Goal: Task Accomplishment & Management: Complete application form

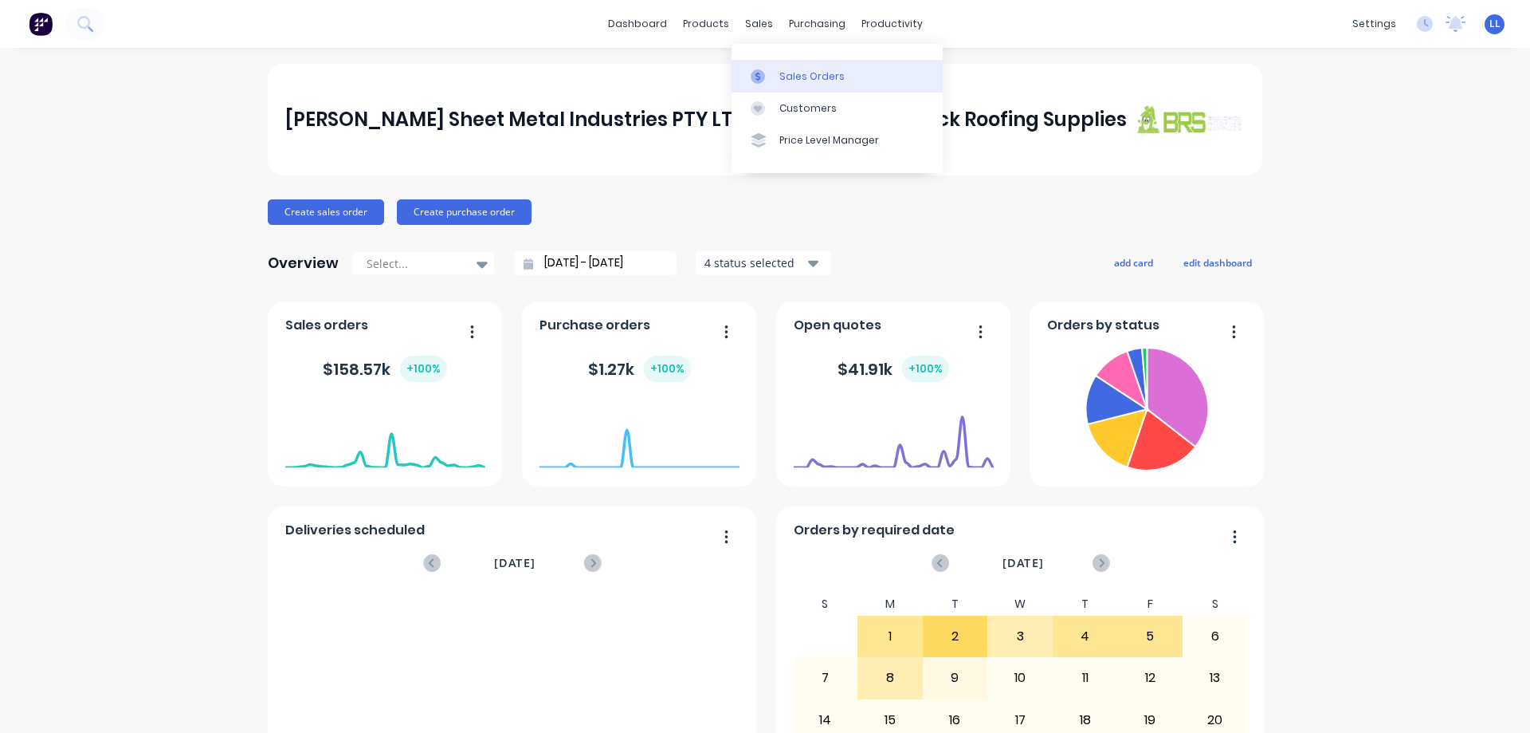
click at [773, 80] on div at bounding box center [763, 76] width 24 height 14
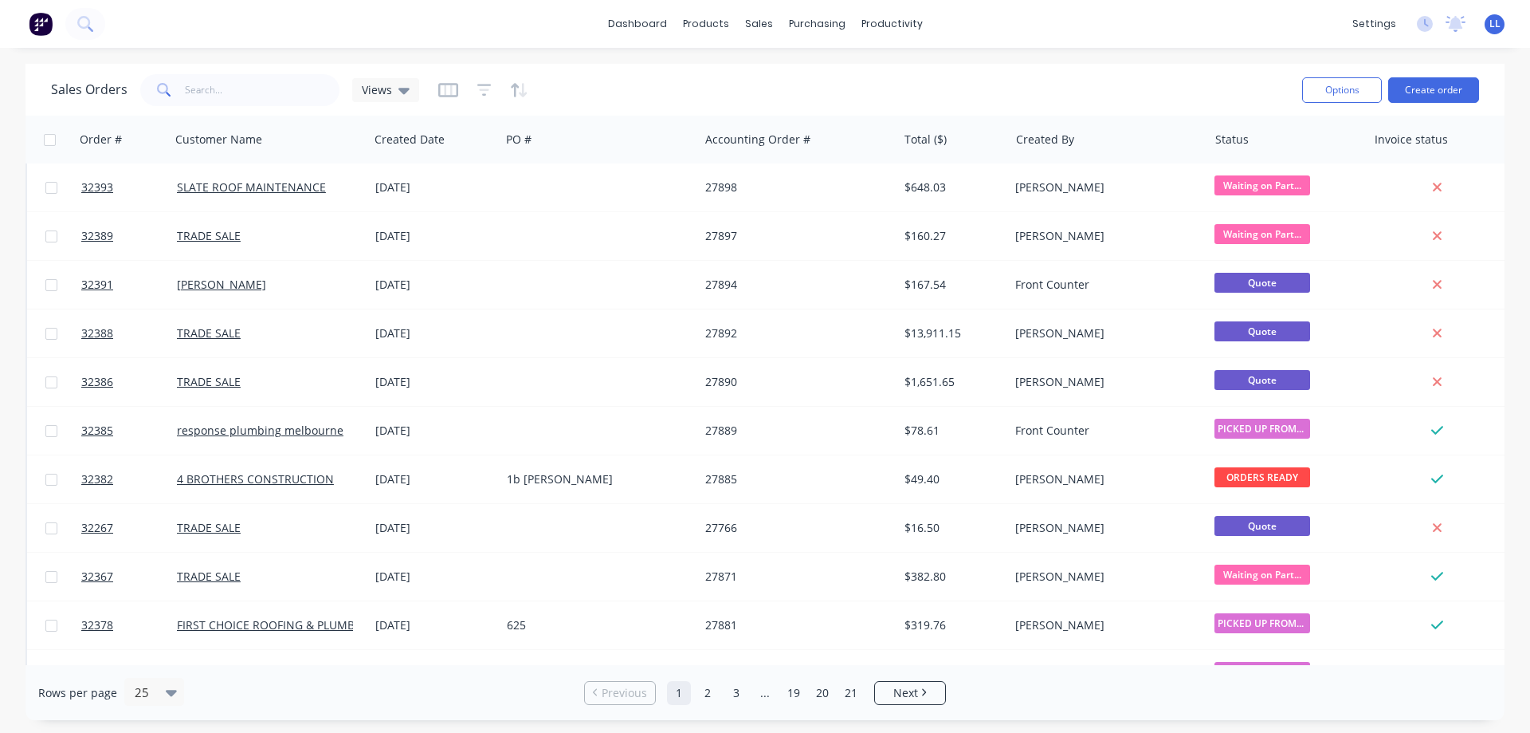
scroll to position [722, 0]
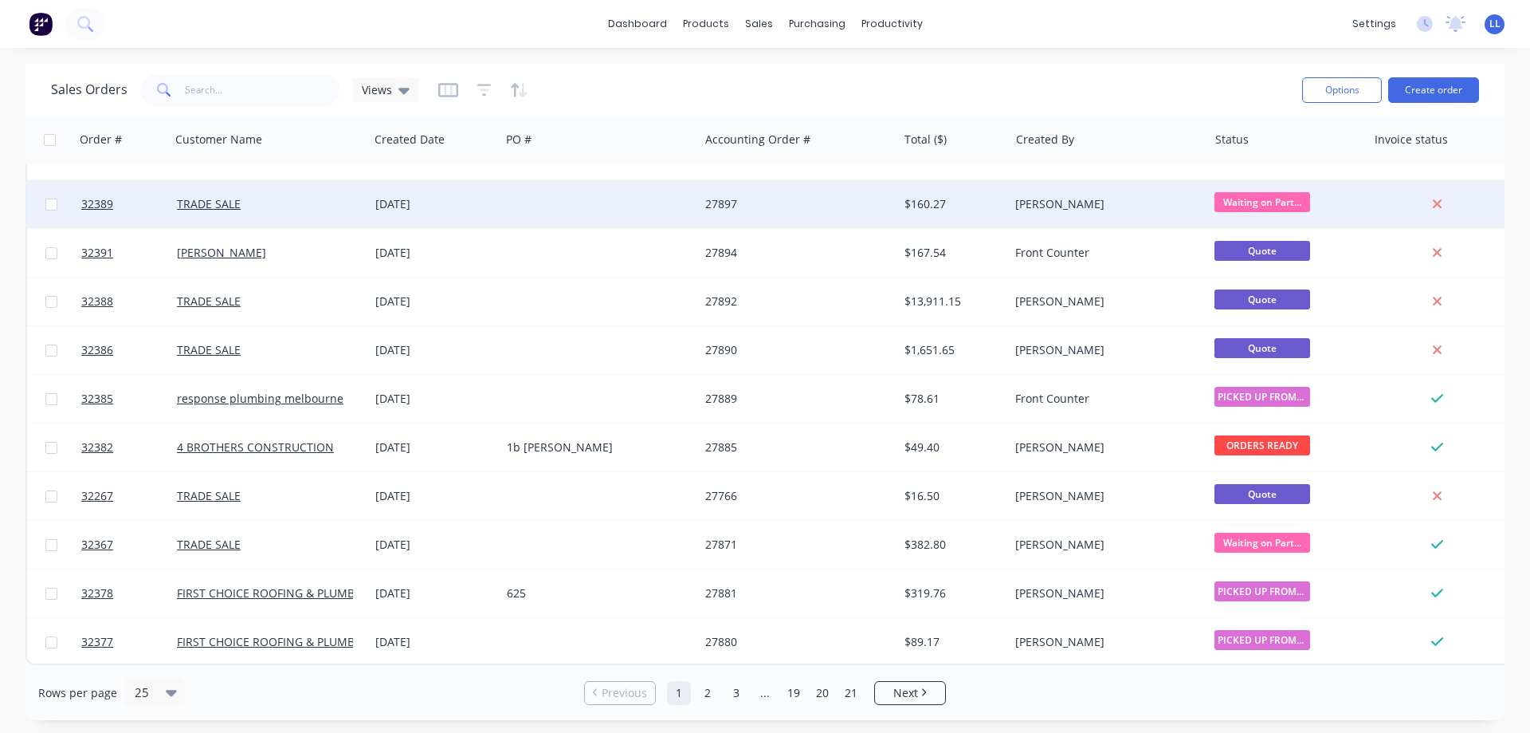
click at [692, 205] on div at bounding box center [600, 204] width 198 height 48
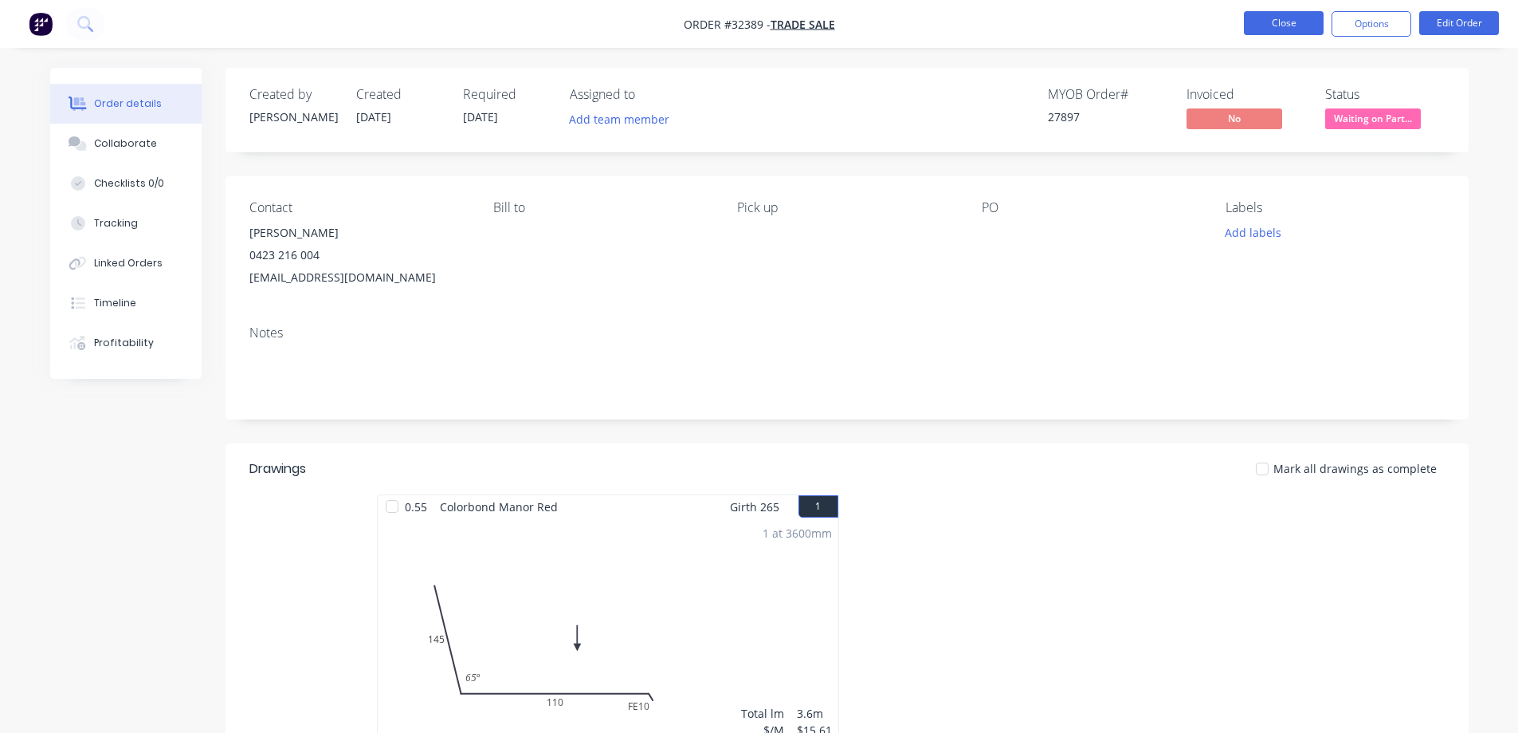
click at [1274, 26] on button "Close" at bounding box center [1284, 23] width 80 height 24
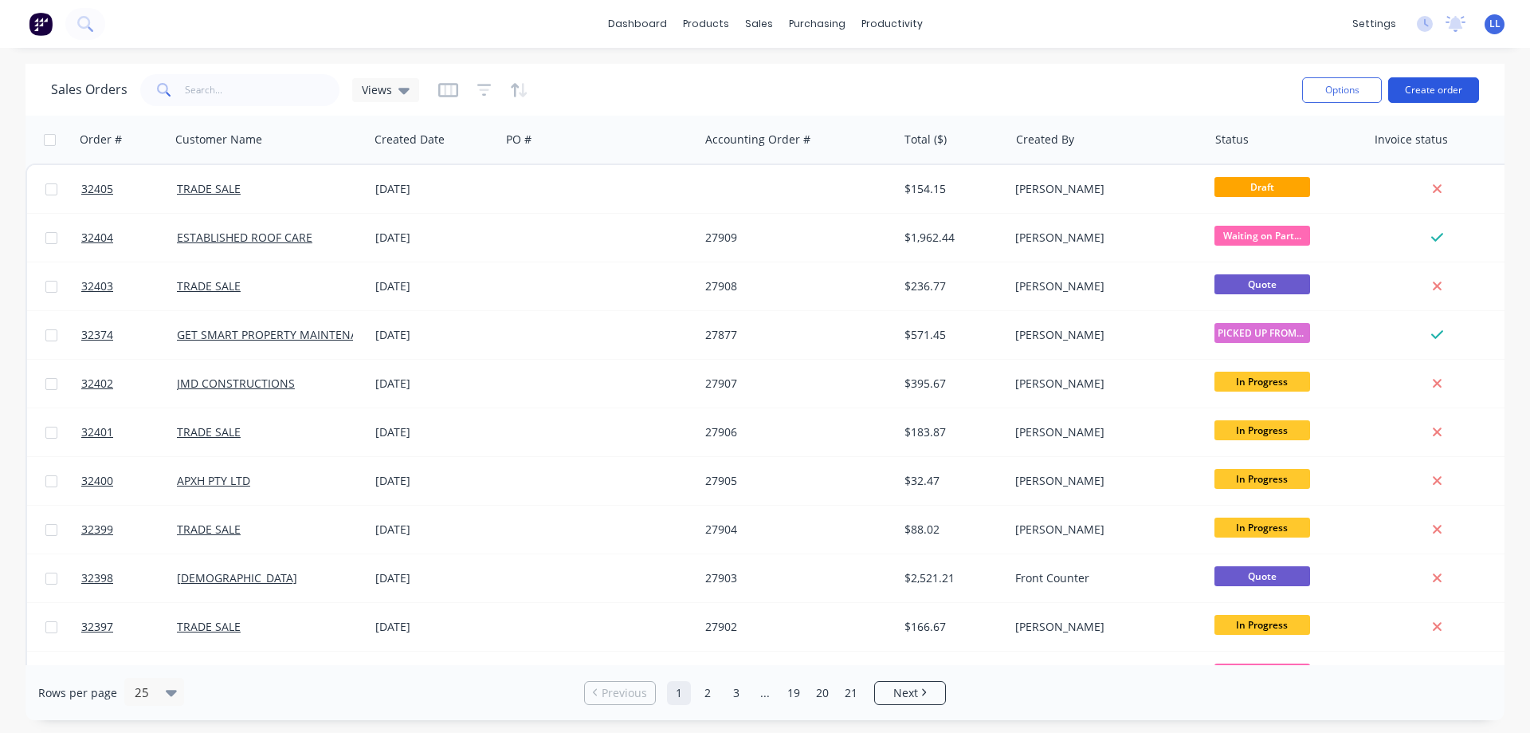
click at [1420, 87] on button "Create order" at bounding box center [1434, 90] width 91 height 26
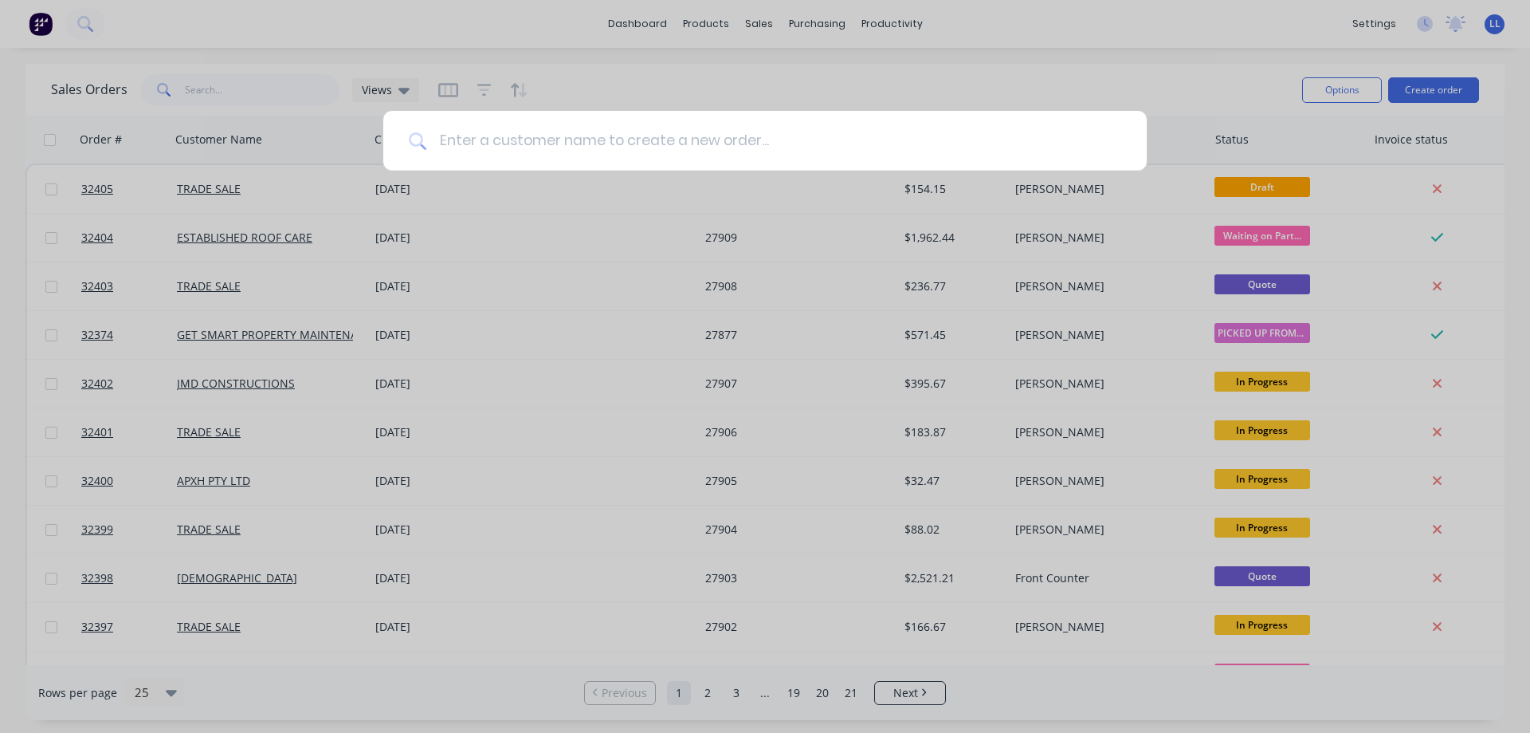
drag, startPoint x: 772, startPoint y: 89, endPoint x: 764, endPoint y: 119, distance: 30.8
click at [764, 116] on div at bounding box center [765, 366] width 1530 height 733
click at [756, 154] on input at bounding box center [773, 141] width 695 height 60
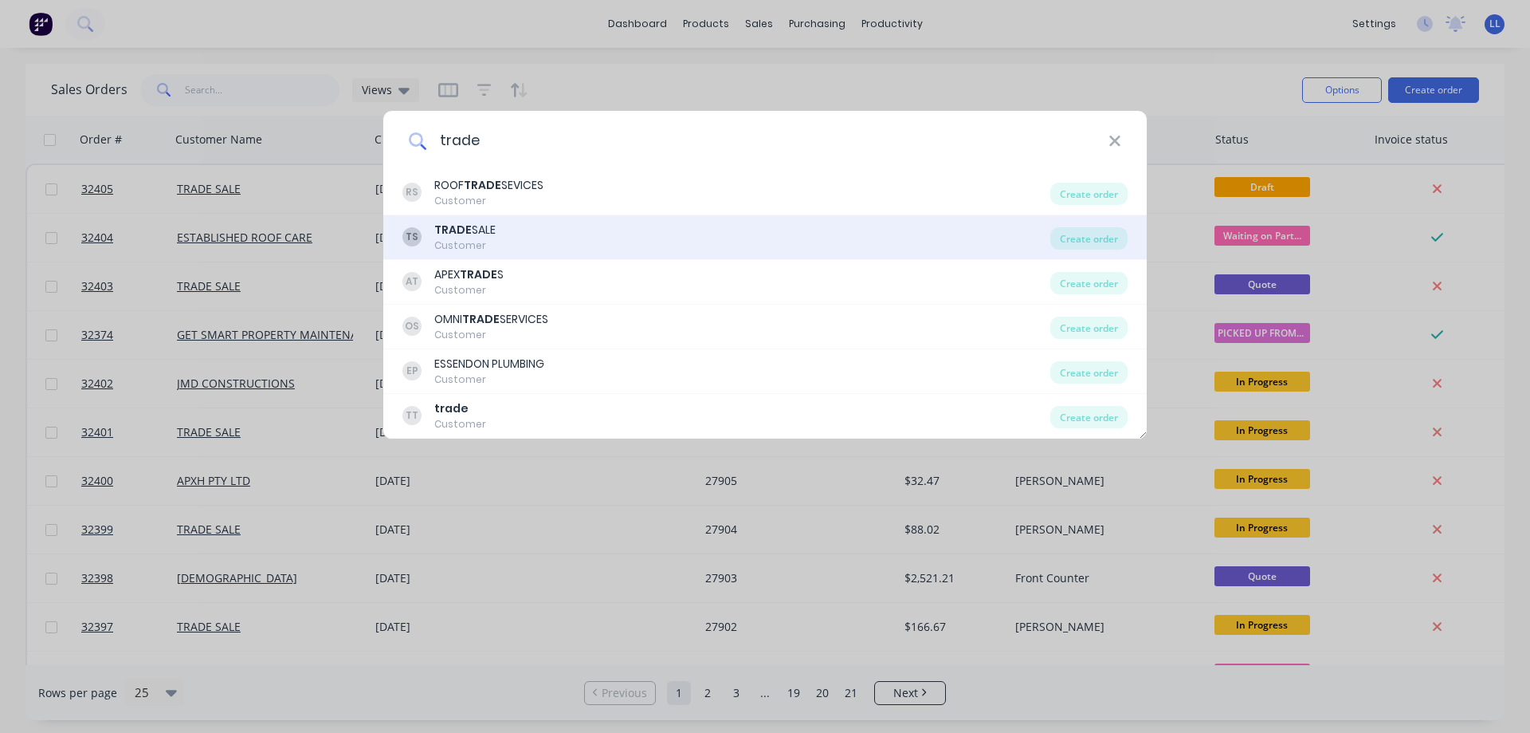
type input "trade"
click at [497, 232] on div "TS TRADE SALE Customer" at bounding box center [727, 237] width 648 height 31
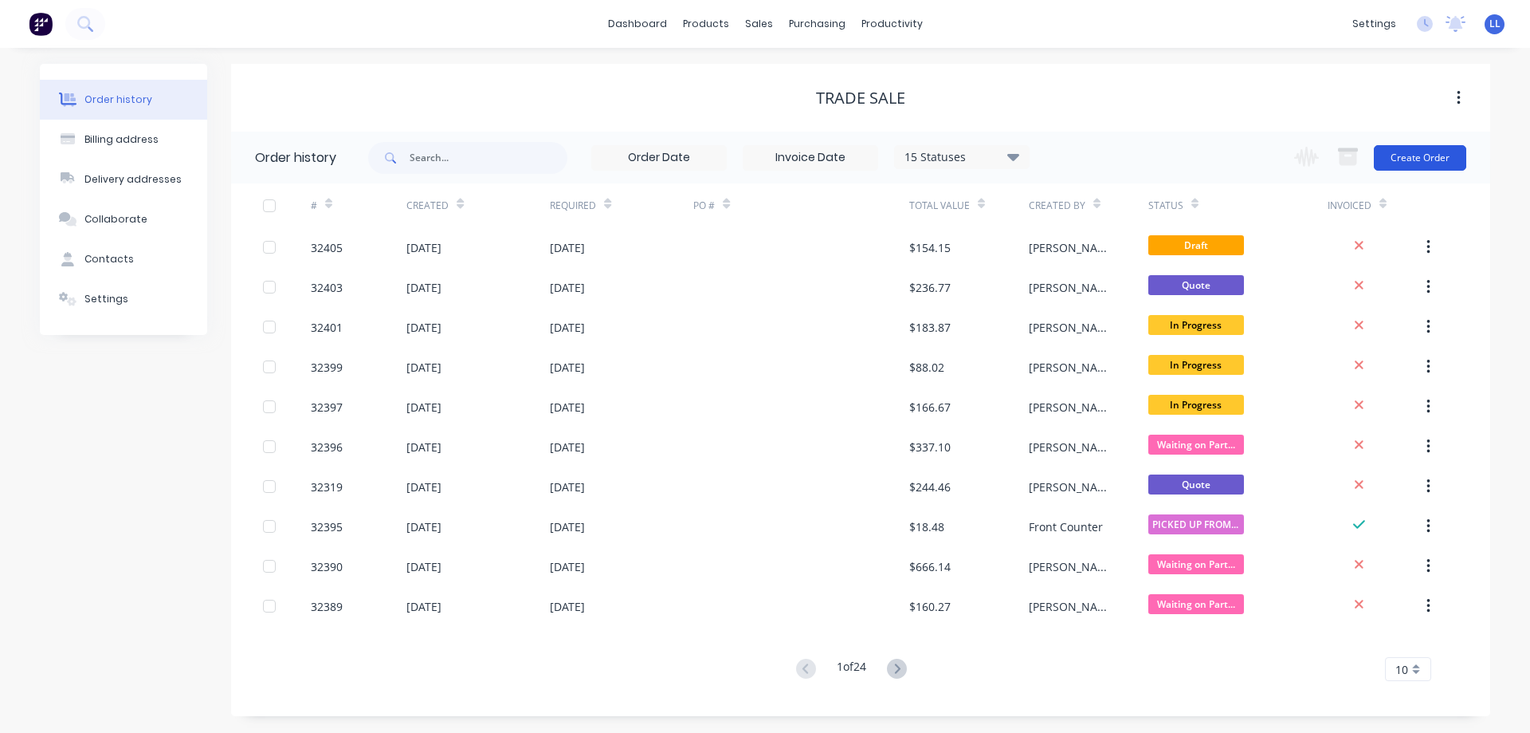
click at [1421, 162] on button "Create Order" at bounding box center [1420, 158] width 92 height 26
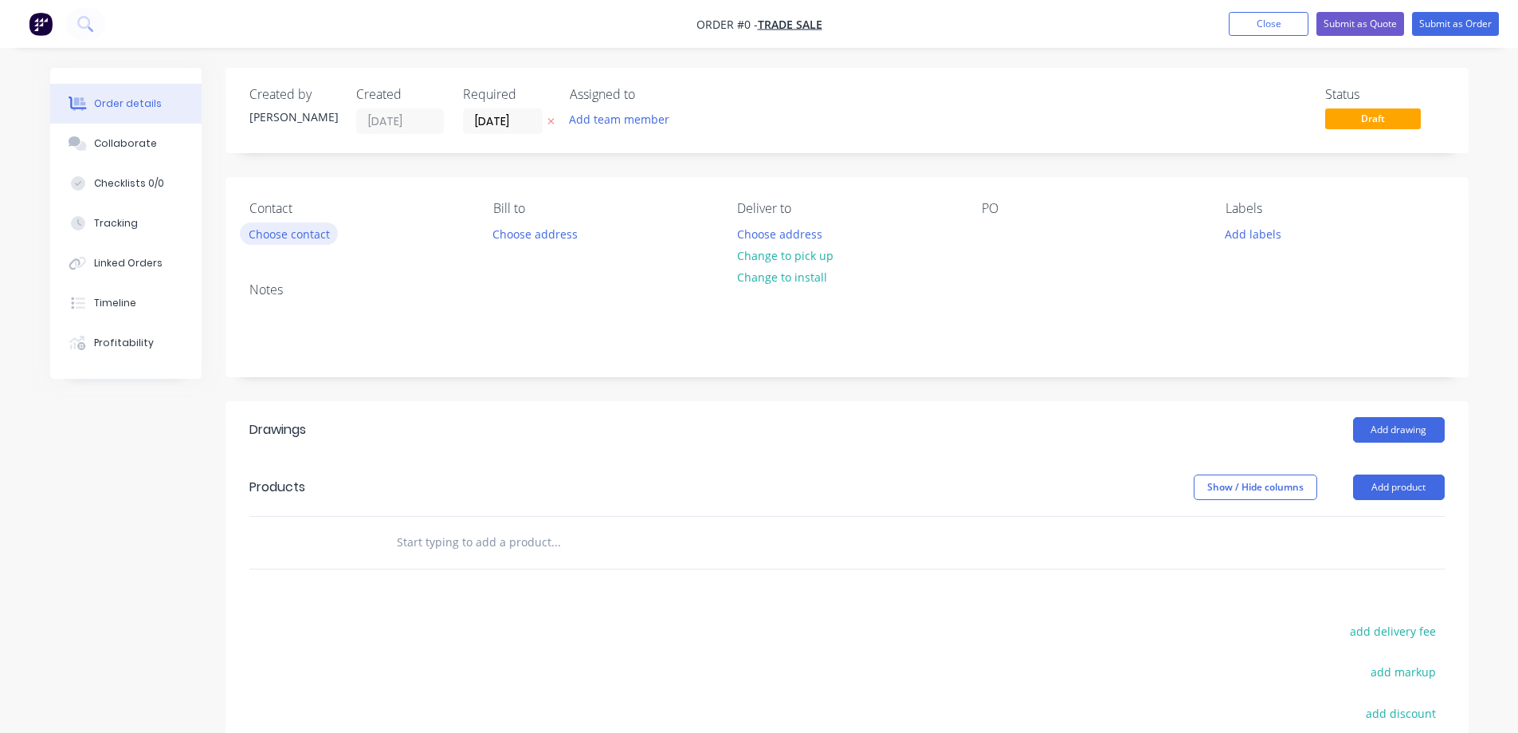
click at [296, 230] on button "Choose contact" at bounding box center [289, 233] width 98 height 22
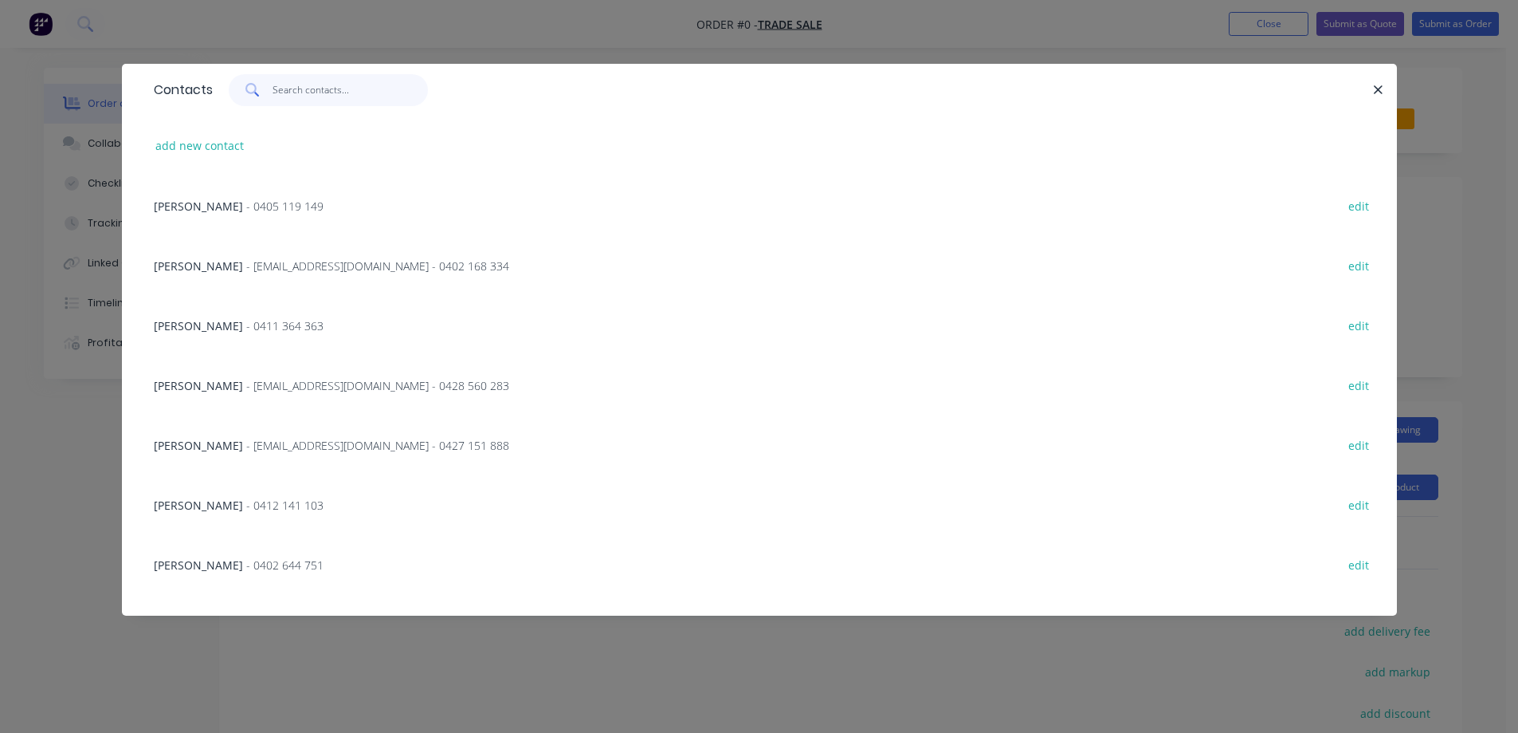
click at [324, 77] on input "text" at bounding box center [350, 90] width 155 height 32
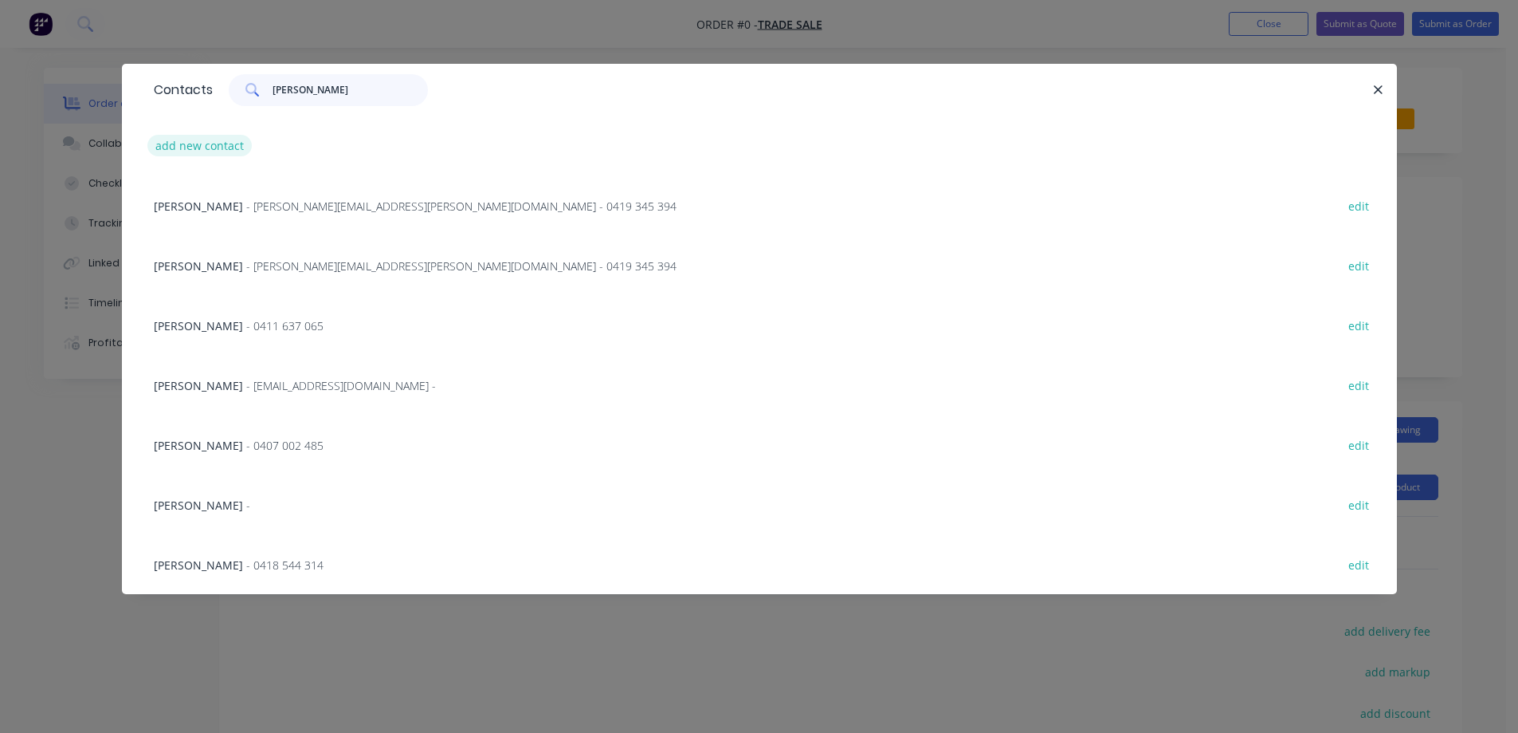
type input "[PERSON_NAME]"
click at [213, 141] on button "add new contact" at bounding box center [199, 146] width 105 height 22
select select "AU"
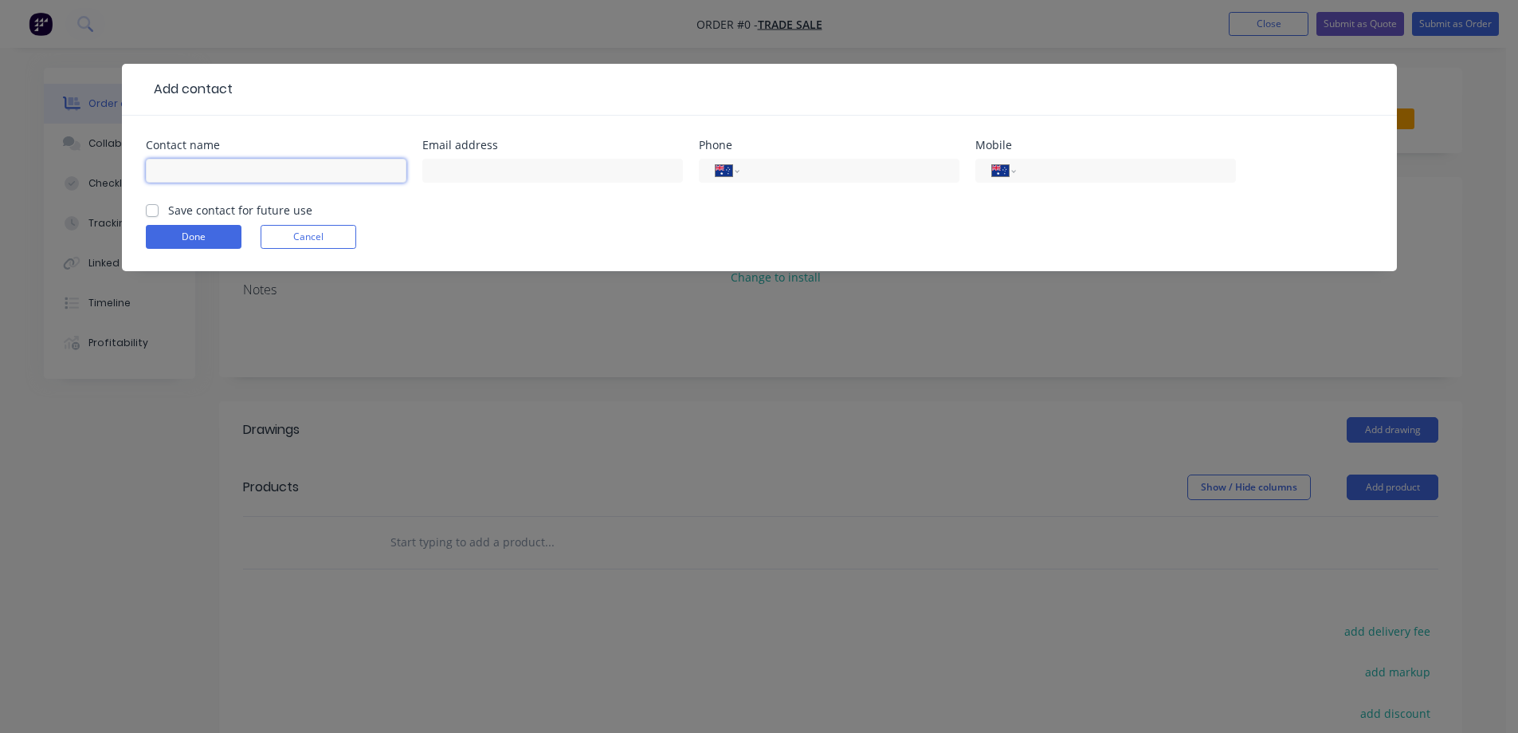
click at [226, 173] on input "text" at bounding box center [276, 171] width 261 height 24
type input "[PERSON_NAME]"
click at [1117, 166] on input "tel" at bounding box center [1122, 171] width 191 height 18
type input "0418 342 874"
click at [168, 213] on label "Save contact for future use" at bounding box center [240, 210] width 144 height 17
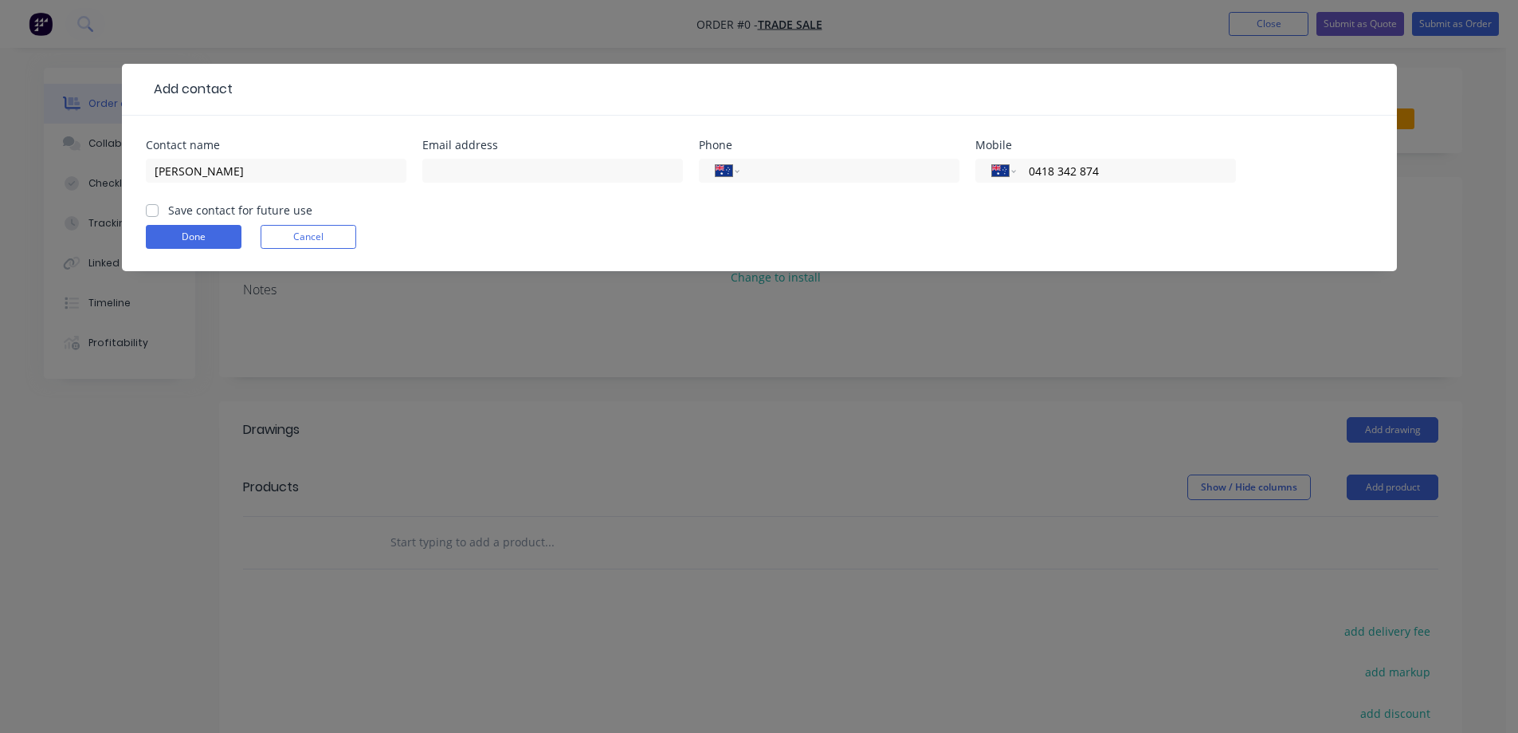
click at [150, 213] on input "Save contact for future use" at bounding box center [152, 209] width 13 height 15
checkbox input "true"
click at [183, 240] on button "Done" at bounding box center [194, 237] width 96 height 24
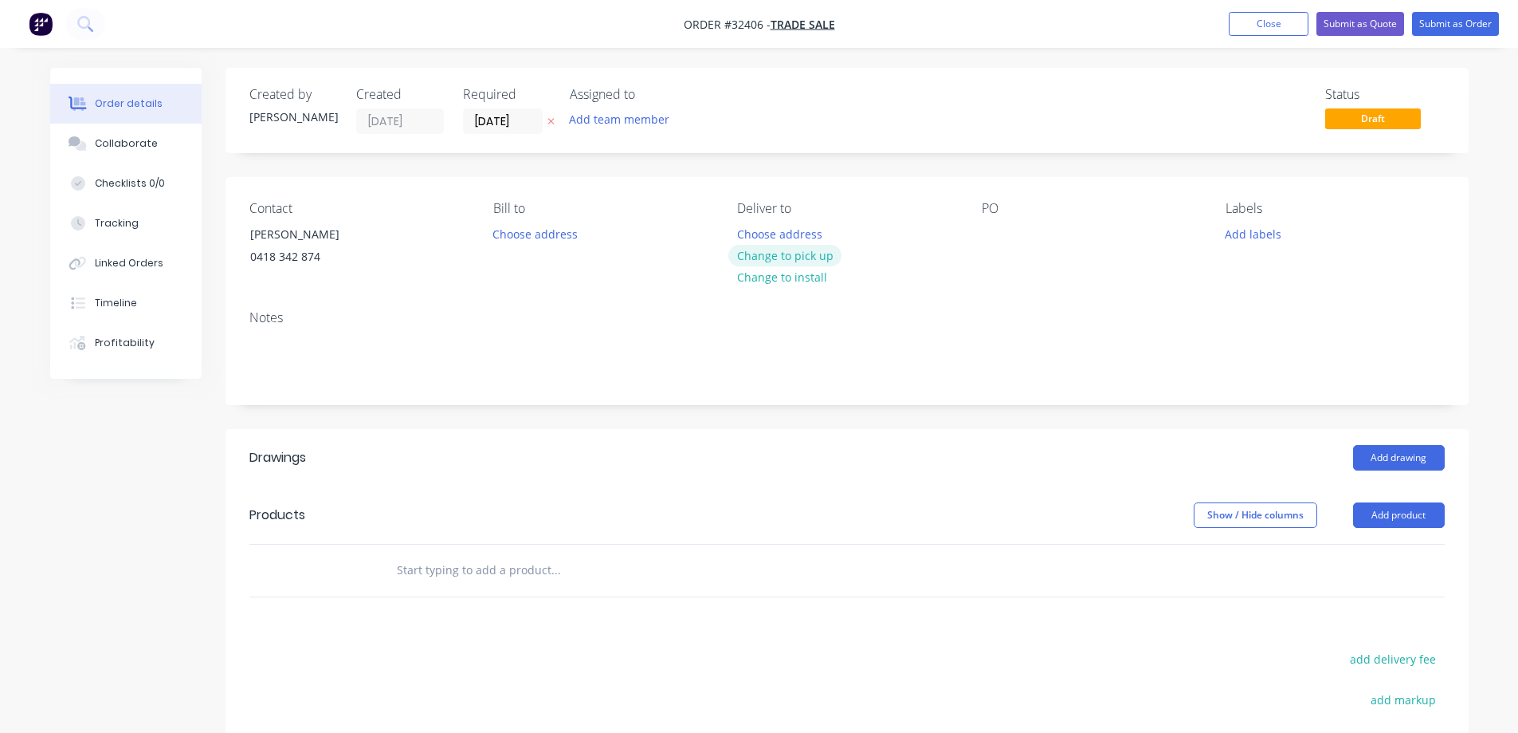
click at [776, 251] on div "Choose address Change to pick up Change to install" at bounding box center [785, 254] width 113 height 65
click at [780, 253] on button "Change to pick up" at bounding box center [785, 256] width 113 height 22
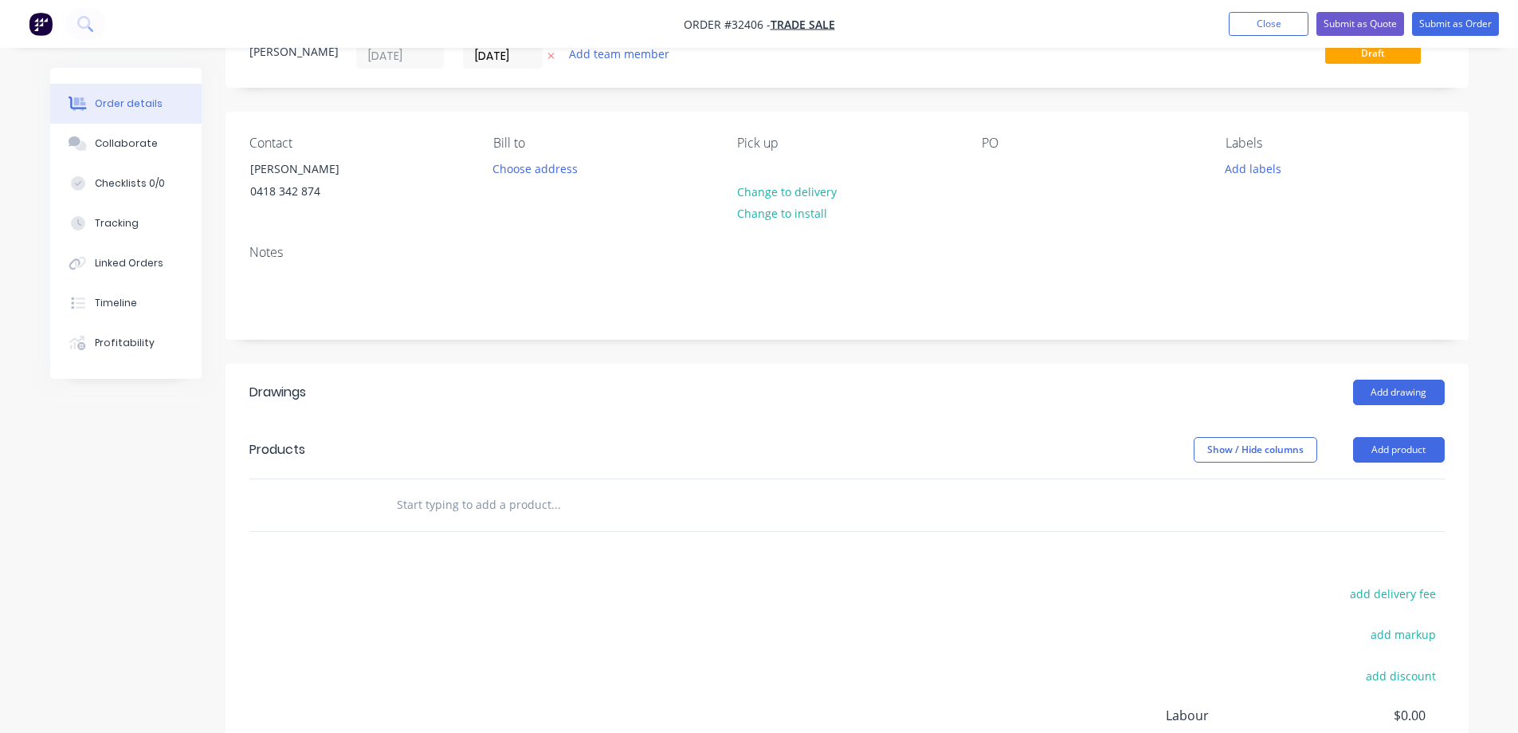
scroll to position [239, 0]
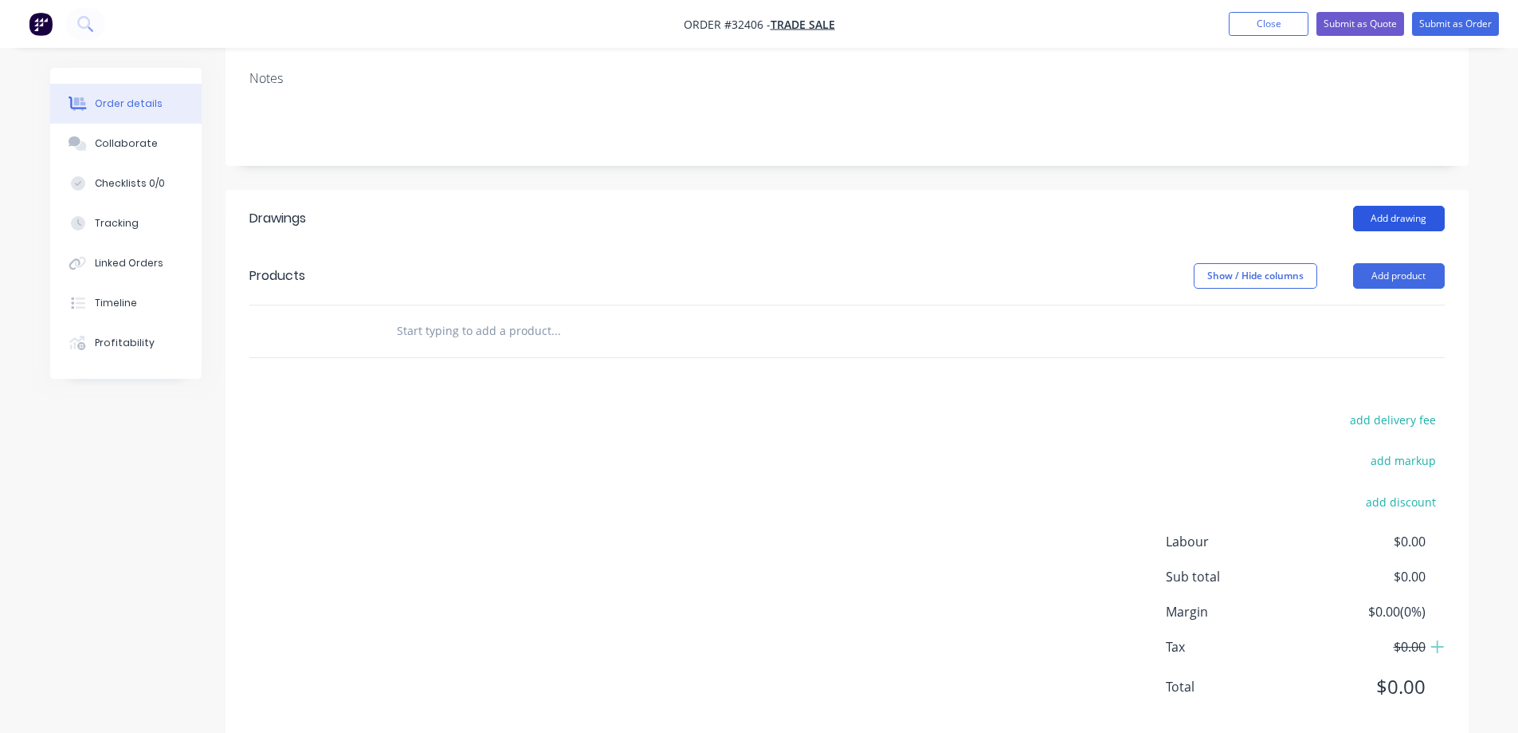
click at [1399, 210] on button "Add drawing" at bounding box center [1399, 219] width 92 height 26
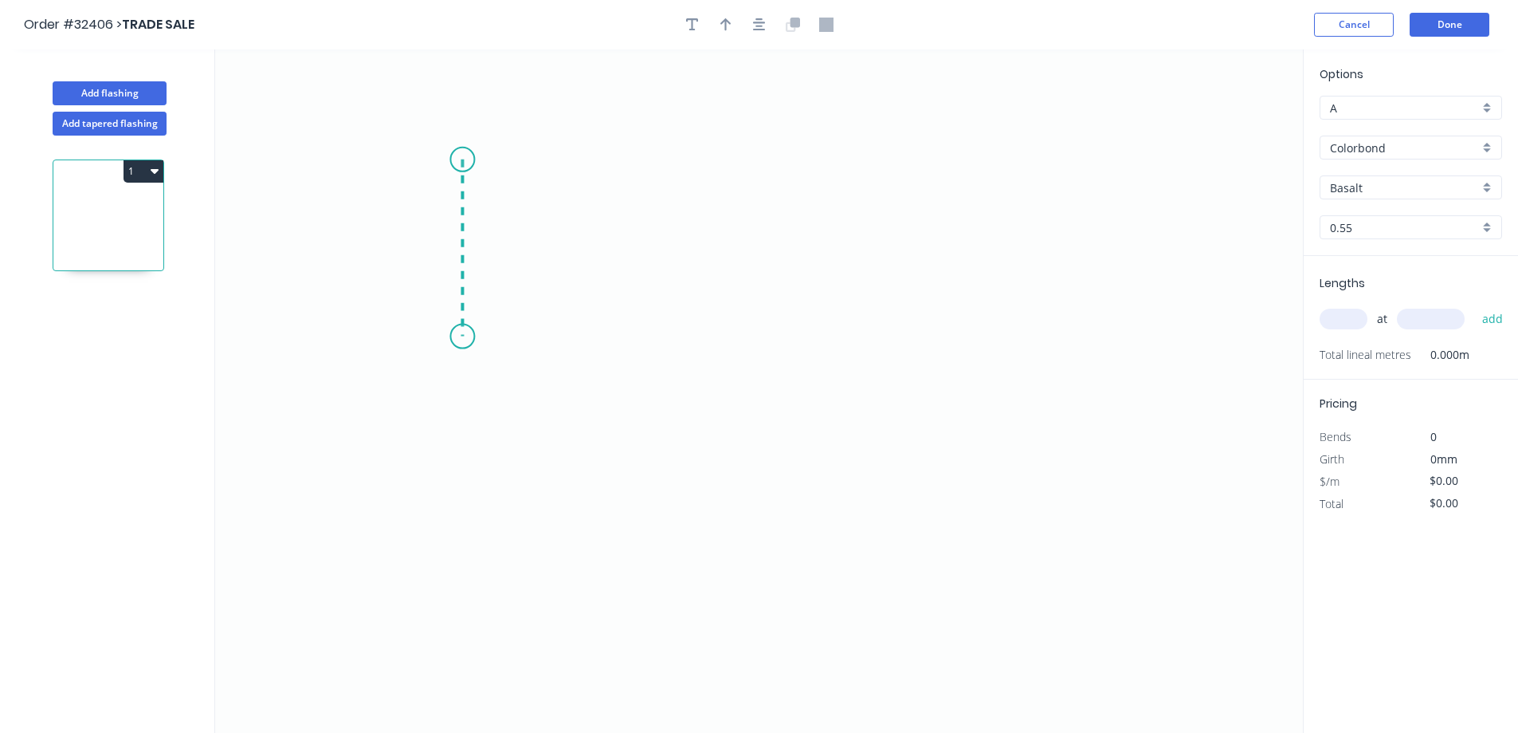
drag, startPoint x: 462, startPoint y: 159, endPoint x: 464, endPoint y: 337, distance: 177.8
click at [464, 337] on icon "0" at bounding box center [759, 390] width 1088 height 683
click at [757, 340] on icon "0 ?" at bounding box center [759, 390] width 1088 height 683
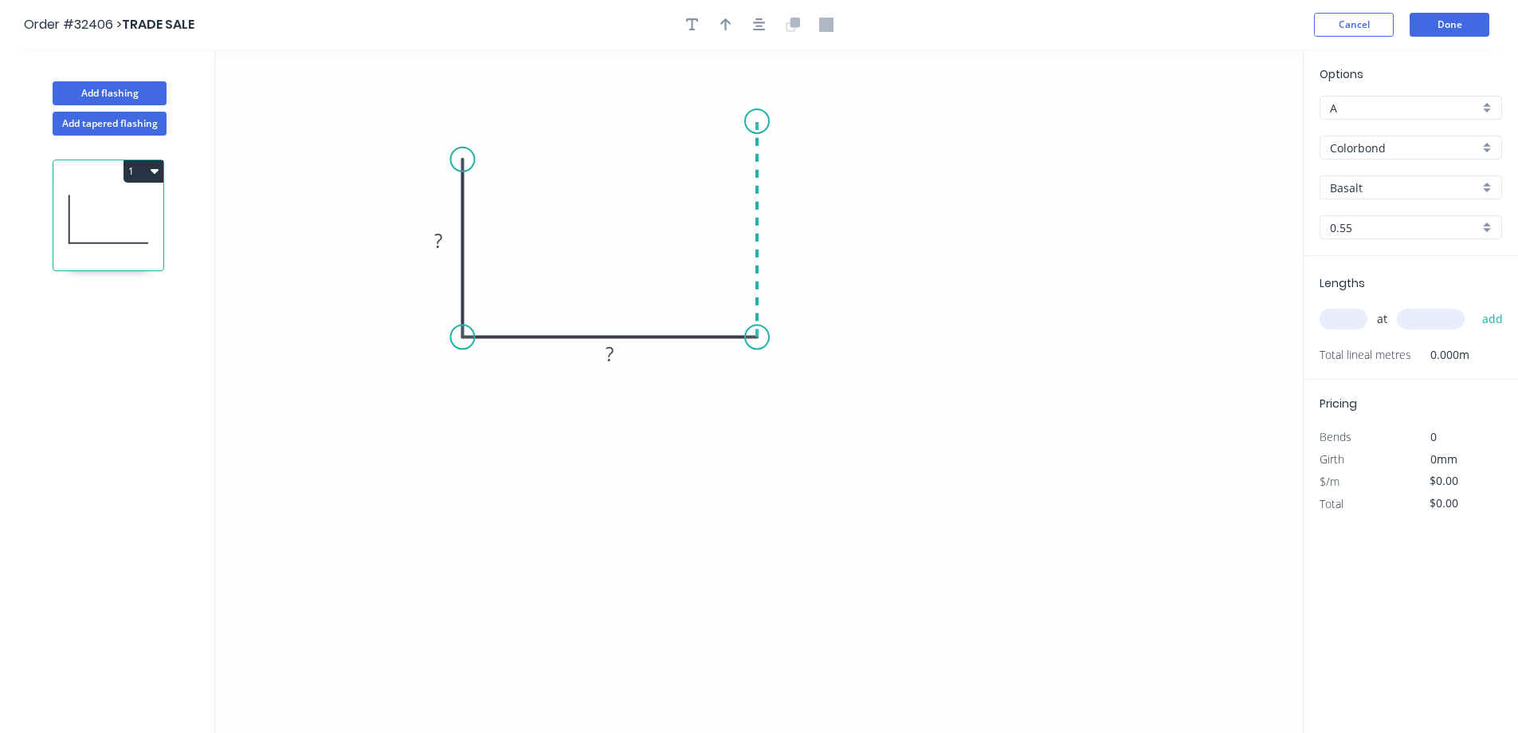
drag, startPoint x: 754, startPoint y: 233, endPoint x: 750, endPoint y: 121, distance: 111.7
click at [750, 121] on icon "0 ? ?" at bounding box center [759, 390] width 1088 height 683
click at [737, 148] on icon "0 ? ? ?" at bounding box center [759, 390] width 1088 height 683
click at [798, 210] on div "Hide angle" at bounding box center [828, 213] width 160 height 33
click at [444, 240] on rect at bounding box center [438, 241] width 32 height 22
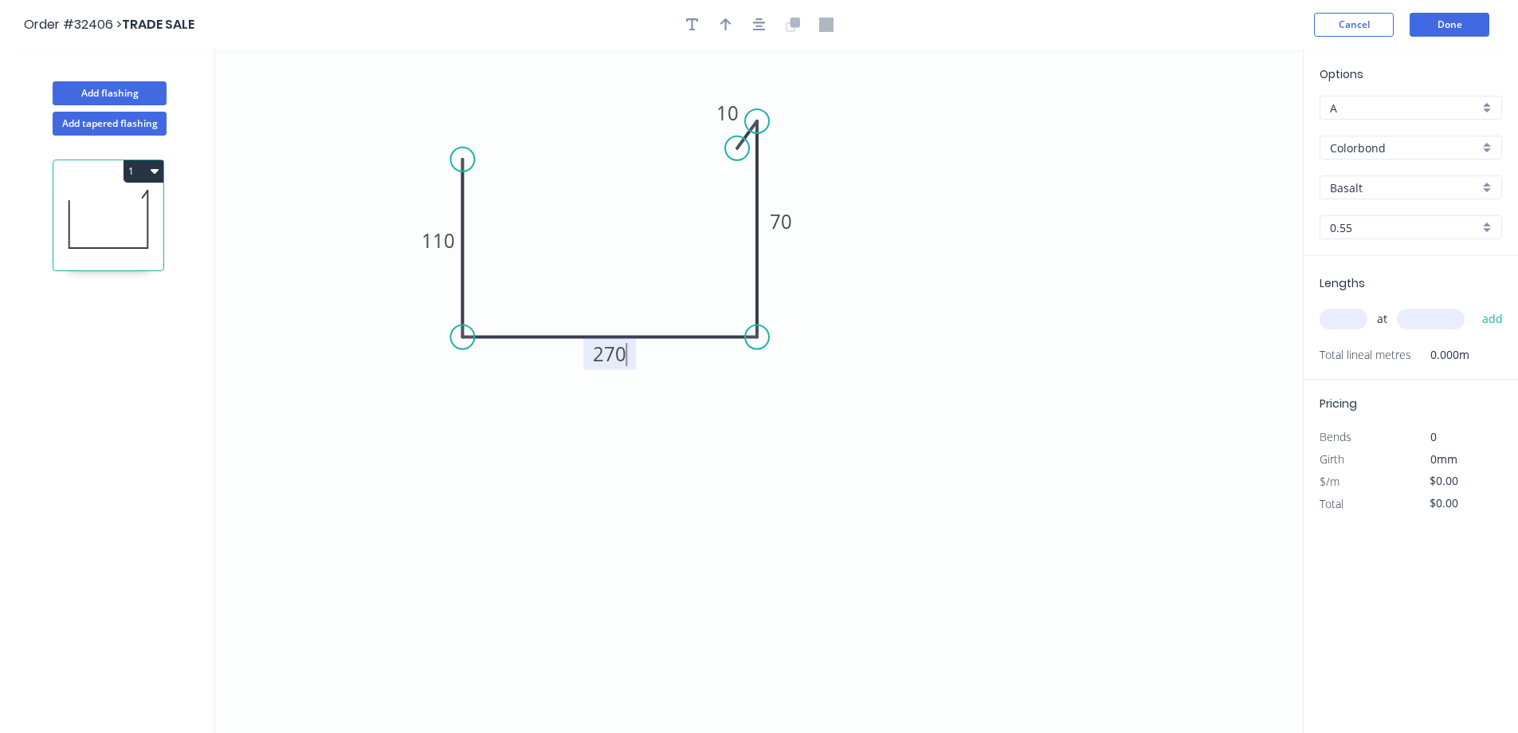
click at [1393, 190] on input "Basalt" at bounding box center [1404, 187] width 149 height 17
type input "$25.82"
click at [1420, 252] on div "Night Sky" at bounding box center [1411, 246] width 181 height 28
type input "Night Sky"
click at [1344, 320] on input "text" at bounding box center [1344, 318] width 48 height 21
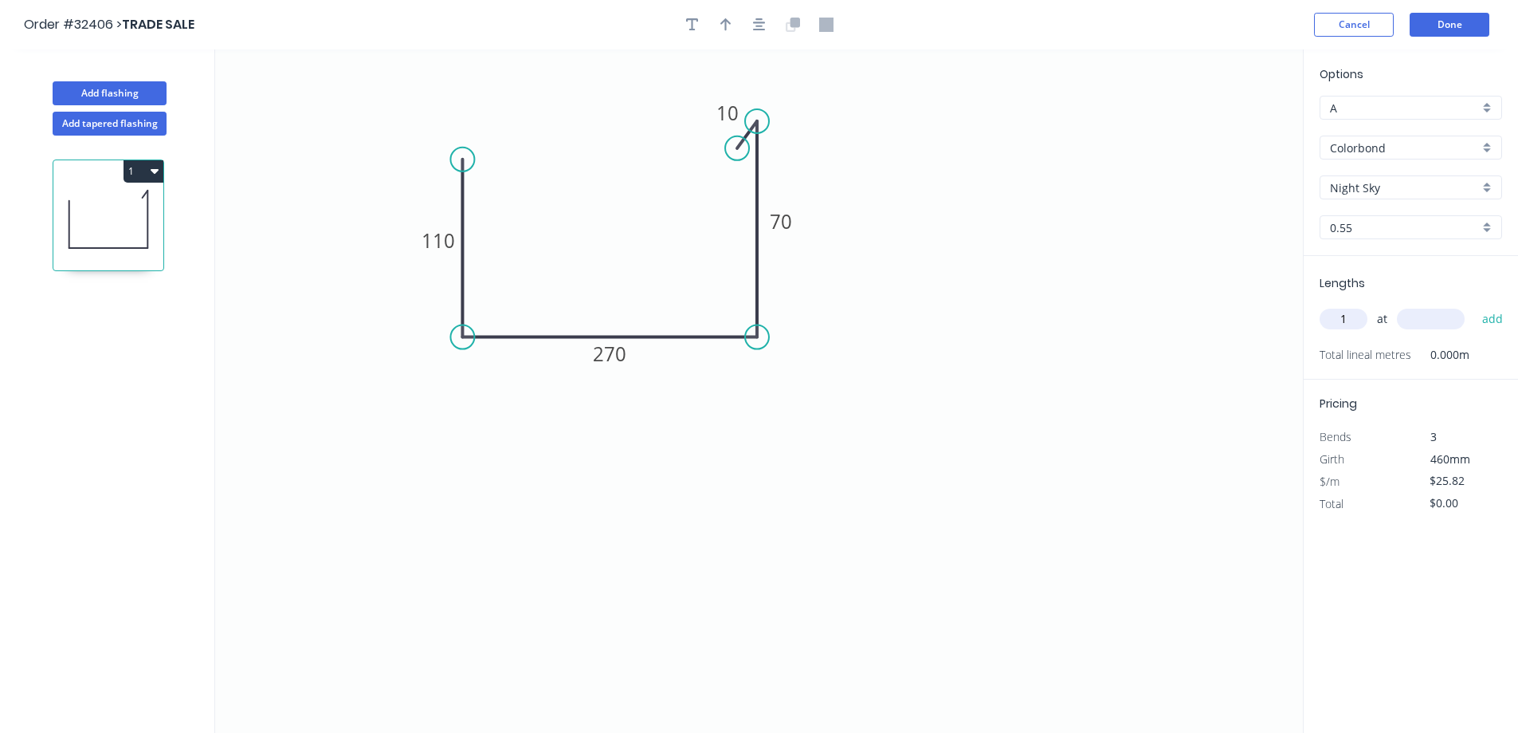
type input "1"
type input "1400"
click at [1475, 305] on button "add" at bounding box center [1493, 318] width 37 height 27
type input "$36.15"
click at [150, 96] on button "Add flashing" at bounding box center [110, 93] width 114 height 24
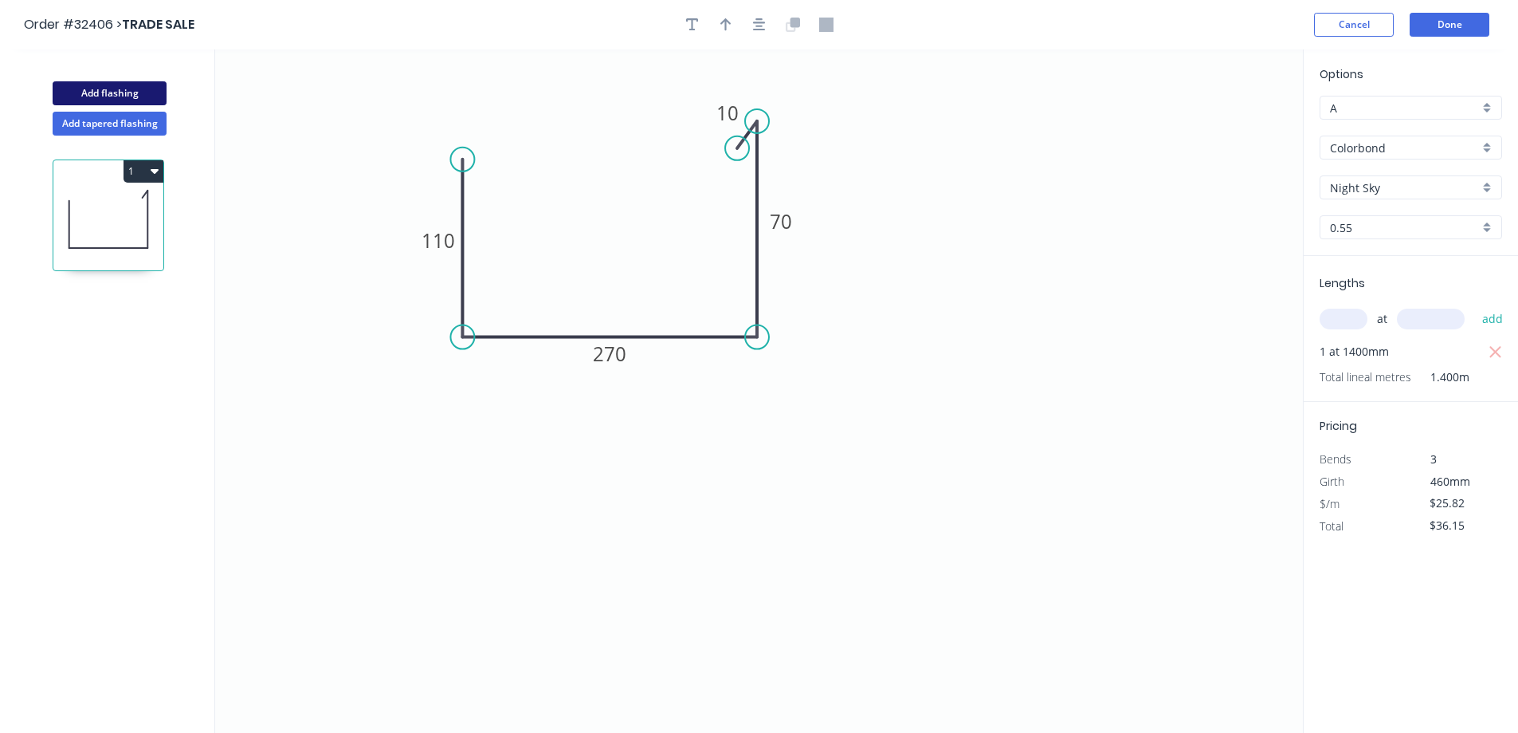
type input "$0.00"
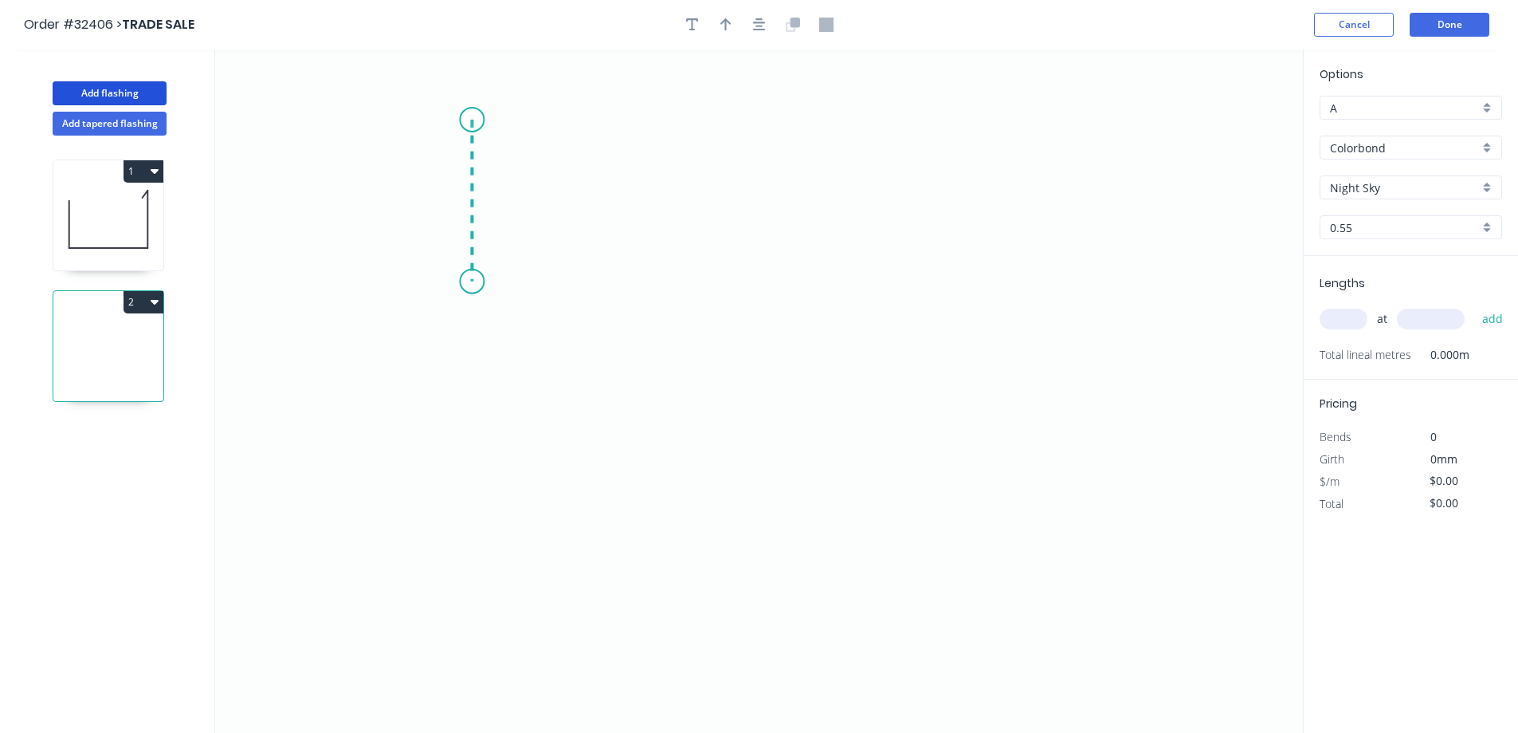
drag, startPoint x: 472, startPoint y: 120, endPoint x: 475, endPoint y: 277, distance: 157.1
click at [475, 277] on icon "0" at bounding box center [759, 390] width 1088 height 683
click at [751, 289] on icon "0 ?" at bounding box center [759, 390] width 1088 height 683
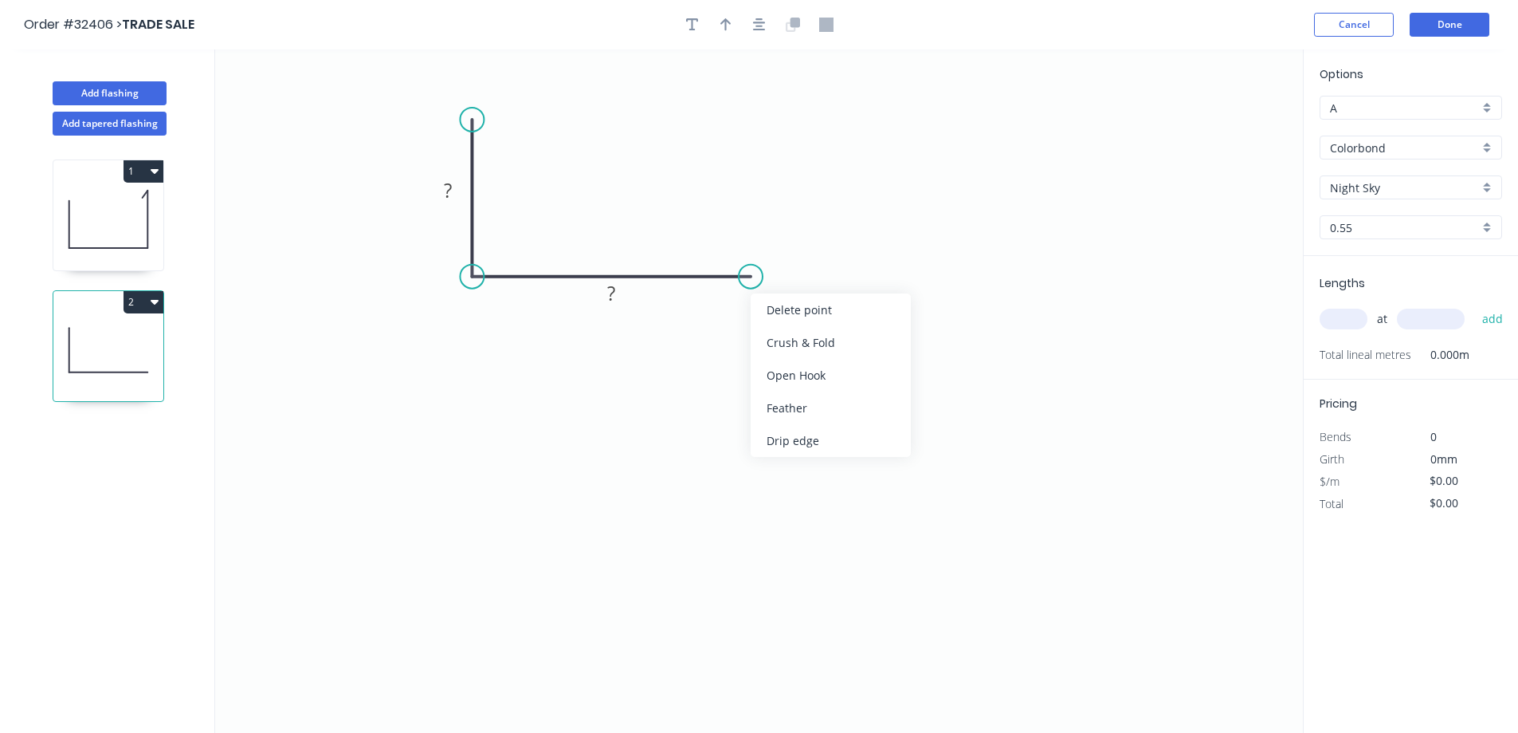
drag, startPoint x: 851, startPoint y: 403, endPoint x: 831, endPoint y: 360, distance: 47.4
click at [850, 400] on div "Feather" at bounding box center [831, 407] width 160 height 33
click at [753, 298] on rect at bounding box center [730, 302] width 62 height 33
click at [752, 305] on rect at bounding box center [730, 302] width 62 height 33
click at [746, 304] on tspan "15" at bounding box center [739, 302] width 22 height 26
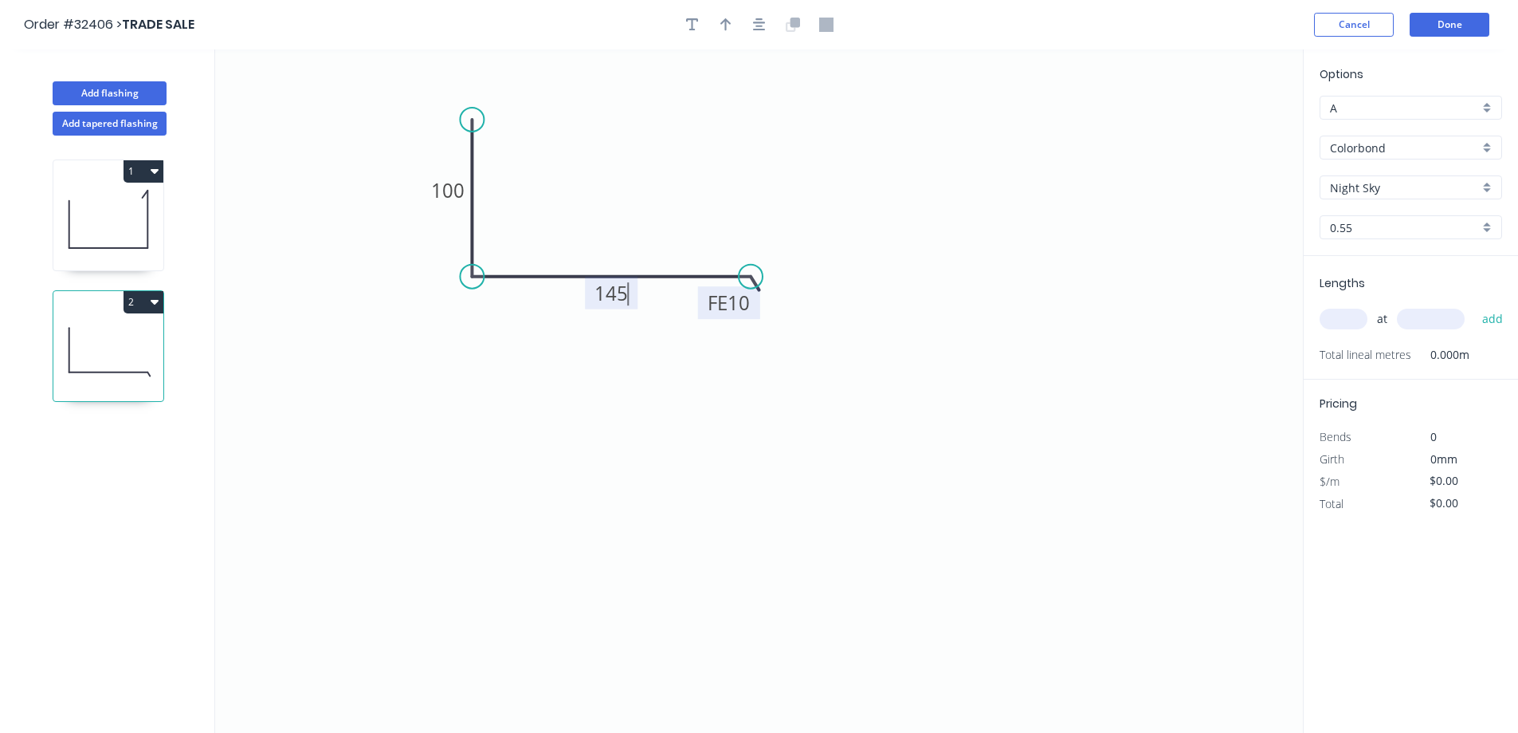
click at [1389, 183] on input "Night Sky" at bounding box center [1404, 187] width 149 height 17
type input "$15.61"
type input "n"
click at [1366, 218] on div "Monument" at bounding box center [1411, 218] width 181 height 28
type input "Monument"
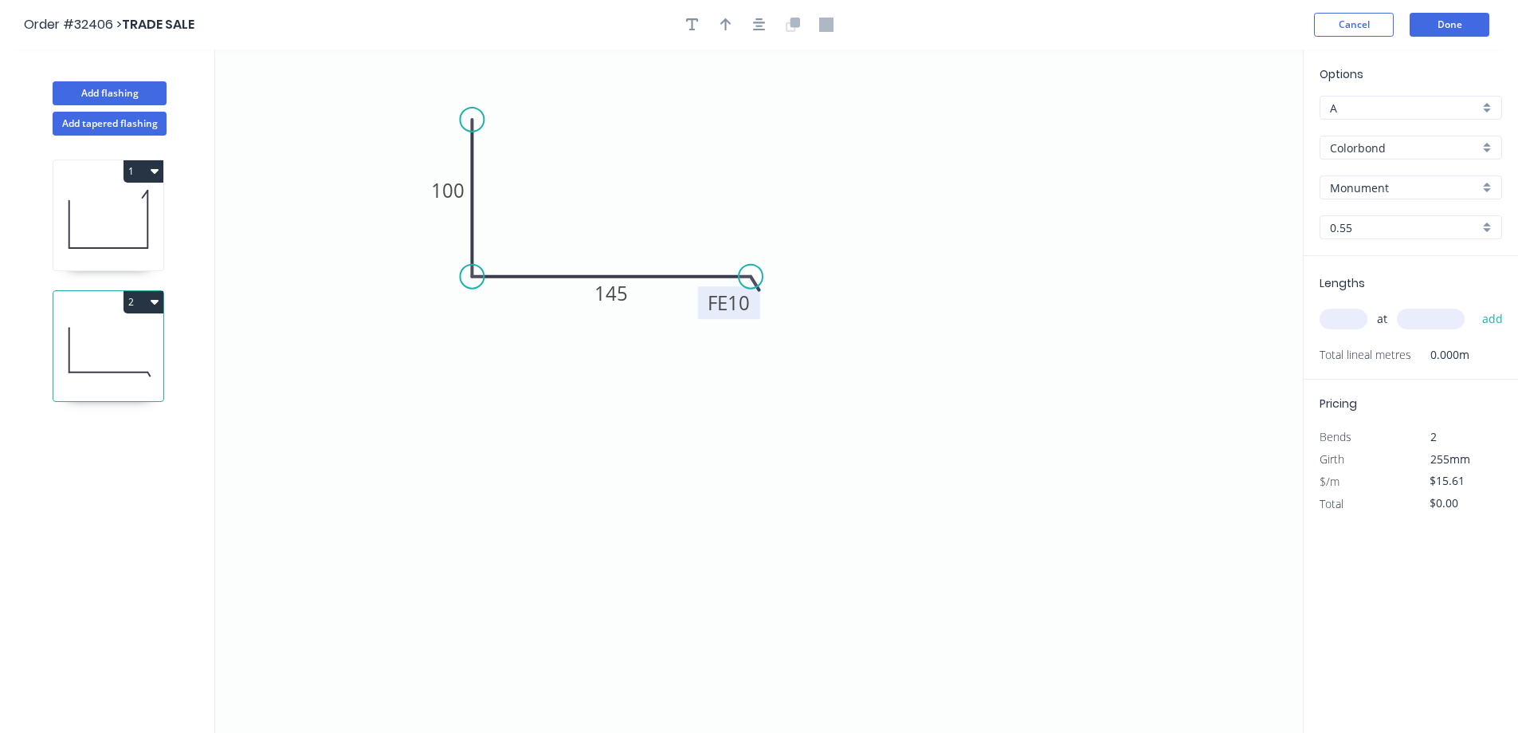
click at [1342, 324] on input "text" at bounding box center [1344, 318] width 48 height 21
type input "4"
click at [1351, 321] on input "4" at bounding box center [1344, 318] width 48 height 21
type input "1"
type input "2400"
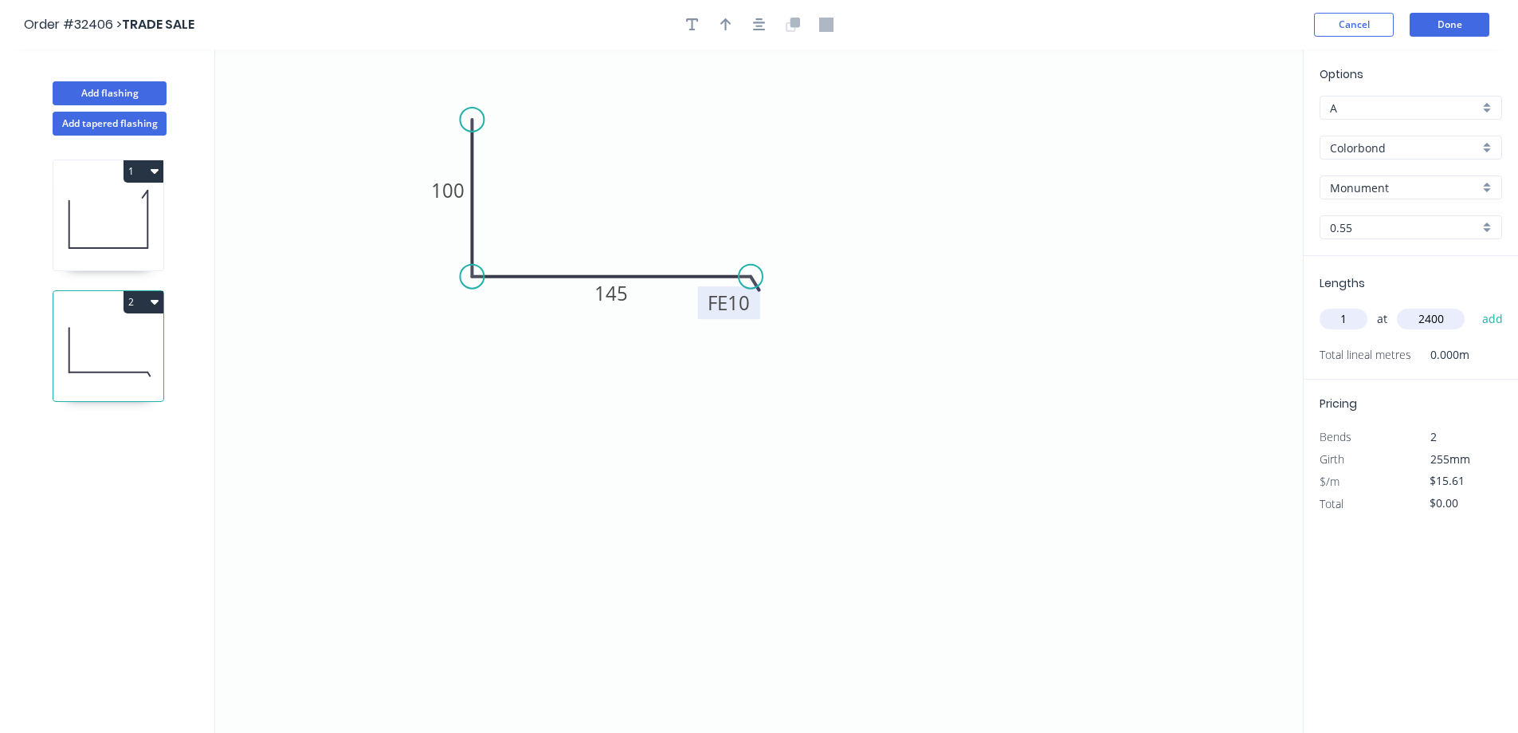
click at [1475, 305] on button "add" at bounding box center [1493, 318] width 37 height 27
type input "$37.46"
click at [725, 27] on icon "button" at bounding box center [726, 25] width 11 height 14
drag, startPoint x: 1226, startPoint y: 124, endPoint x: 607, endPoint y: 163, distance: 620.6
click at [622, 175] on icon at bounding box center [618, 161] width 14 height 51
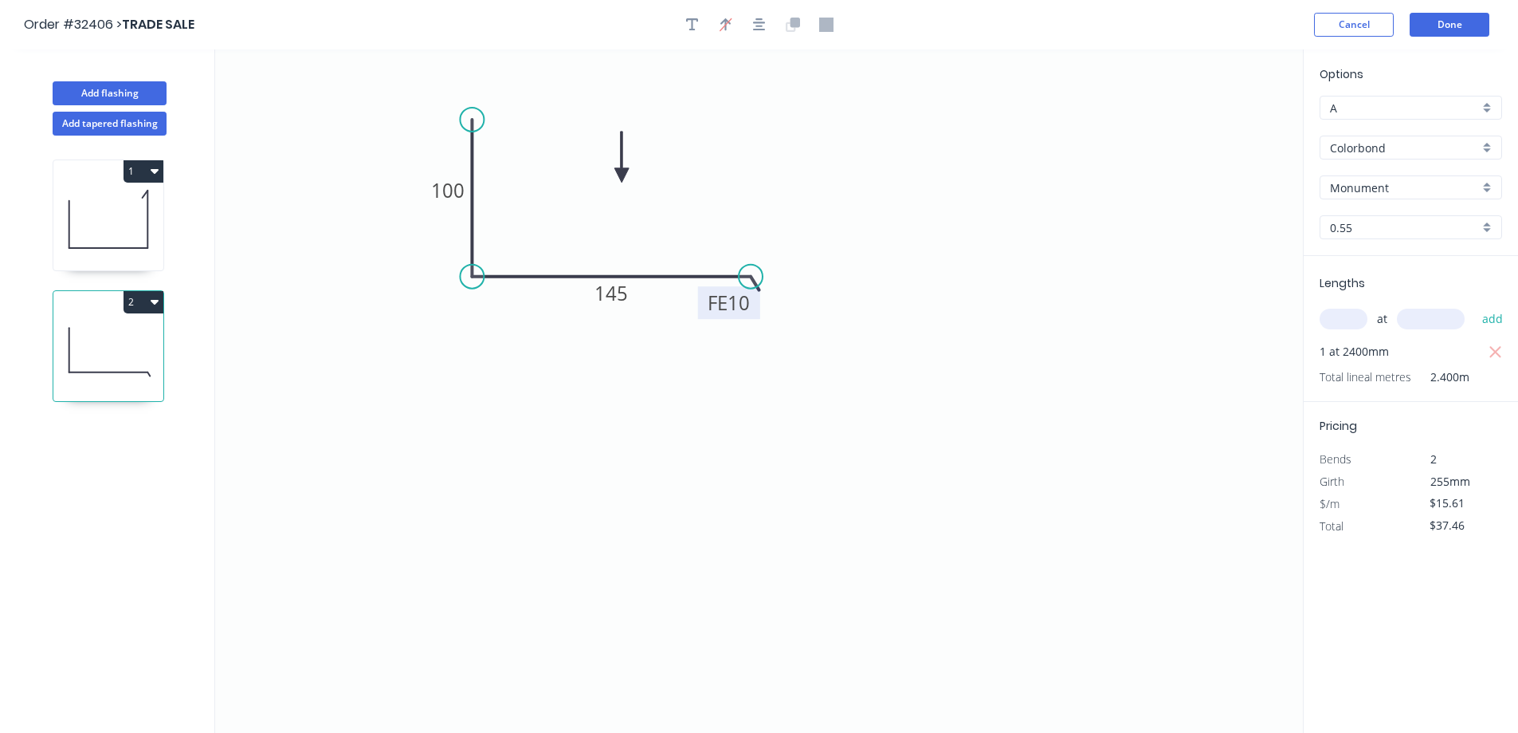
drag, startPoint x: 86, startPoint y: 207, endPoint x: 370, endPoint y: 41, distance: 329.1
click at [91, 201] on icon at bounding box center [108, 219] width 110 height 102
type input "Night Sky"
type input "$25.82"
type input "$36.15"
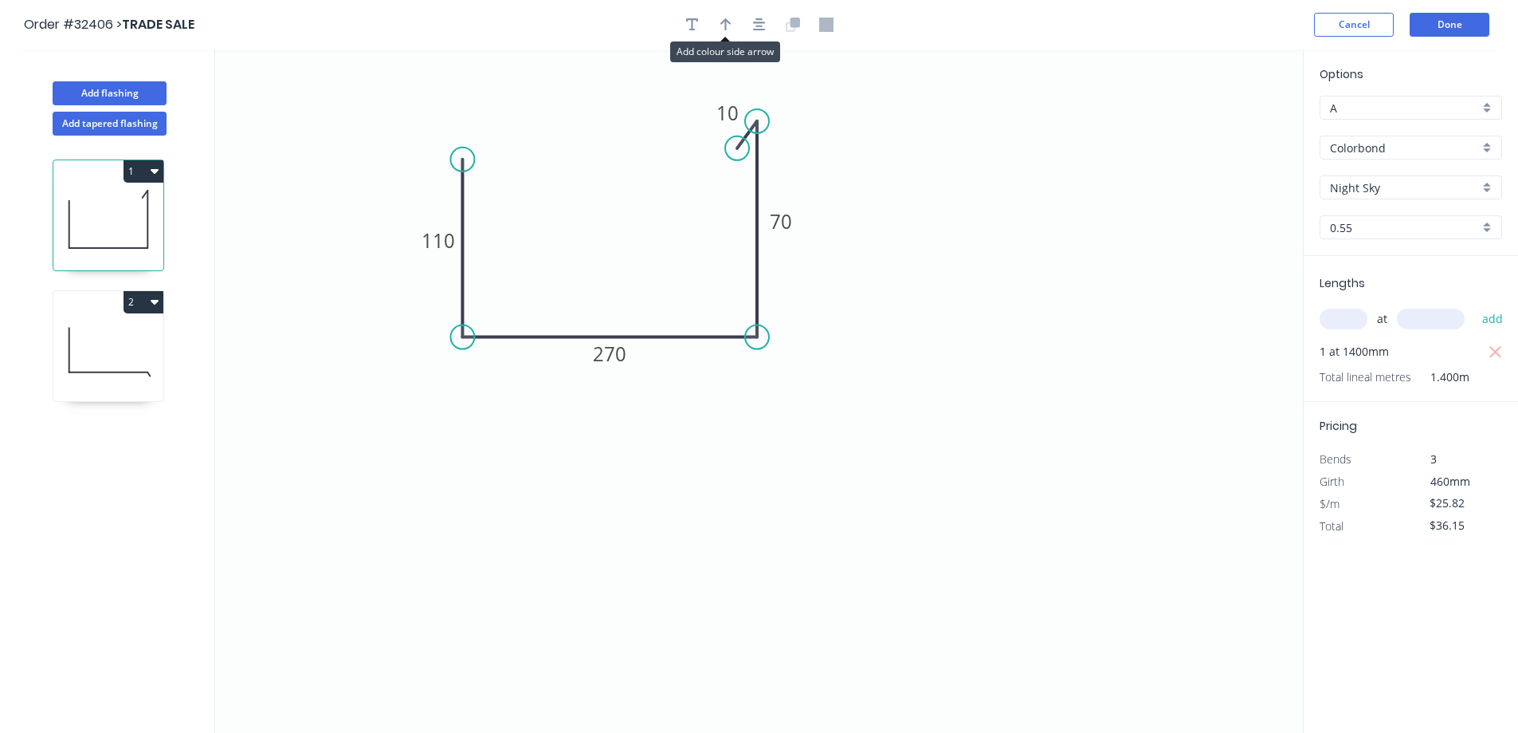
drag, startPoint x: 729, startPoint y: 26, endPoint x: 742, endPoint y: 26, distance: 12.8
click at [742, 26] on div at bounding box center [759, 25] width 167 height 24
click at [729, 29] on icon "button" at bounding box center [726, 25] width 11 height 14
drag, startPoint x: 1220, startPoint y: 126, endPoint x: 430, endPoint y: 163, distance: 790.8
click at [585, 197] on icon at bounding box center [585, 179] width 14 height 51
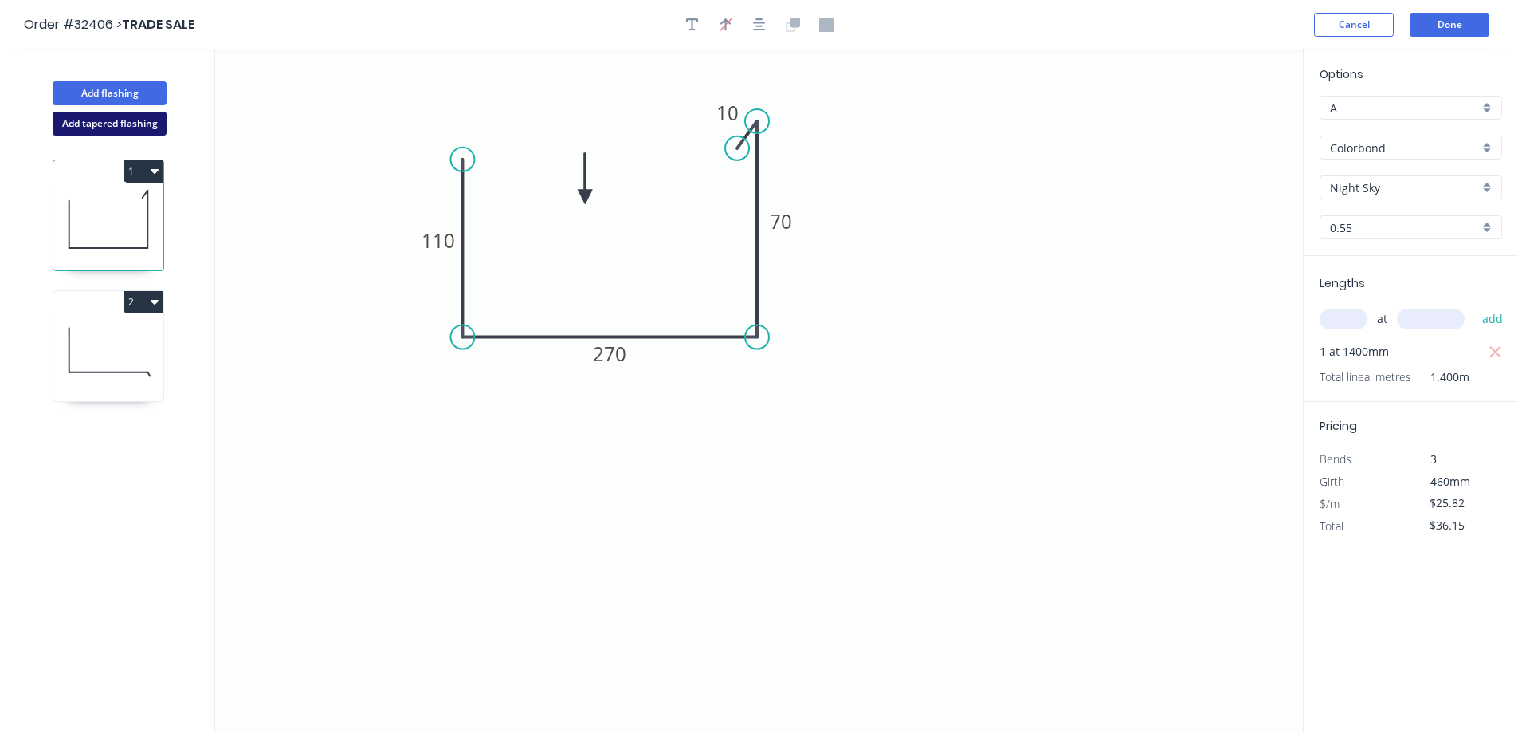
click at [116, 129] on button "Add tapered flashing" at bounding box center [110, 124] width 114 height 24
type input "$0.00"
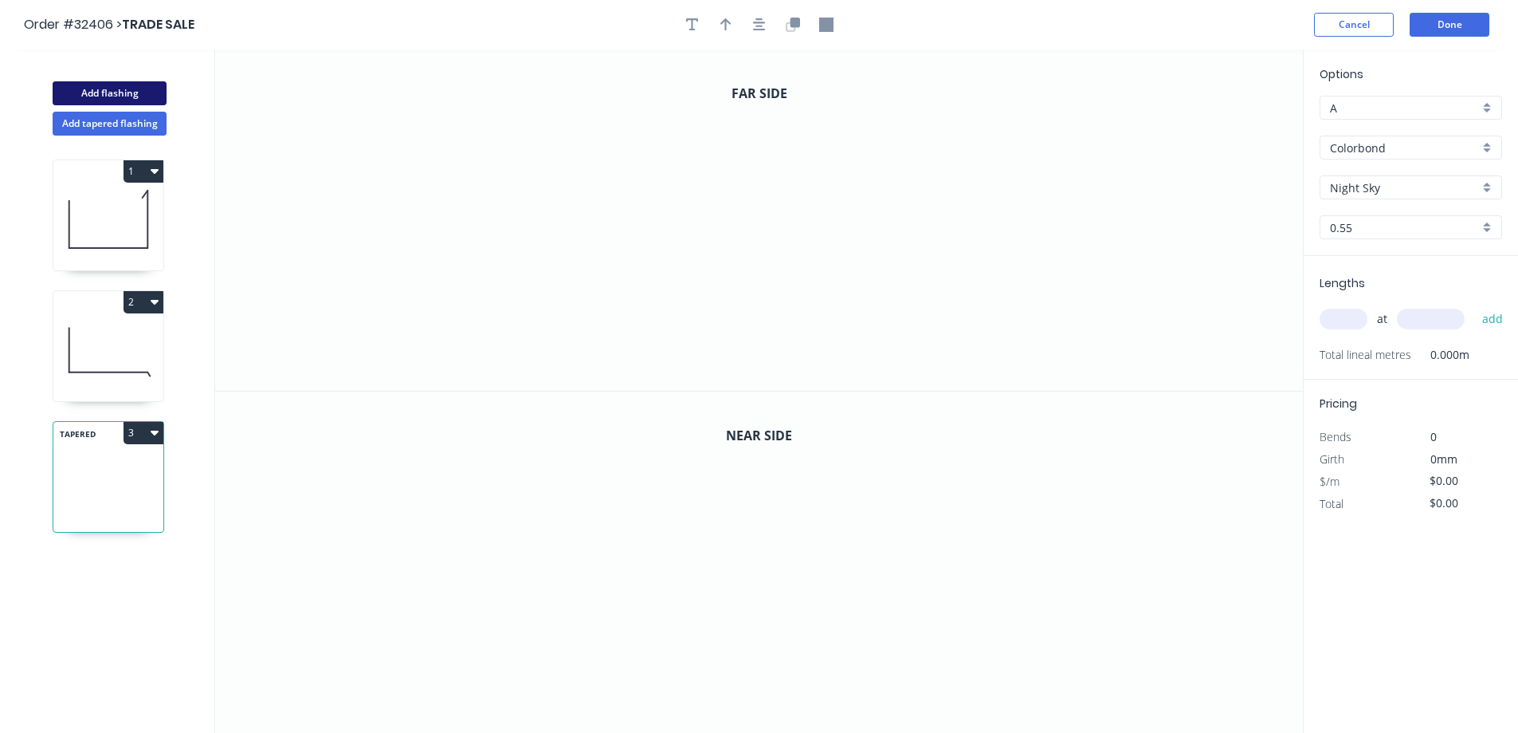
click at [101, 98] on button "Add flashing" at bounding box center [110, 93] width 114 height 24
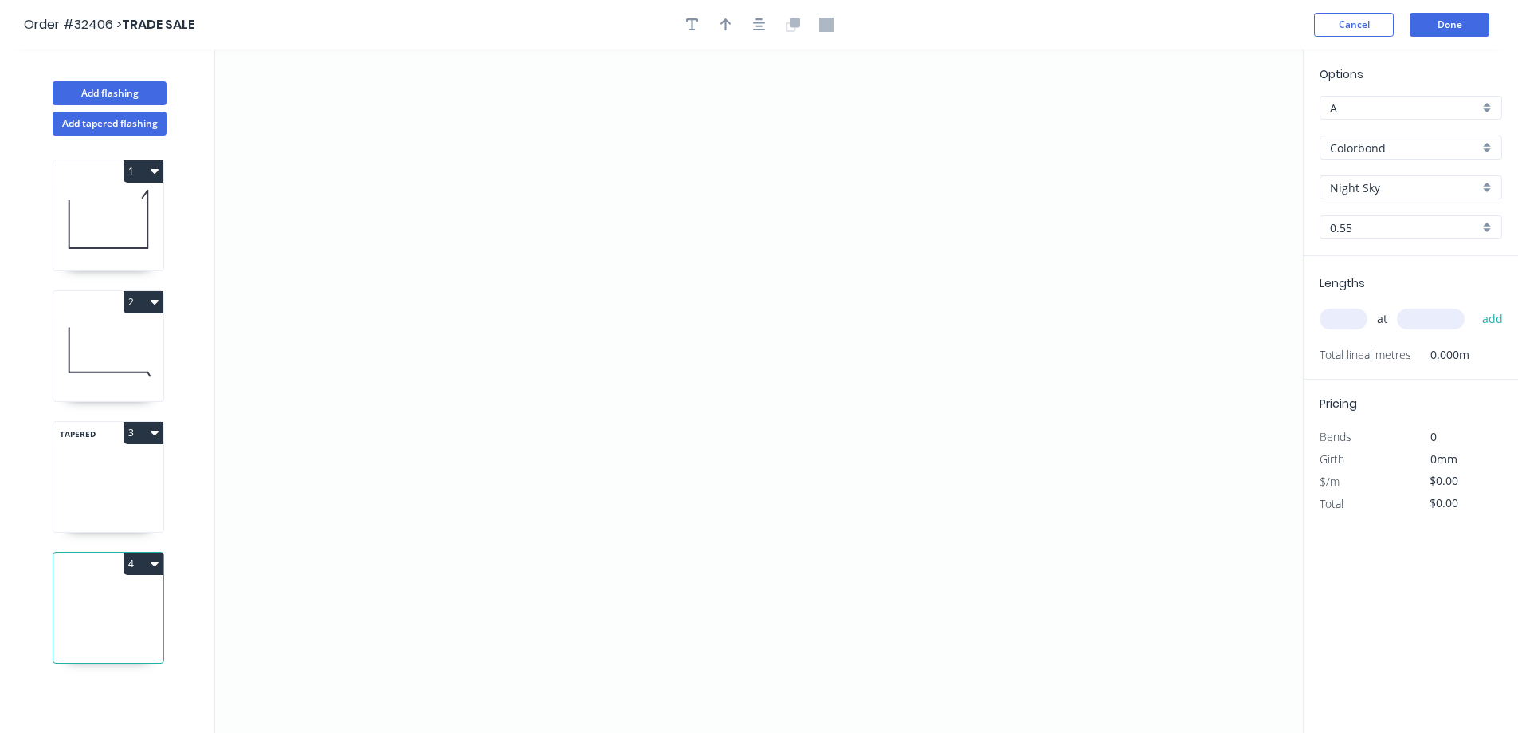
click at [155, 428] on icon "button" at bounding box center [155, 432] width 8 height 13
click at [53, 503] on div "Delete" at bounding box center [87, 504] width 123 height 23
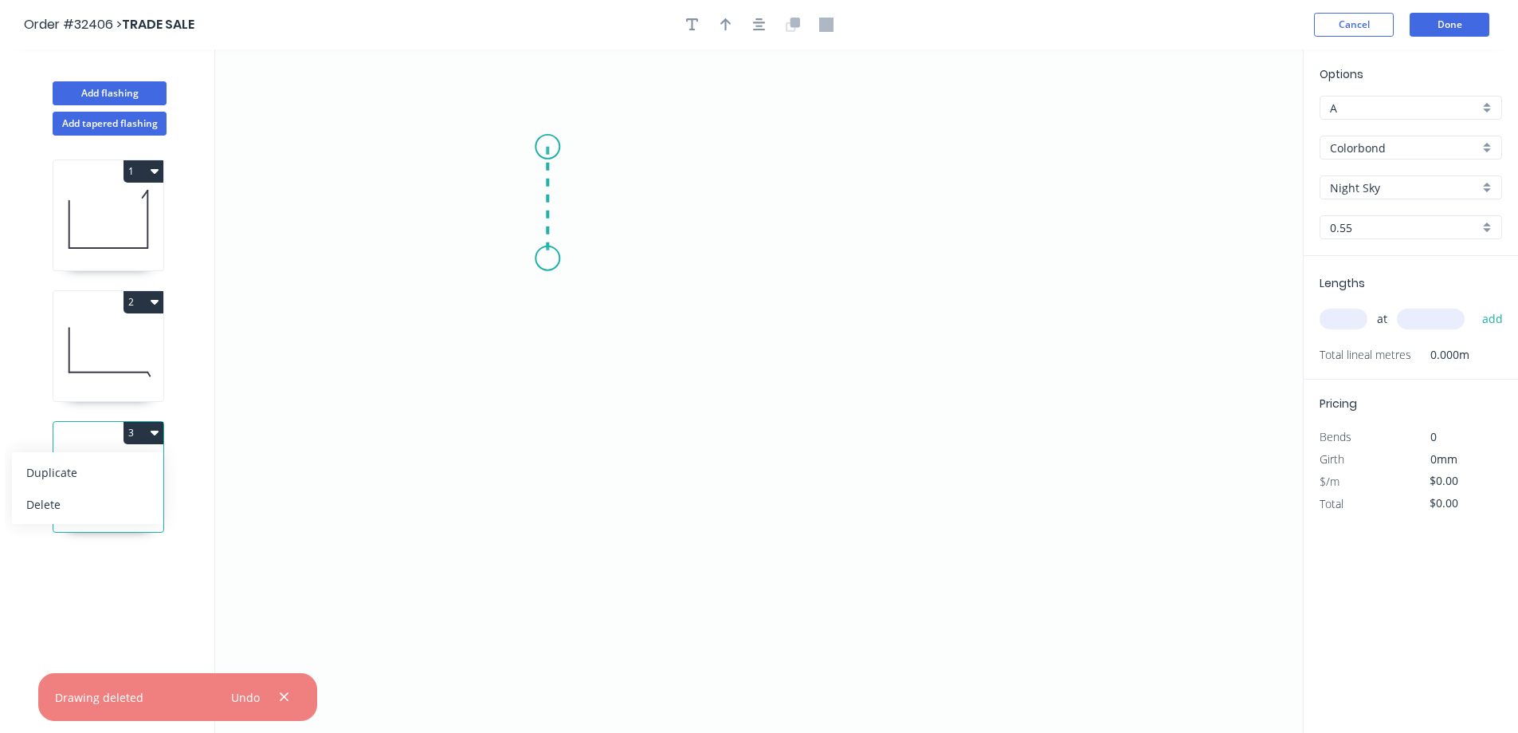
drag, startPoint x: 548, startPoint y: 147, endPoint x: 539, endPoint y: 262, distance: 115.9
click at [539, 262] on icon "0" at bounding box center [759, 390] width 1088 height 683
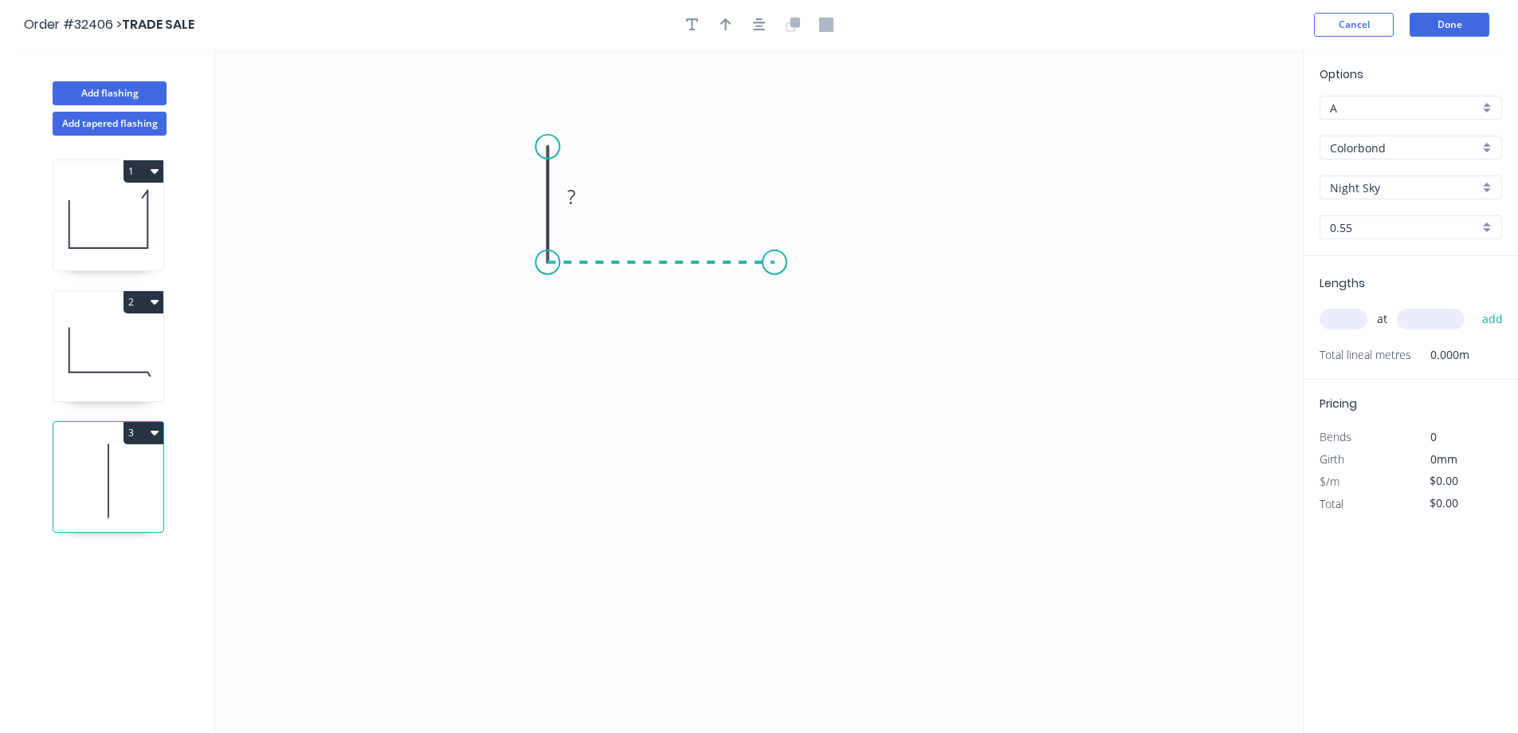
drag, startPoint x: 539, startPoint y: 262, endPoint x: 784, endPoint y: 276, distance: 245.1
click at [784, 276] on icon "0 ?" at bounding box center [759, 390] width 1088 height 683
click at [874, 428] on div "Drip edge" at bounding box center [864, 422] width 160 height 33
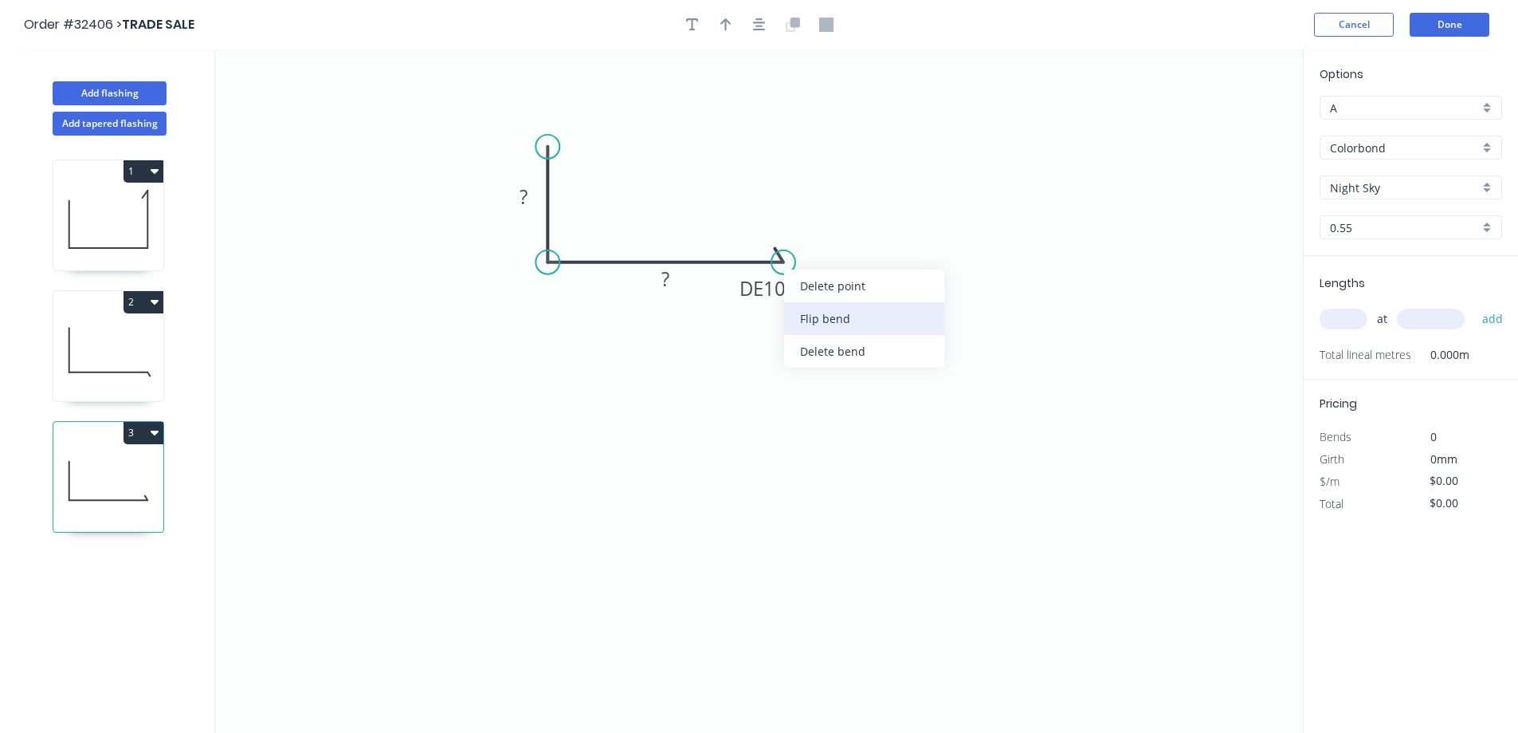
click at [850, 304] on div "Flip bend" at bounding box center [864, 318] width 160 height 33
click at [834, 352] on div "Delete bend" at bounding box center [871, 350] width 160 height 33
drag, startPoint x: 821, startPoint y: 376, endPoint x: 806, endPoint y: 326, distance: 52.5
click at [821, 375] on div "Feather" at bounding box center [867, 377] width 160 height 33
click at [784, 288] on tspan "15" at bounding box center [772, 288] width 22 height 26
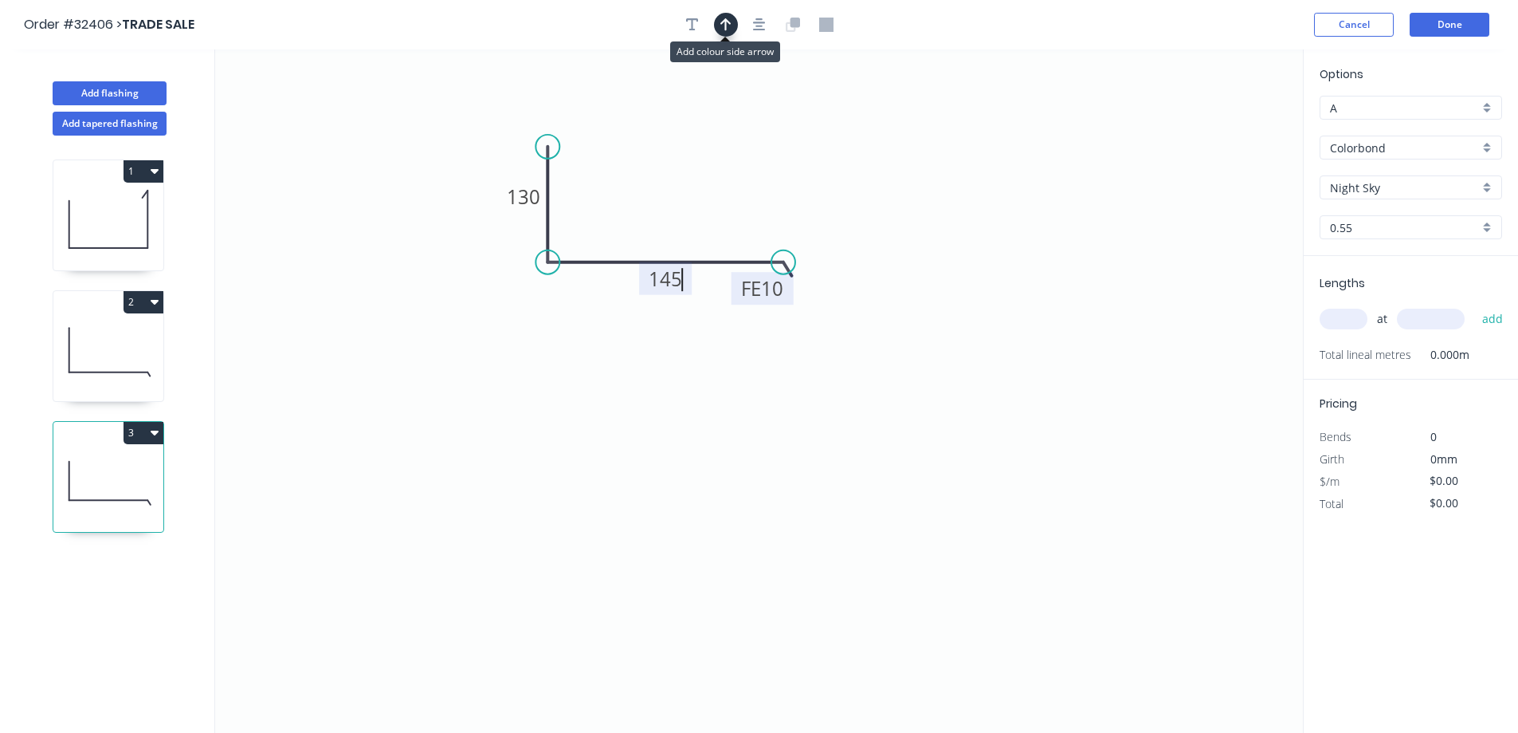
click at [731, 23] on icon "button" at bounding box center [726, 24] width 11 height 13
type input "$15.61"
drag, startPoint x: 1224, startPoint y: 122, endPoint x: 705, endPoint y: 211, distance: 525.7
click at [688, 194] on icon at bounding box center [688, 176] width 14 height 51
click at [1358, 318] on input "text" at bounding box center [1344, 318] width 48 height 21
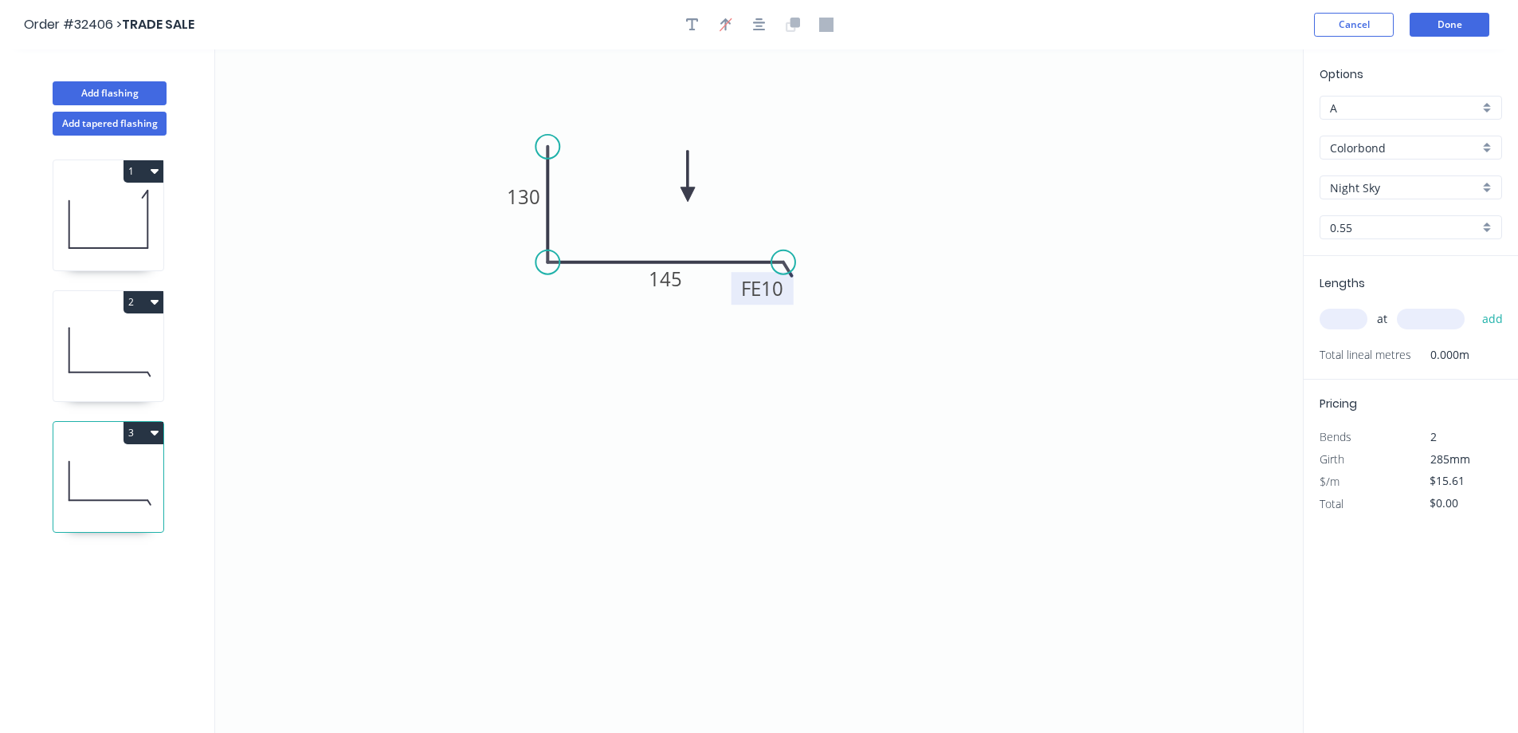
click at [1395, 183] on input "Night Sky" at bounding box center [1404, 187] width 149 height 17
click at [1390, 223] on div "Monument" at bounding box center [1411, 218] width 181 height 28
type input "Monument"
click at [1341, 324] on input "text" at bounding box center [1344, 318] width 48 height 21
type input "1"
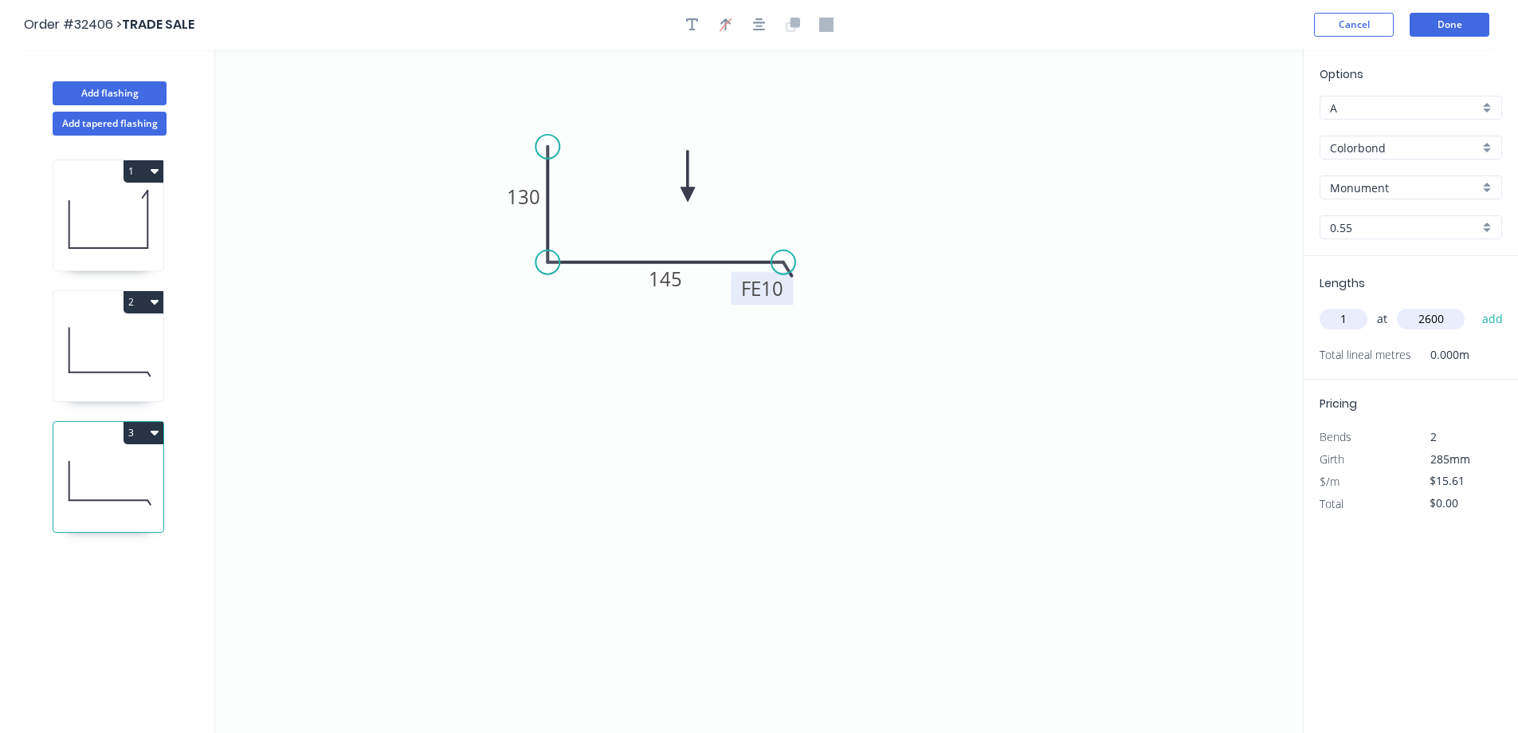
type input "2600"
click at [1475, 305] on button "add" at bounding box center [1493, 318] width 37 height 27
click at [156, 333] on icon at bounding box center [108, 350] width 110 height 102
type input "$37.46"
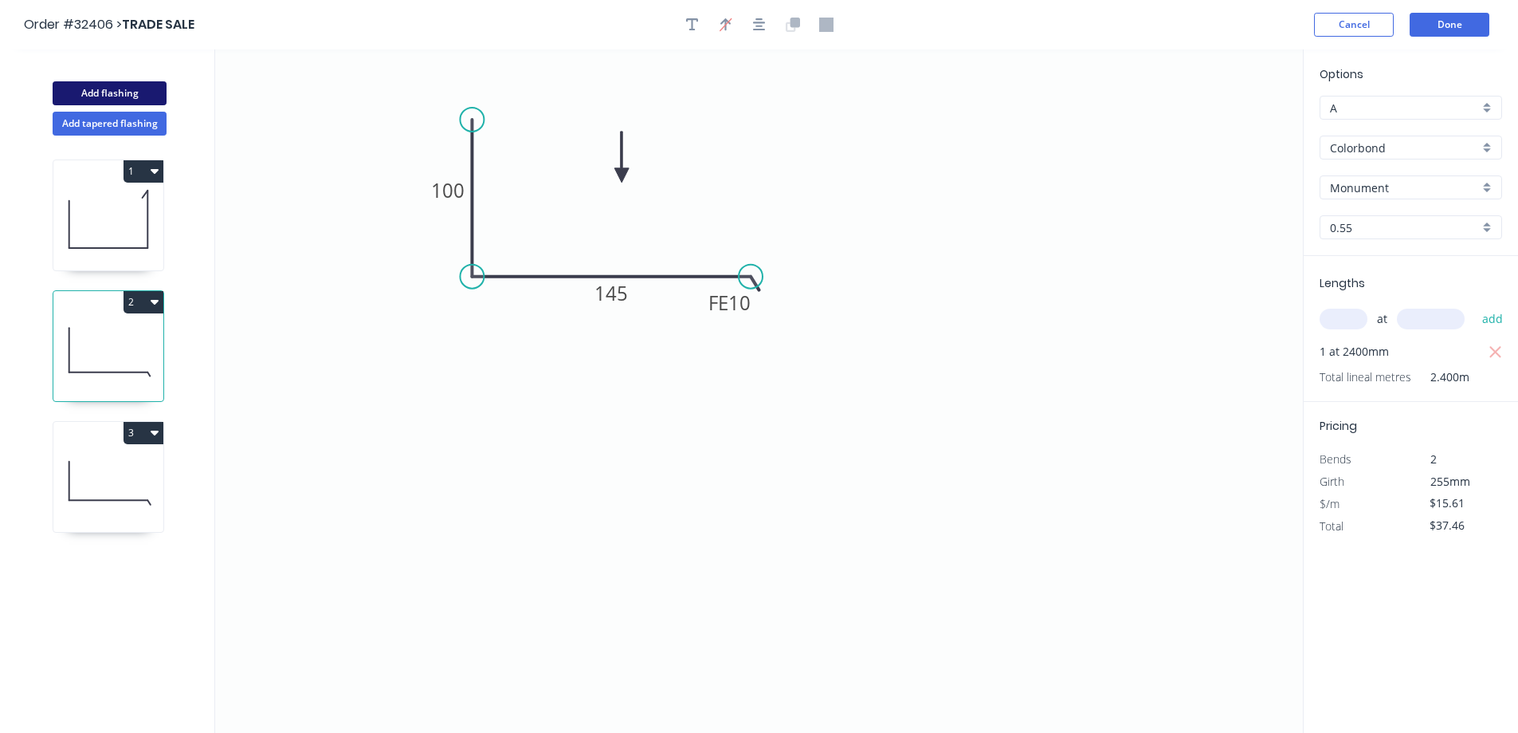
click at [105, 93] on button "Add flashing" at bounding box center [110, 93] width 114 height 24
type input "$0.00"
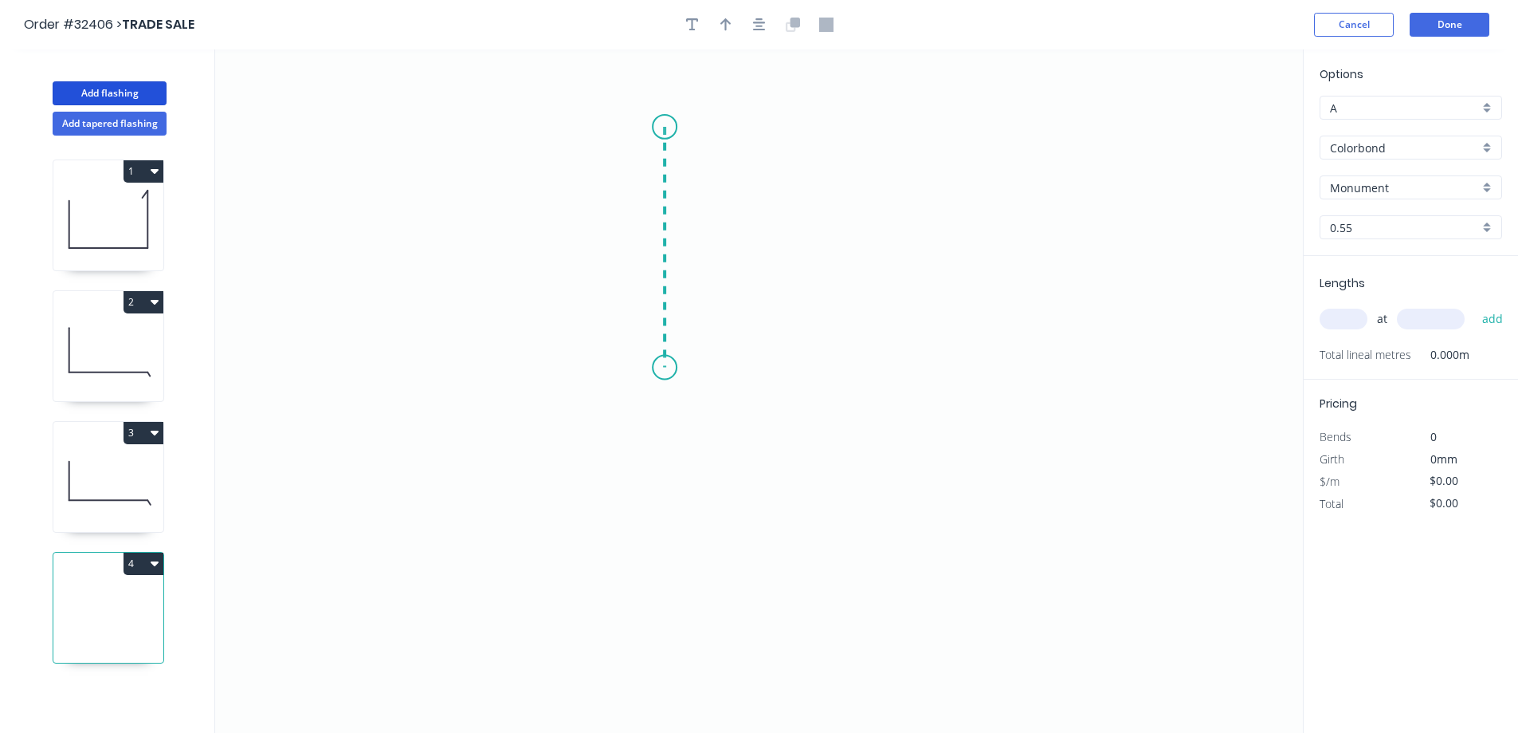
drag, startPoint x: 665, startPoint y: 127, endPoint x: 659, endPoint y: 367, distance: 240.0
click at [659, 367] on icon "0" at bounding box center [759, 390] width 1088 height 683
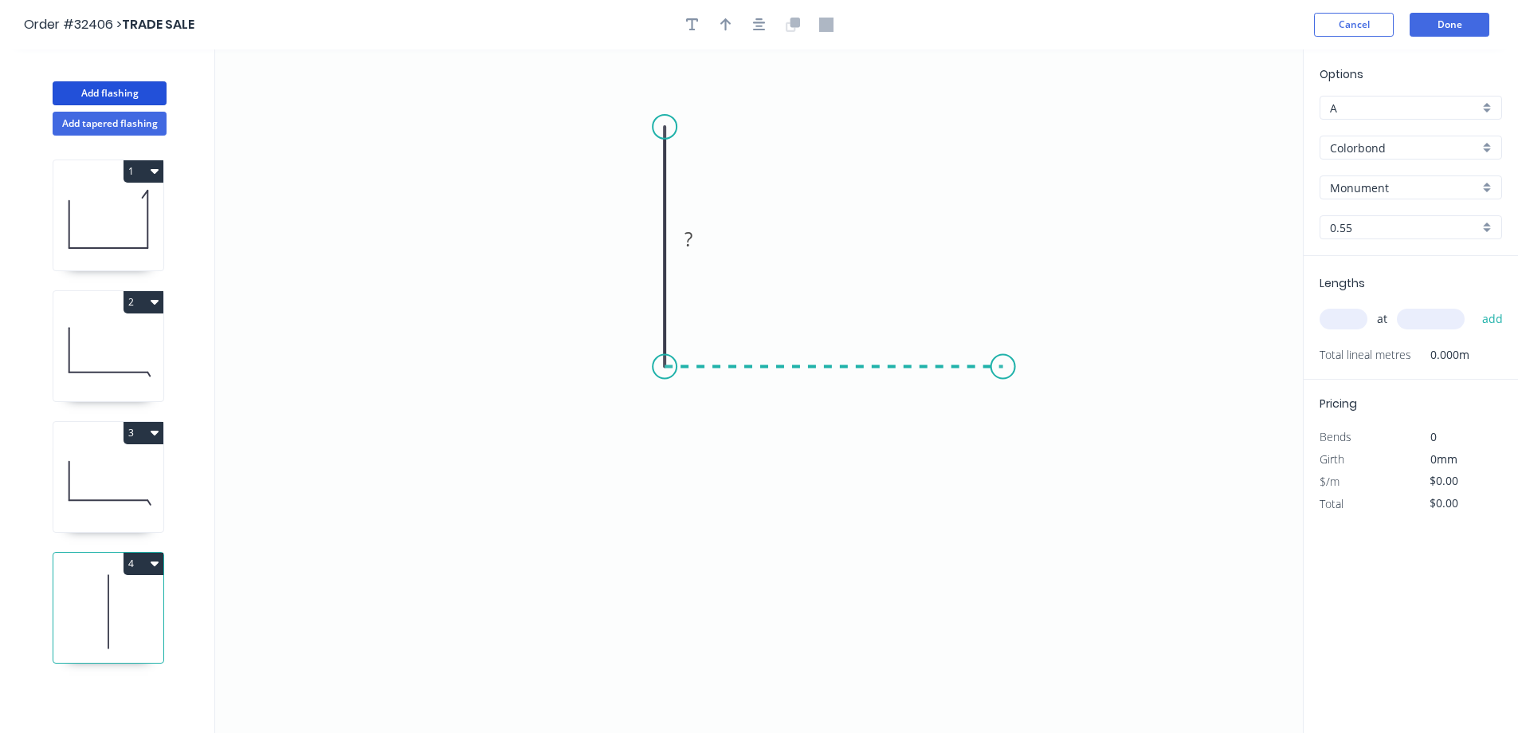
drag, startPoint x: 659, startPoint y: 367, endPoint x: 1004, endPoint y: 363, distance: 344.4
click at [1004, 363] on icon "0 ?" at bounding box center [759, 390] width 1088 height 683
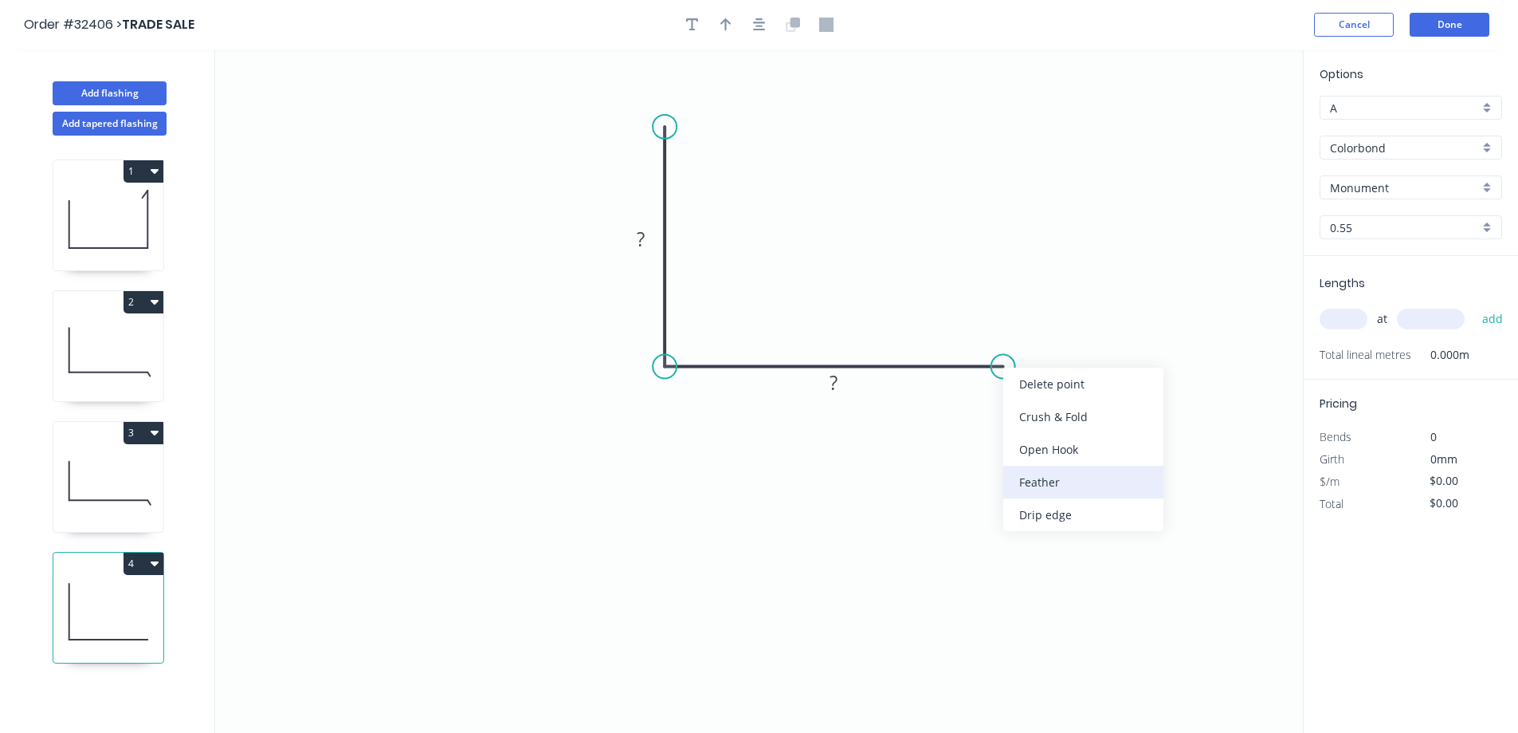
click at [1038, 473] on div "Feather" at bounding box center [1084, 482] width 160 height 33
click at [1019, 383] on icon "0 ? FE 15 ?" at bounding box center [759, 390] width 1088 height 683
click at [1016, 383] on icon at bounding box center [840, 377] width 351 height 20
click at [1035, 426] on div "Flip bend" at bounding box center [1087, 423] width 160 height 33
drag, startPoint x: 995, startPoint y: 321, endPoint x: 1046, endPoint y: 308, distance: 52.6
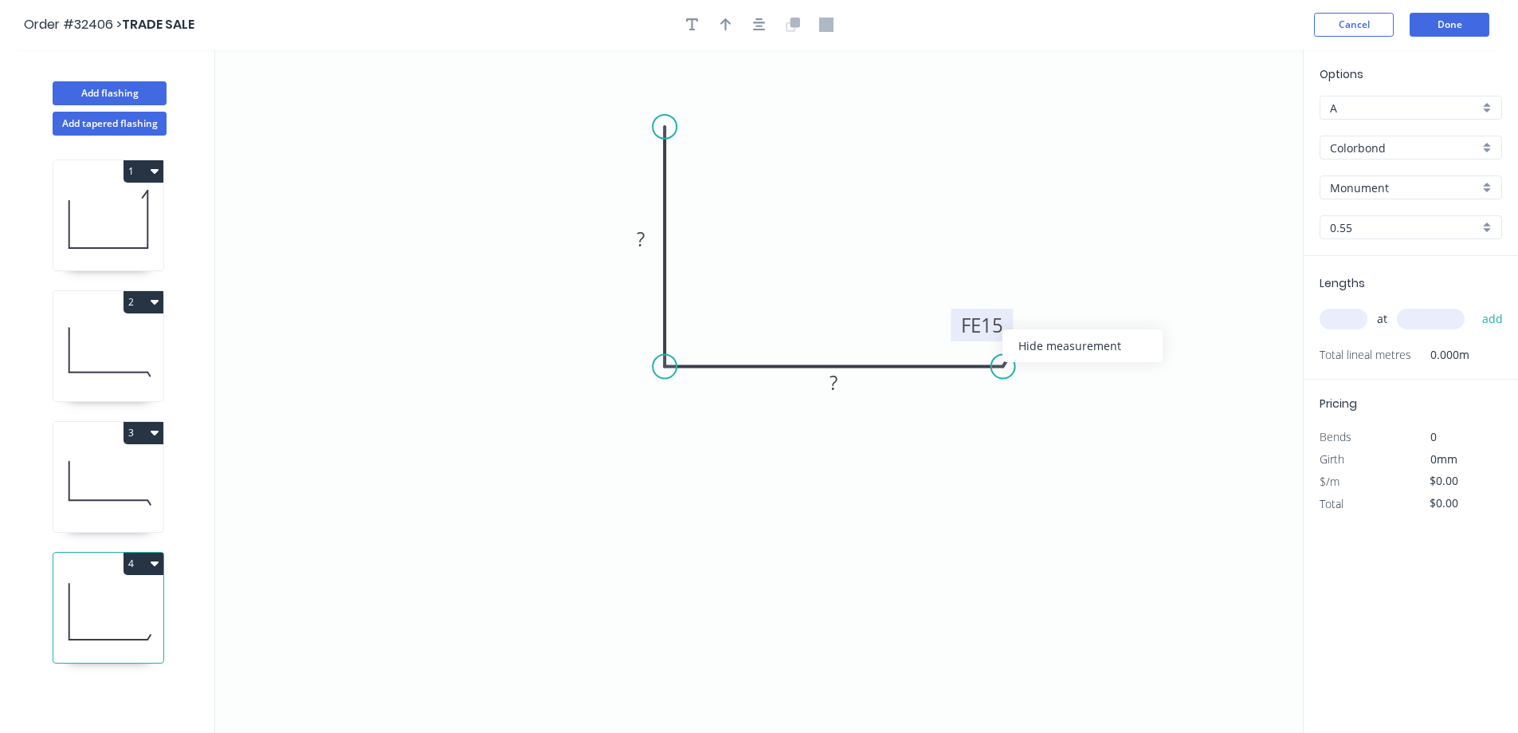
click at [1004, 324] on rect at bounding box center [982, 324] width 62 height 33
click at [1002, 324] on tspan "15" at bounding box center [992, 325] width 22 height 26
click at [741, 249] on div "Feather" at bounding box center [754, 244] width 160 height 33
click at [652, 95] on tspan "15" at bounding box center [641, 98] width 22 height 26
drag, startPoint x: 722, startPoint y: 28, endPoint x: 780, endPoint y: 85, distance: 81.7
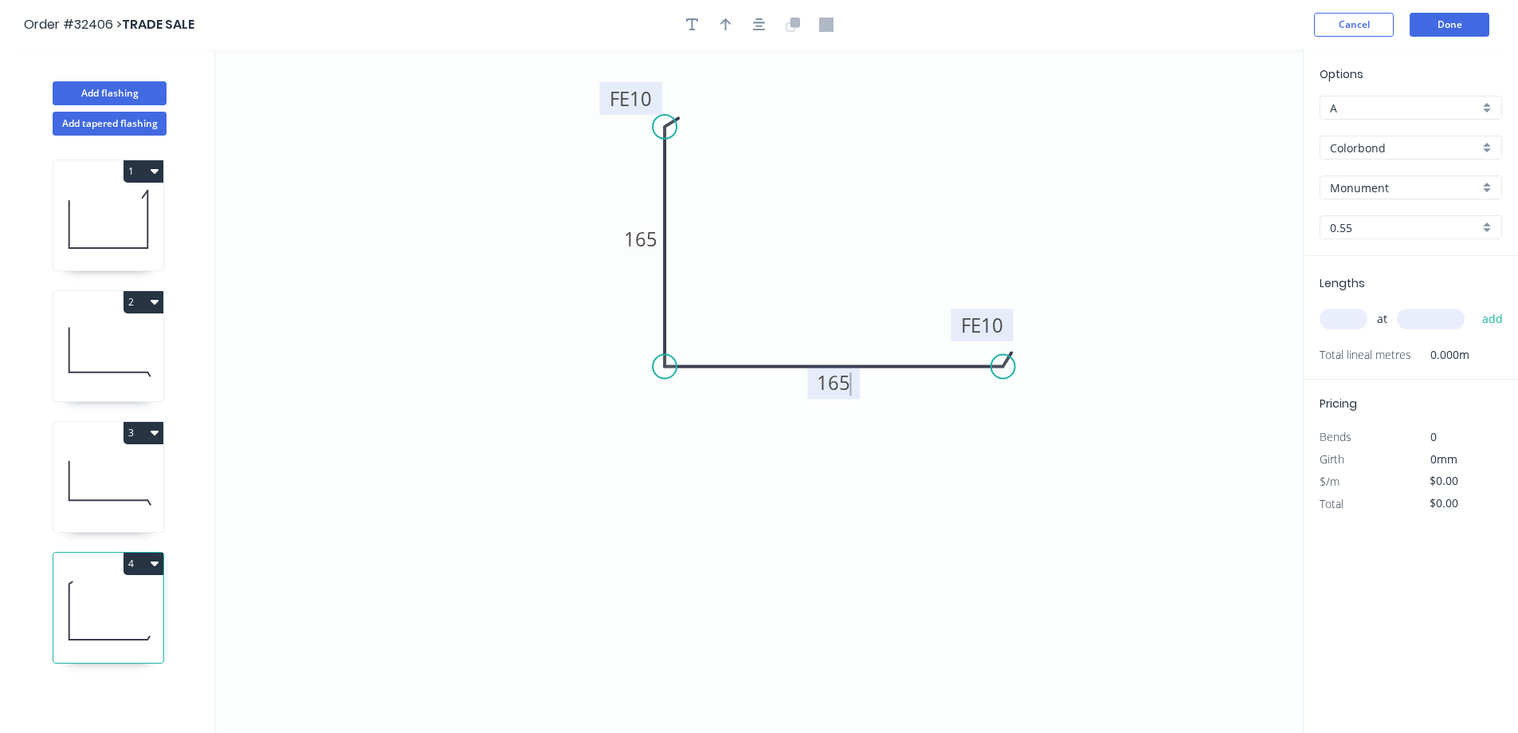
click at [728, 35] on button "button" at bounding box center [726, 25] width 24 height 24
type input "$20.02"
drag, startPoint x: 1224, startPoint y: 123, endPoint x: 848, endPoint y: 175, distance: 379.0
click at [848, 175] on icon at bounding box center [848, 156] width 14 height 51
click at [1340, 317] on input "text" at bounding box center [1344, 318] width 48 height 21
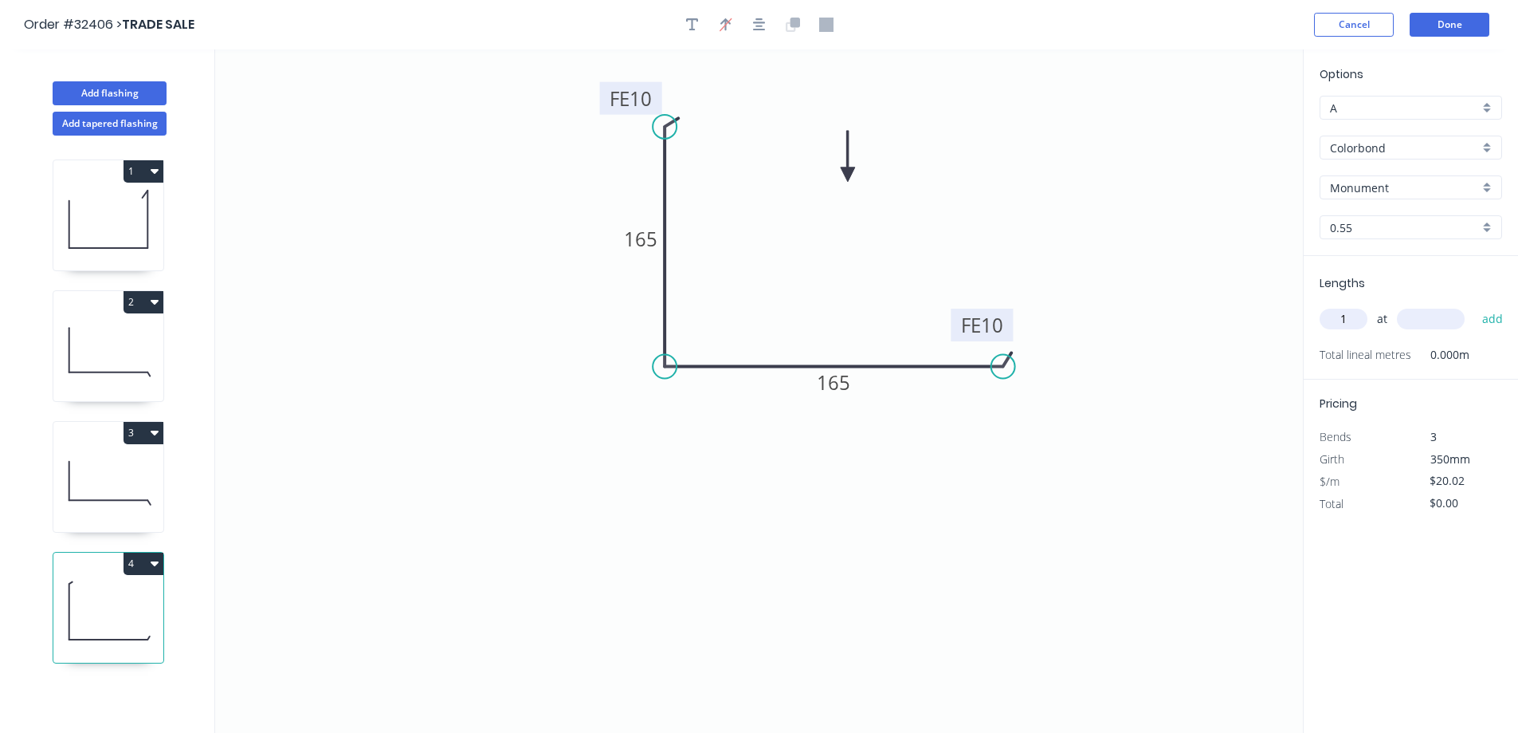
type input "1"
type input "2700"
click at [1475, 305] on button "add" at bounding box center [1493, 318] width 37 height 27
type input "$54.05"
type input "1"
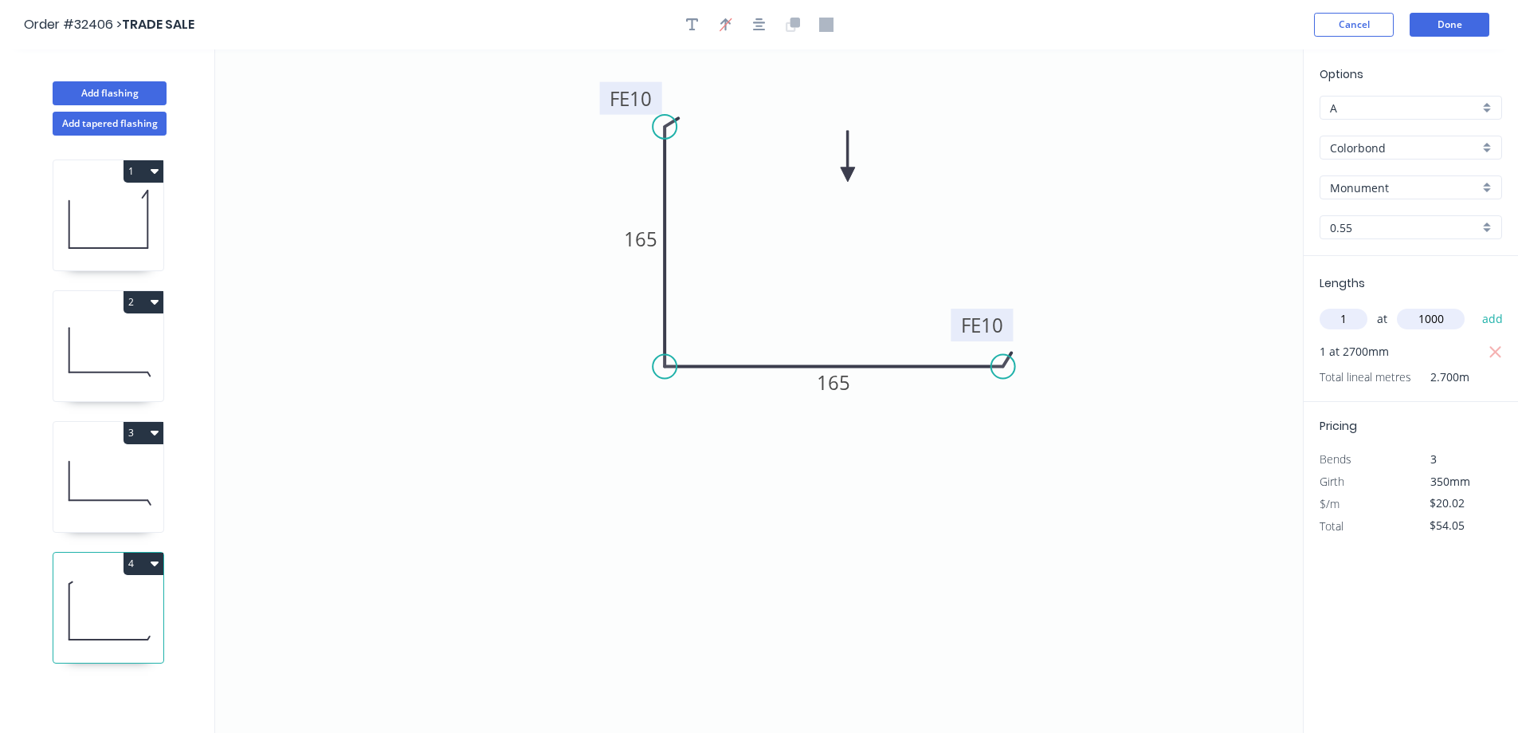
type input "1000"
click at [1475, 305] on button "add" at bounding box center [1493, 318] width 37 height 27
type input "$74.07"
click at [126, 95] on button "Add flashing" at bounding box center [110, 93] width 114 height 24
type input "$0.00"
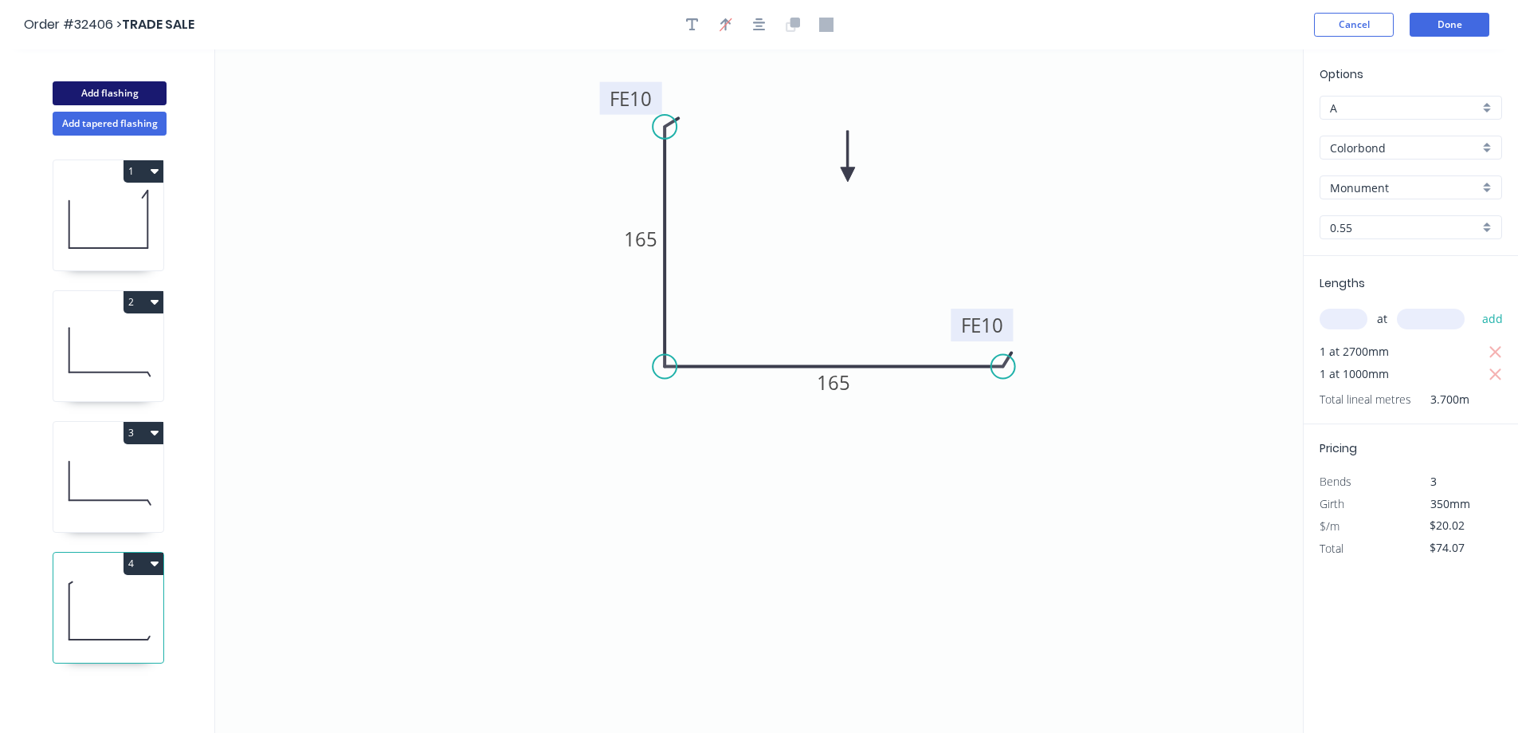
type input "$0.00"
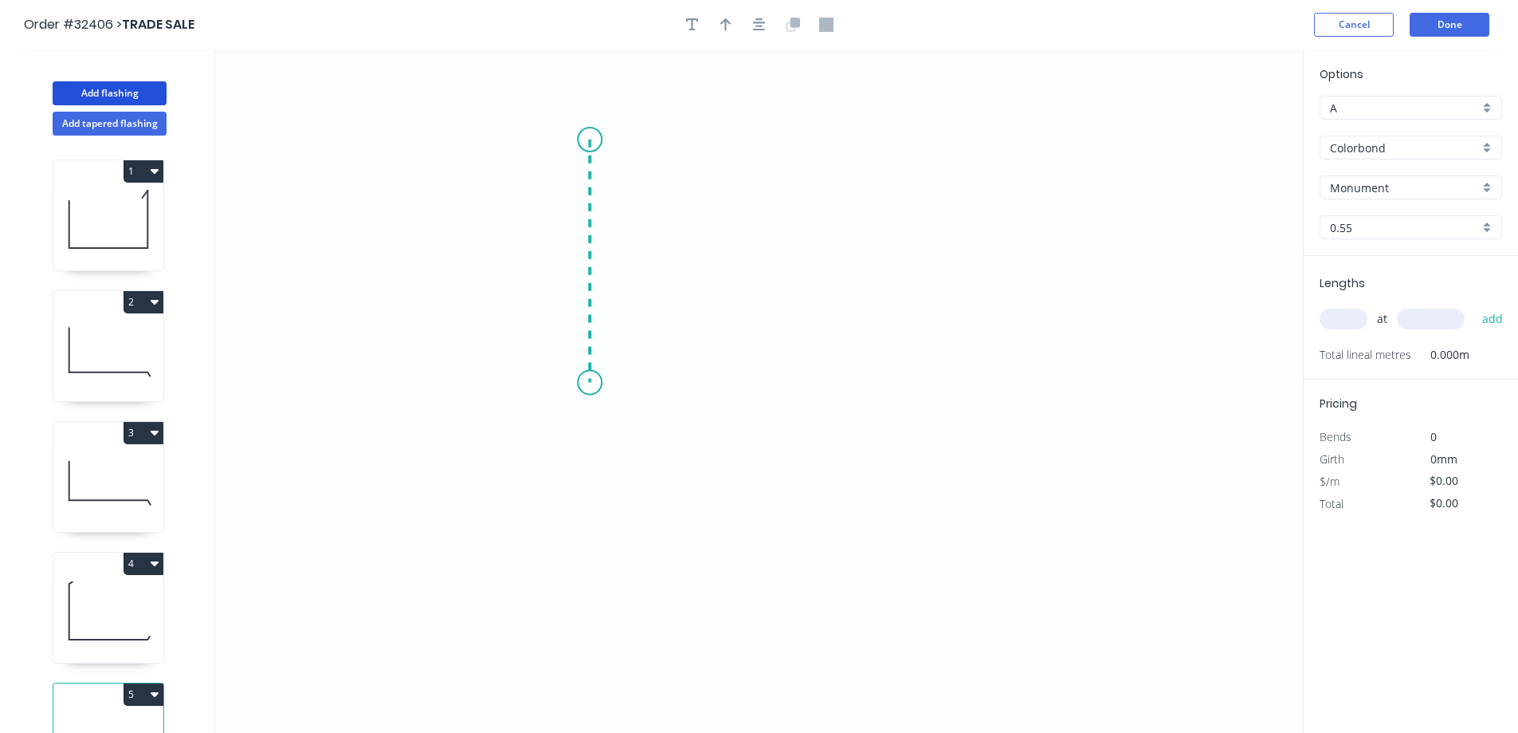
drag, startPoint x: 590, startPoint y: 153, endPoint x: 583, endPoint y: 383, distance: 229.7
click at [583, 383] on icon "0" at bounding box center [759, 390] width 1088 height 683
click at [916, 387] on icon "0 ?" at bounding box center [759, 390] width 1088 height 683
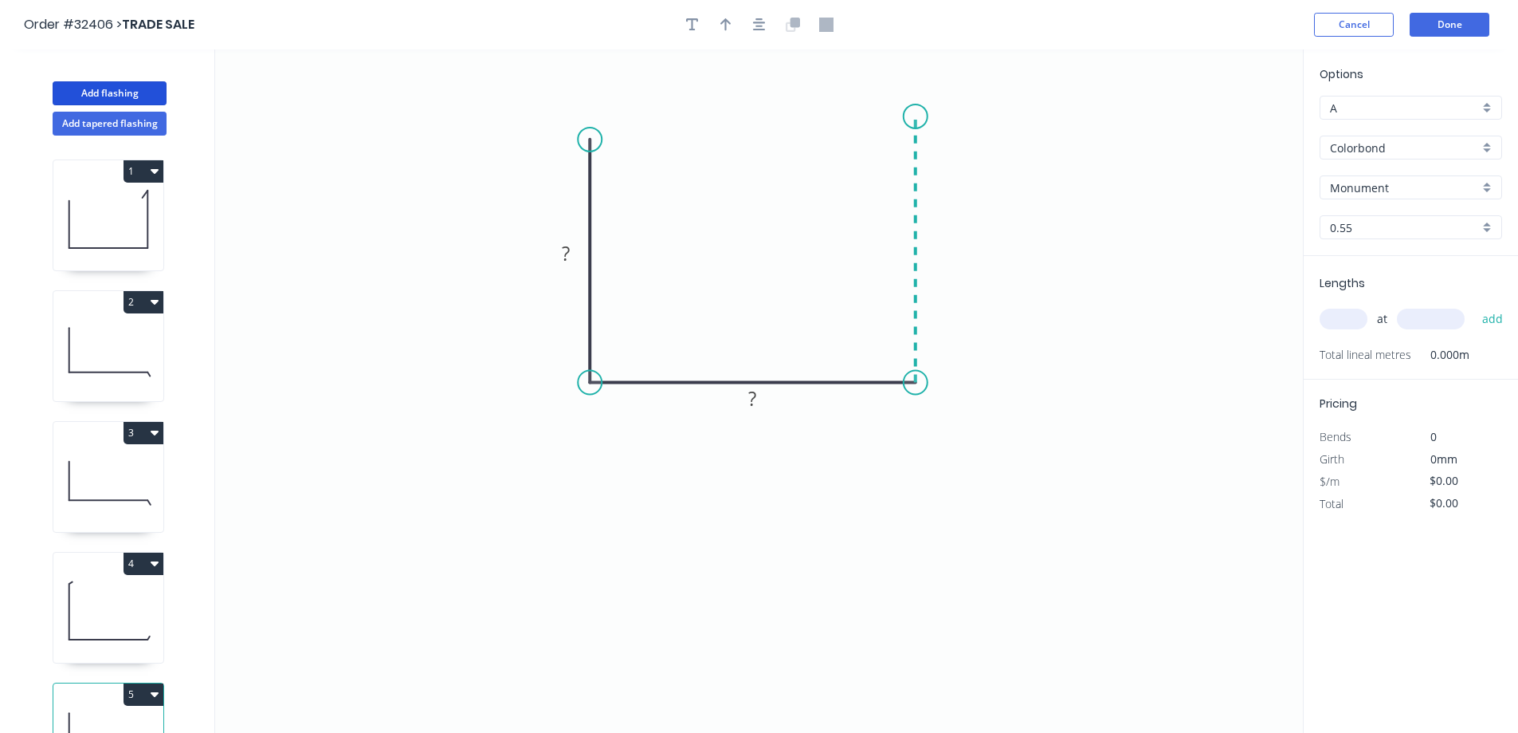
drag, startPoint x: 916, startPoint y: 359, endPoint x: 917, endPoint y: 116, distance: 242.3
click at [917, 116] on icon "0 ? ?" at bounding box center [759, 390] width 1088 height 683
click at [566, 260] on tspan "?" at bounding box center [566, 253] width 8 height 26
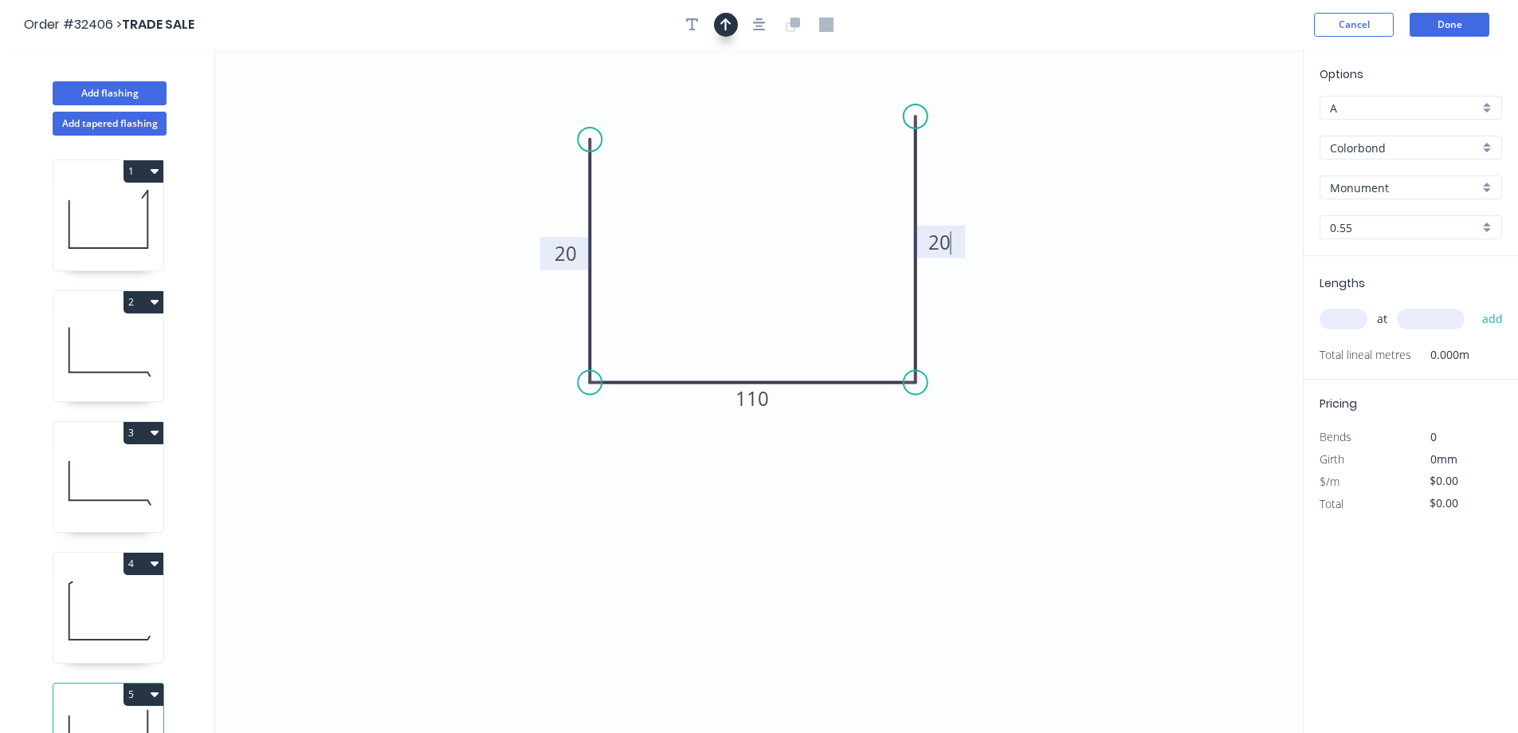
click at [729, 26] on icon "button" at bounding box center [726, 25] width 11 height 14
type input "$9.56"
drag, startPoint x: 1224, startPoint y: 124, endPoint x: 701, endPoint y: 179, distance: 525.8
click at [701, 179] on icon at bounding box center [700, 161] width 14 height 51
click at [1354, 316] on input "text" at bounding box center [1344, 318] width 48 height 21
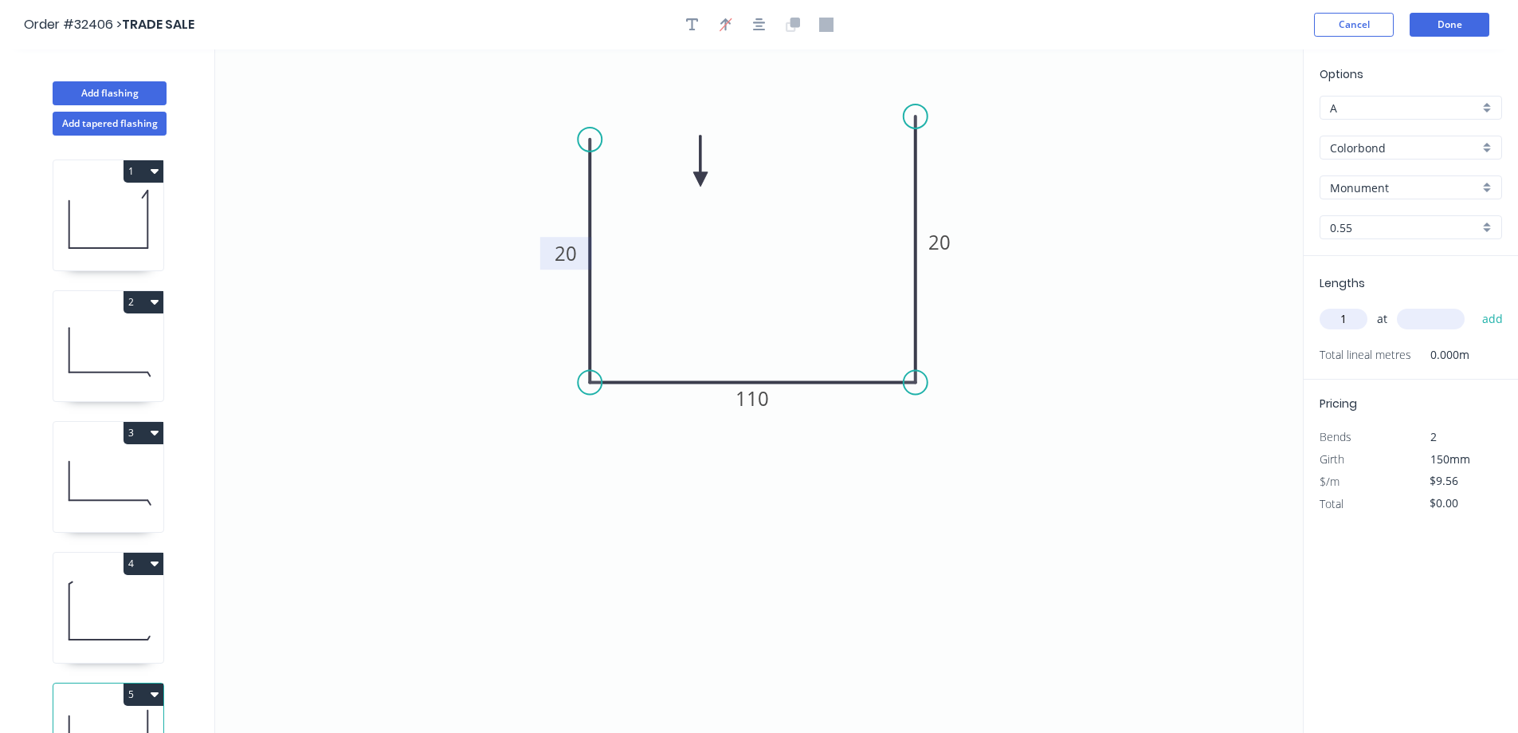
type input "1"
type input "1350"
click at [1475, 305] on button "add" at bounding box center [1493, 318] width 37 height 27
type input "$12.91"
click at [1458, 22] on button "Done" at bounding box center [1450, 25] width 80 height 24
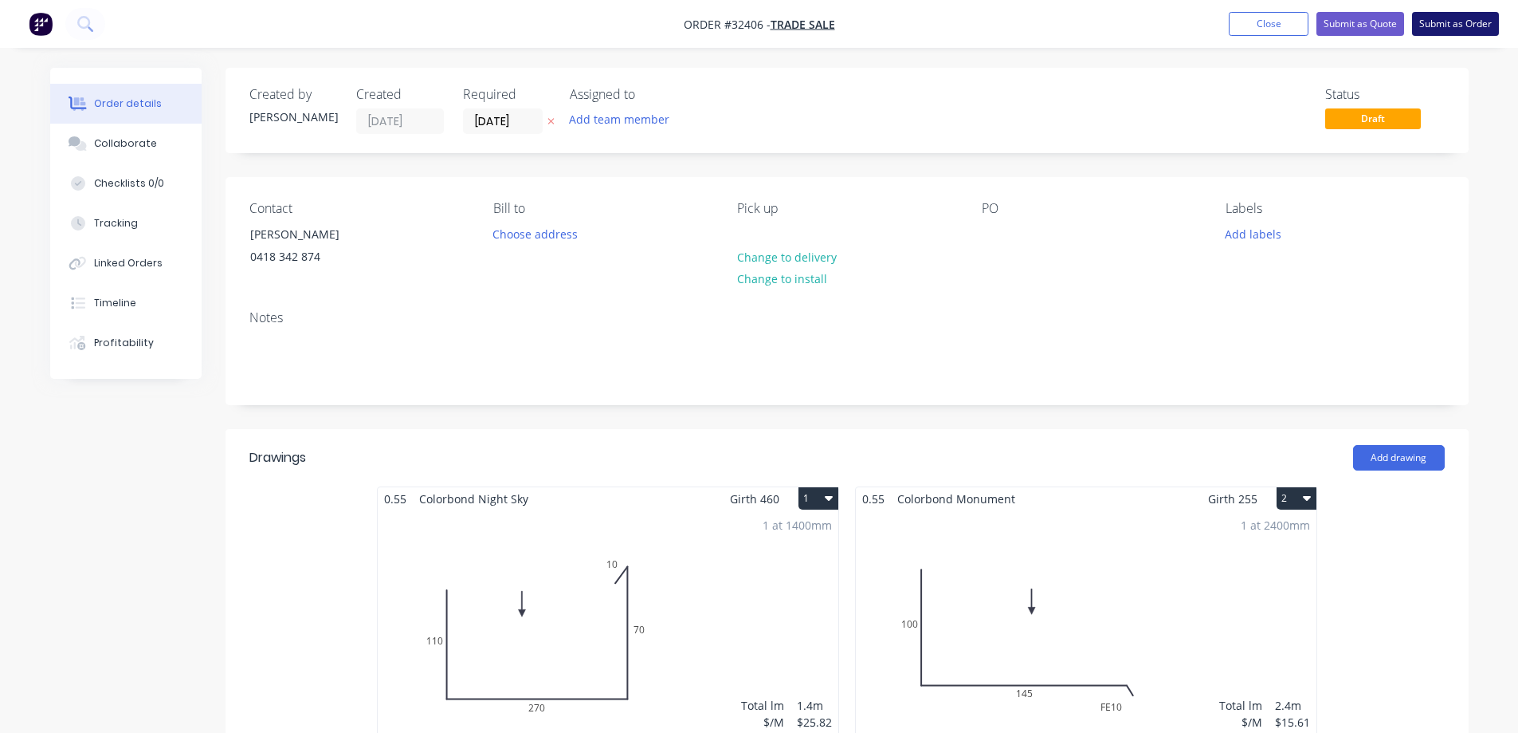
click at [1446, 32] on button "Submit as Order" at bounding box center [1455, 24] width 87 height 24
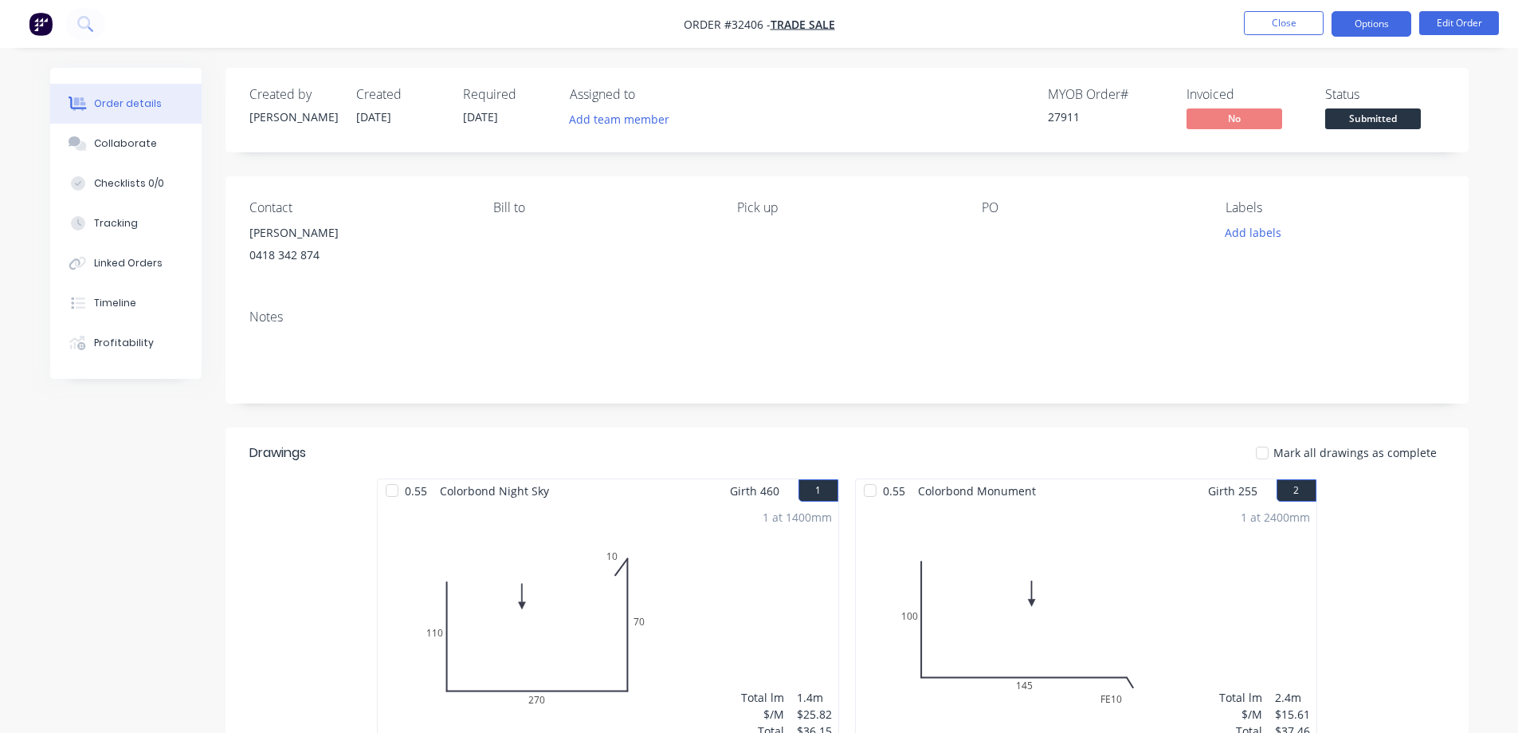
click at [1404, 16] on button "Options" at bounding box center [1372, 24] width 80 height 26
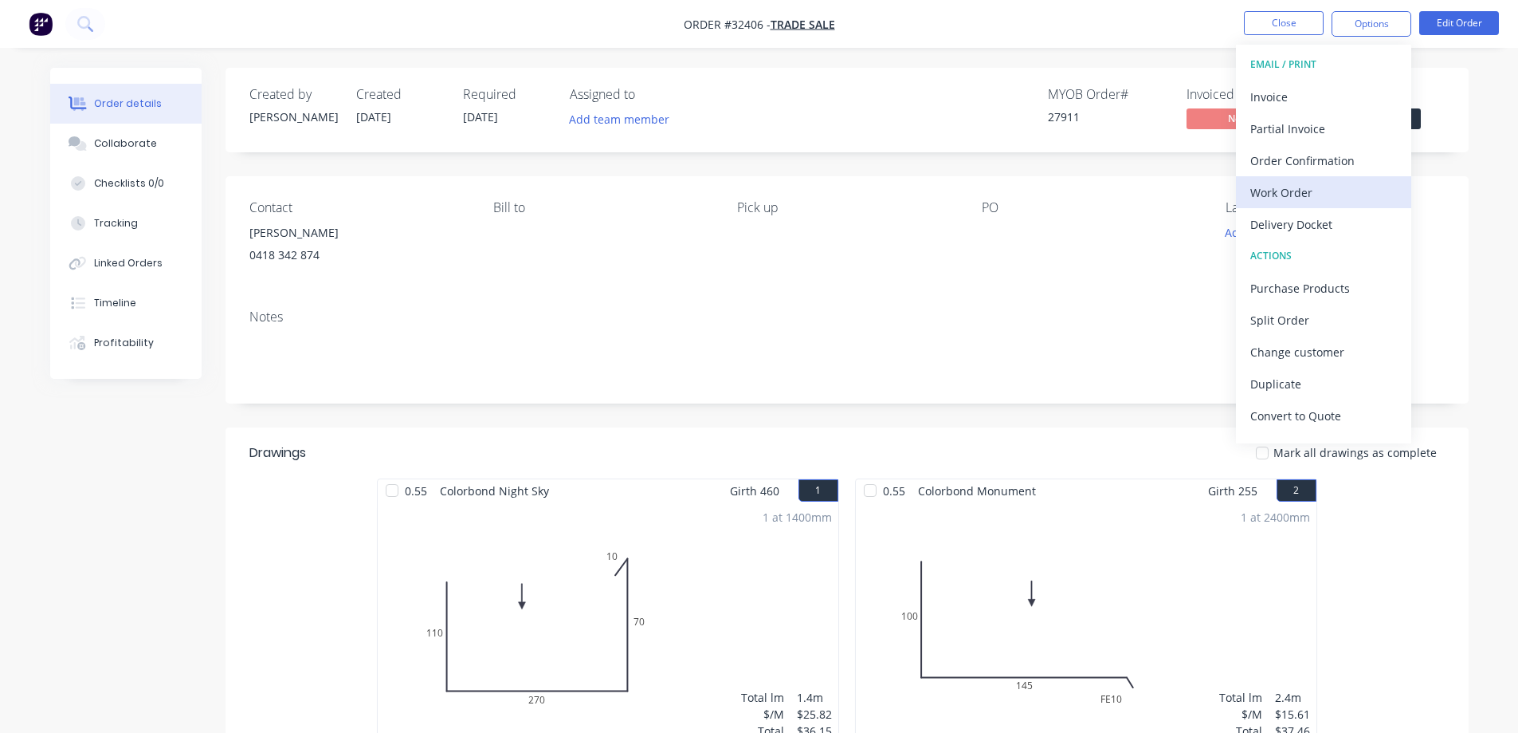
click at [1273, 196] on div "Work Order" at bounding box center [1324, 192] width 147 height 23
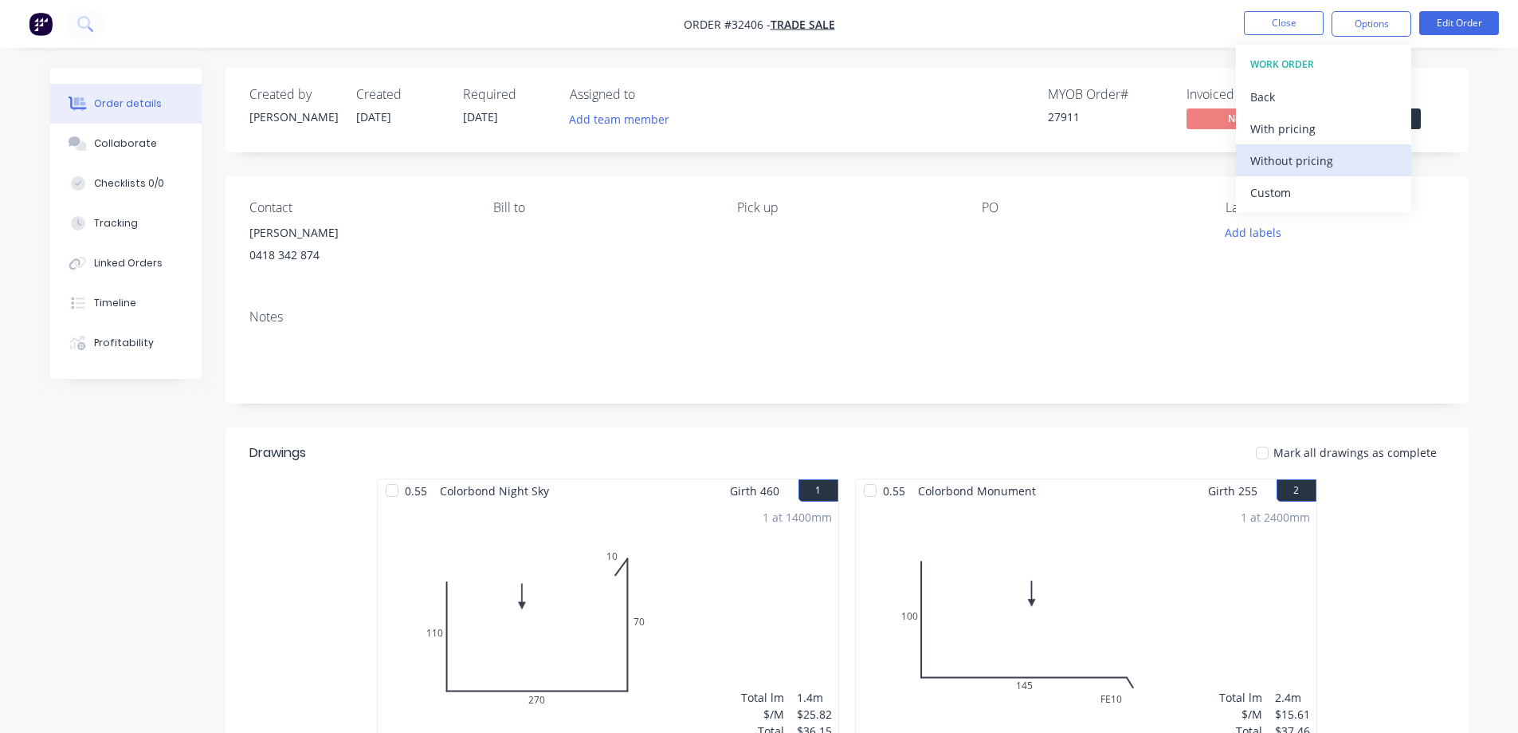
click at [1275, 155] on div "Without pricing" at bounding box center [1324, 160] width 147 height 23
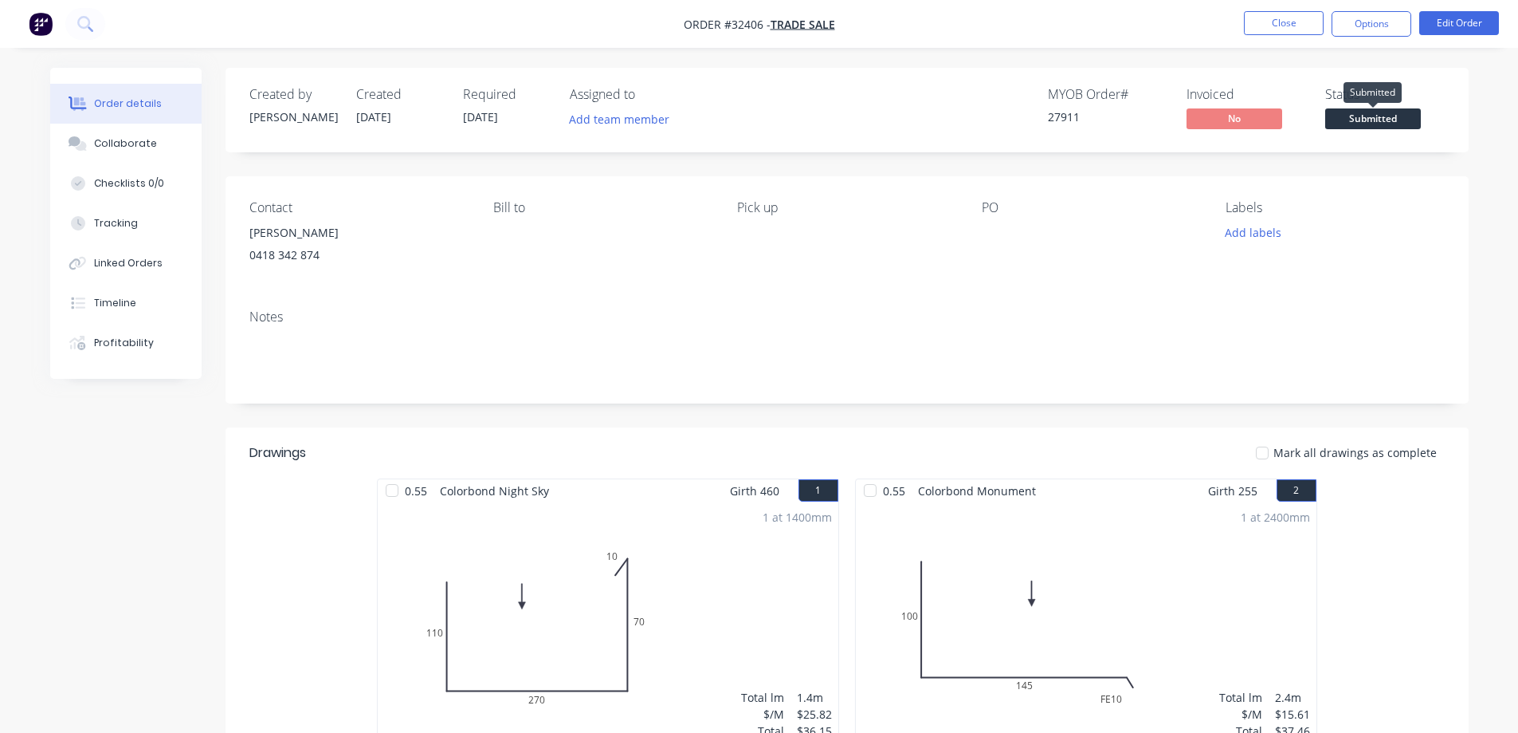
click at [1418, 121] on span "Submitted" at bounding box center [1374, 118] width 96 height 20
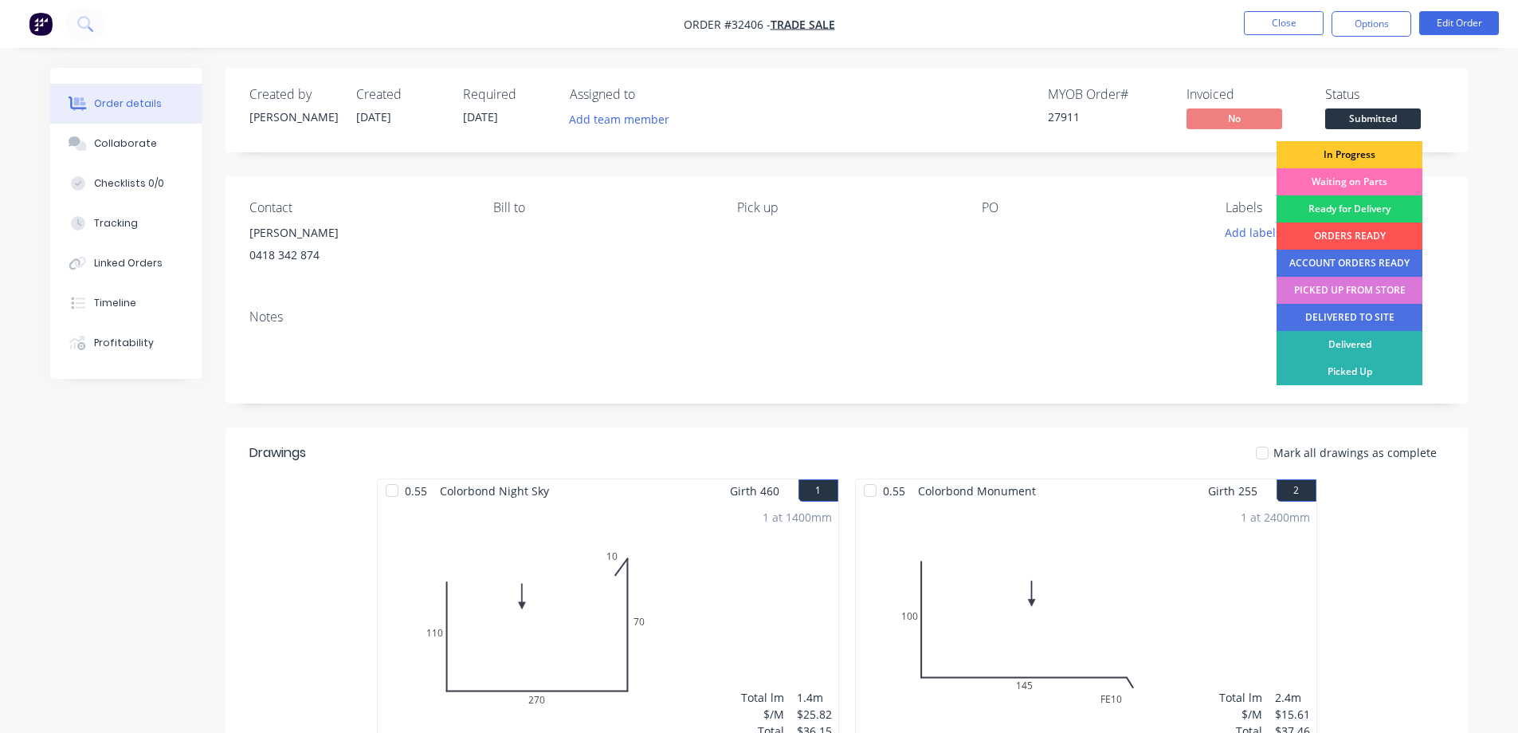
click at [1411, 147] on div "In Progress" at bounding box center [1350, 154] width 146 height 27
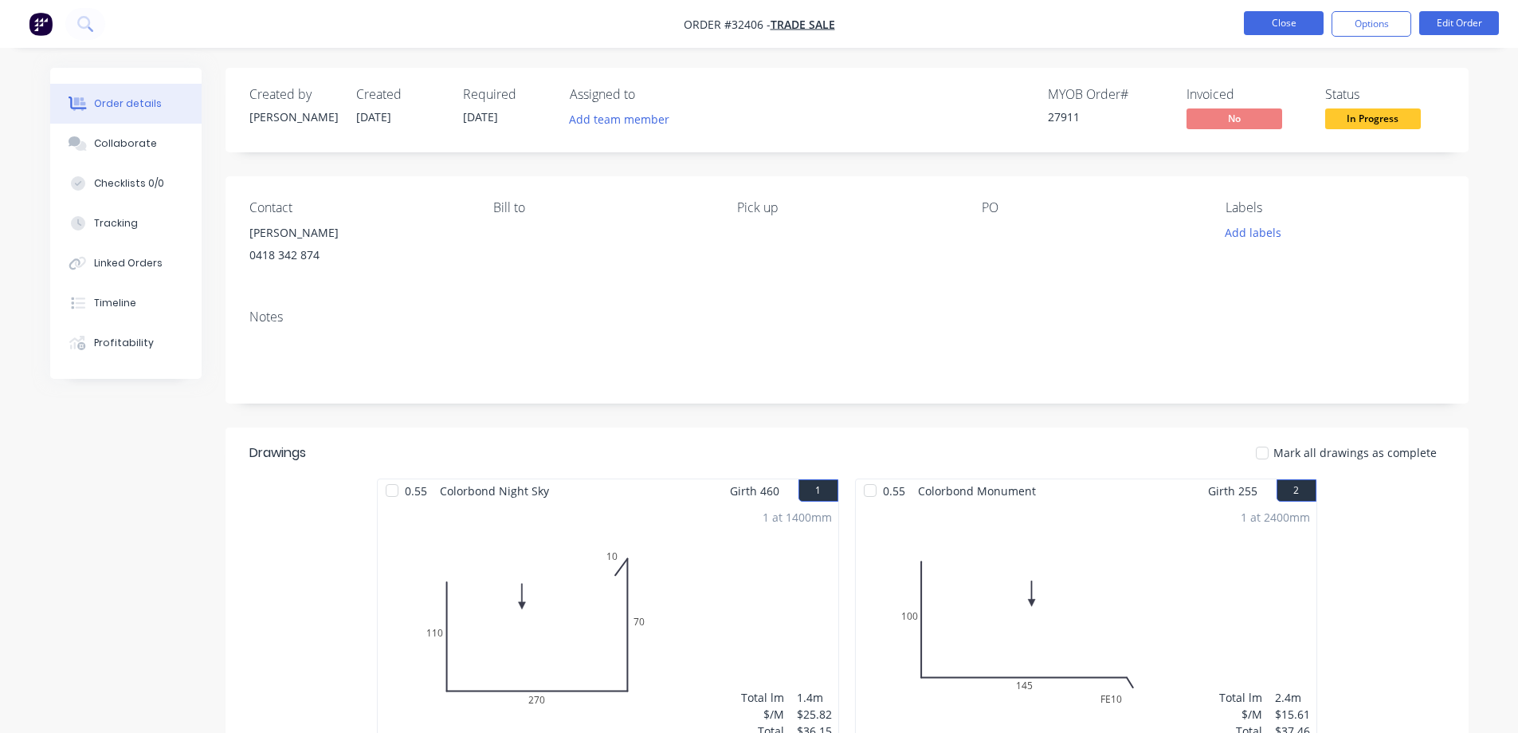
click at [1269, 22] on button "Close" at bounding box center [1284, 23] width 80 height 24
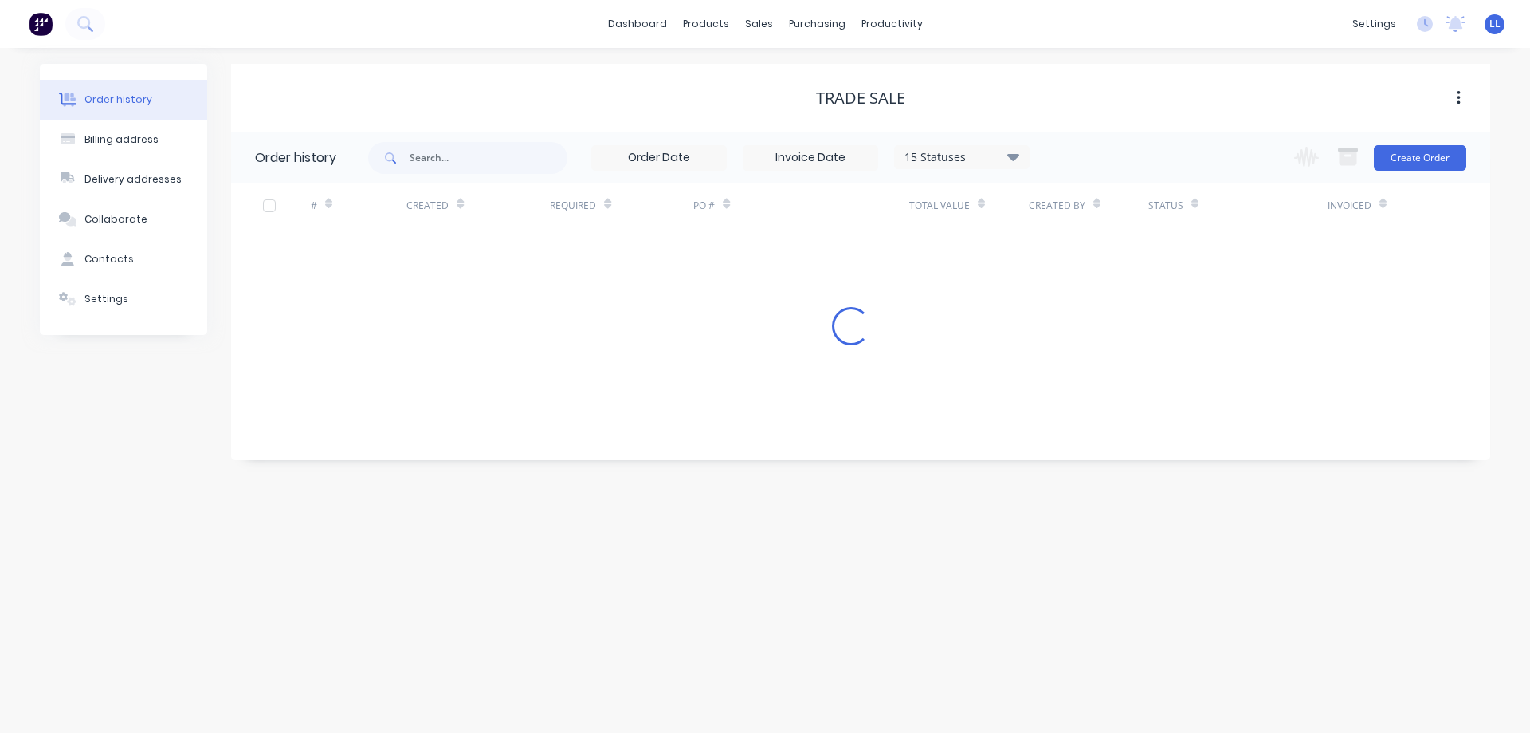
click at [38, 26] on img at bounding box center [41, 24] width 24 height 24
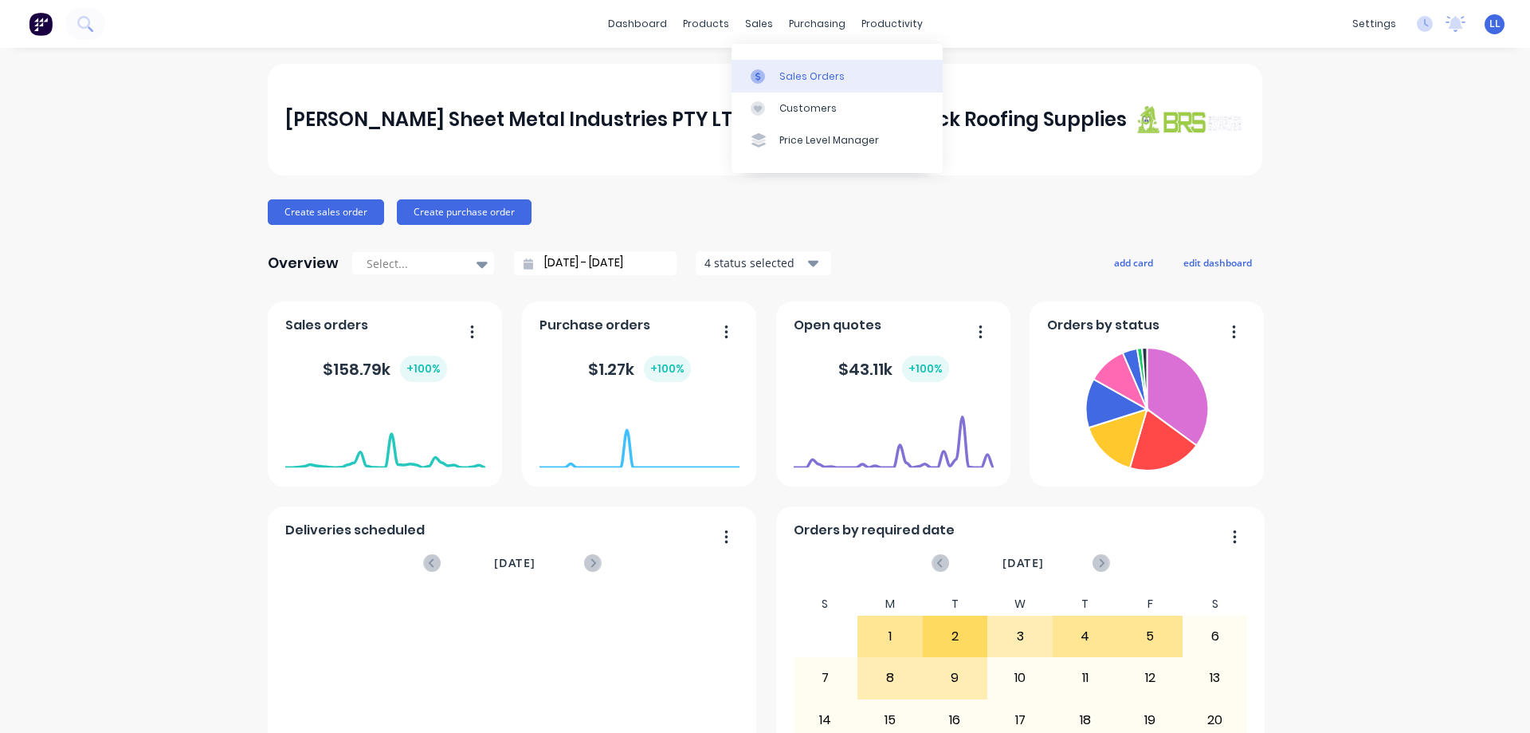
click at [774, 73] on div at bounding box center [763, 76] width 24 height 14
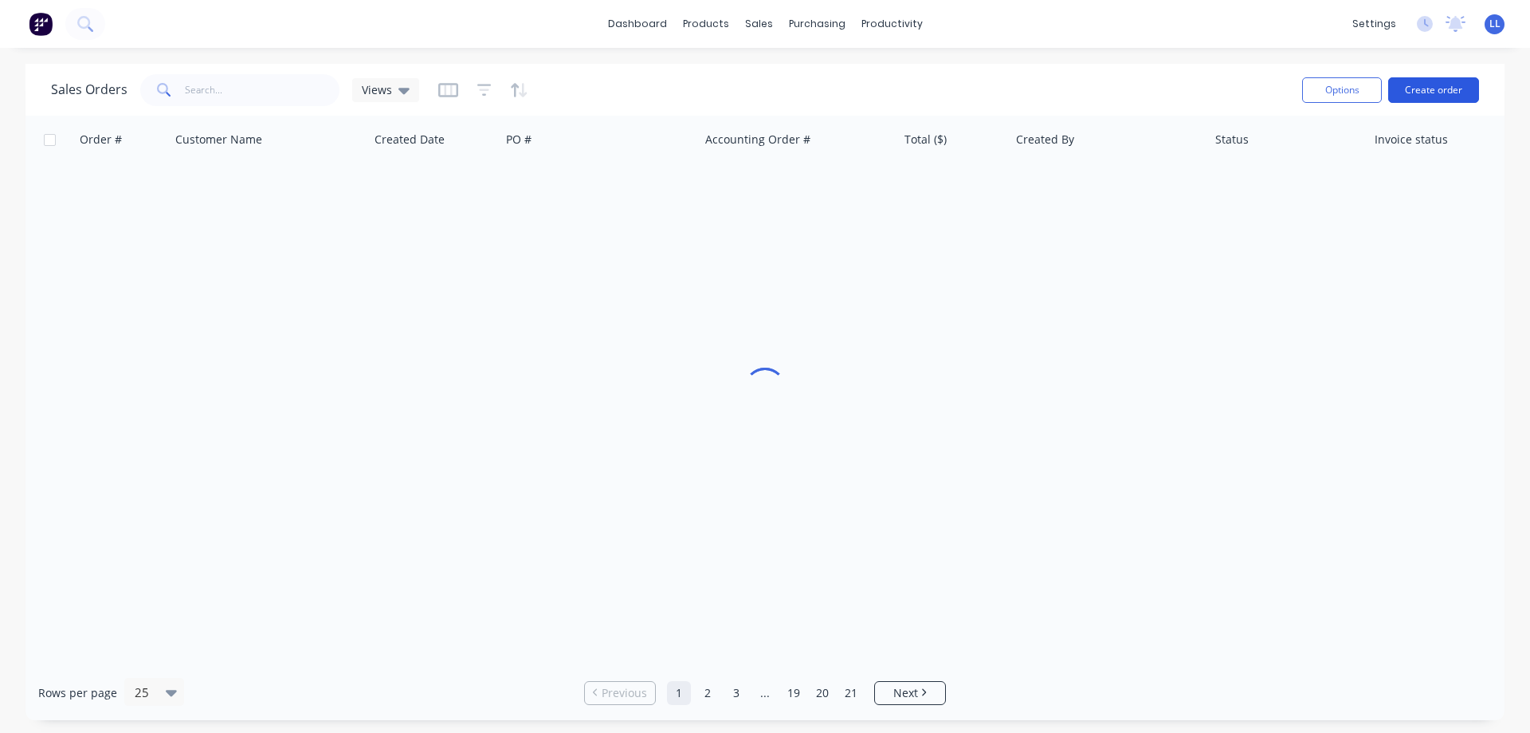
click at [1420, 90] on button "Create order" at bounding box center [1434, 90] width 91 height 26
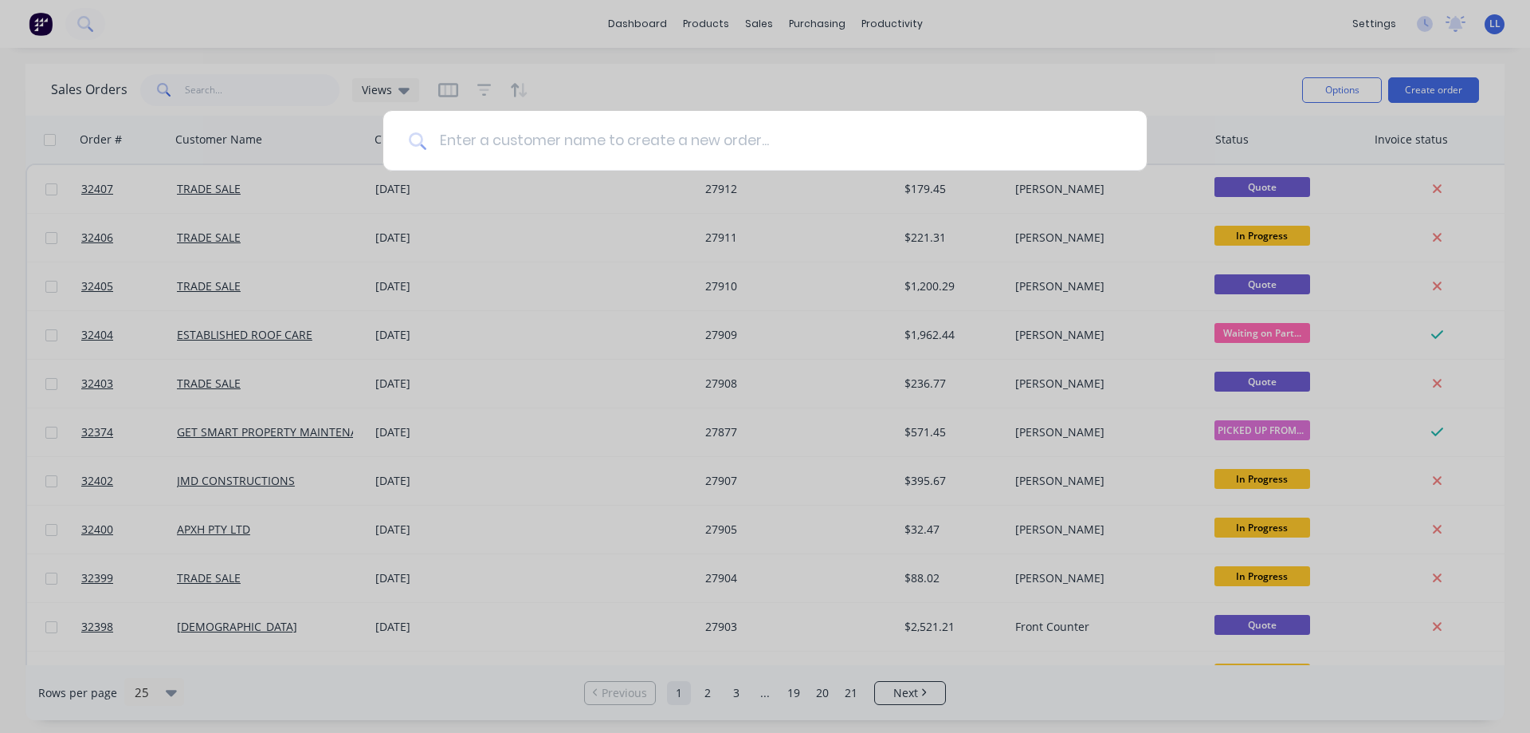
drag, startPoint x: 497, startPoint y: 150, endPoint x: 473, endPoint y: 112, distance: 44.7
click at [499, 132] on input at bounding box center [773, 141] width 695 height 60
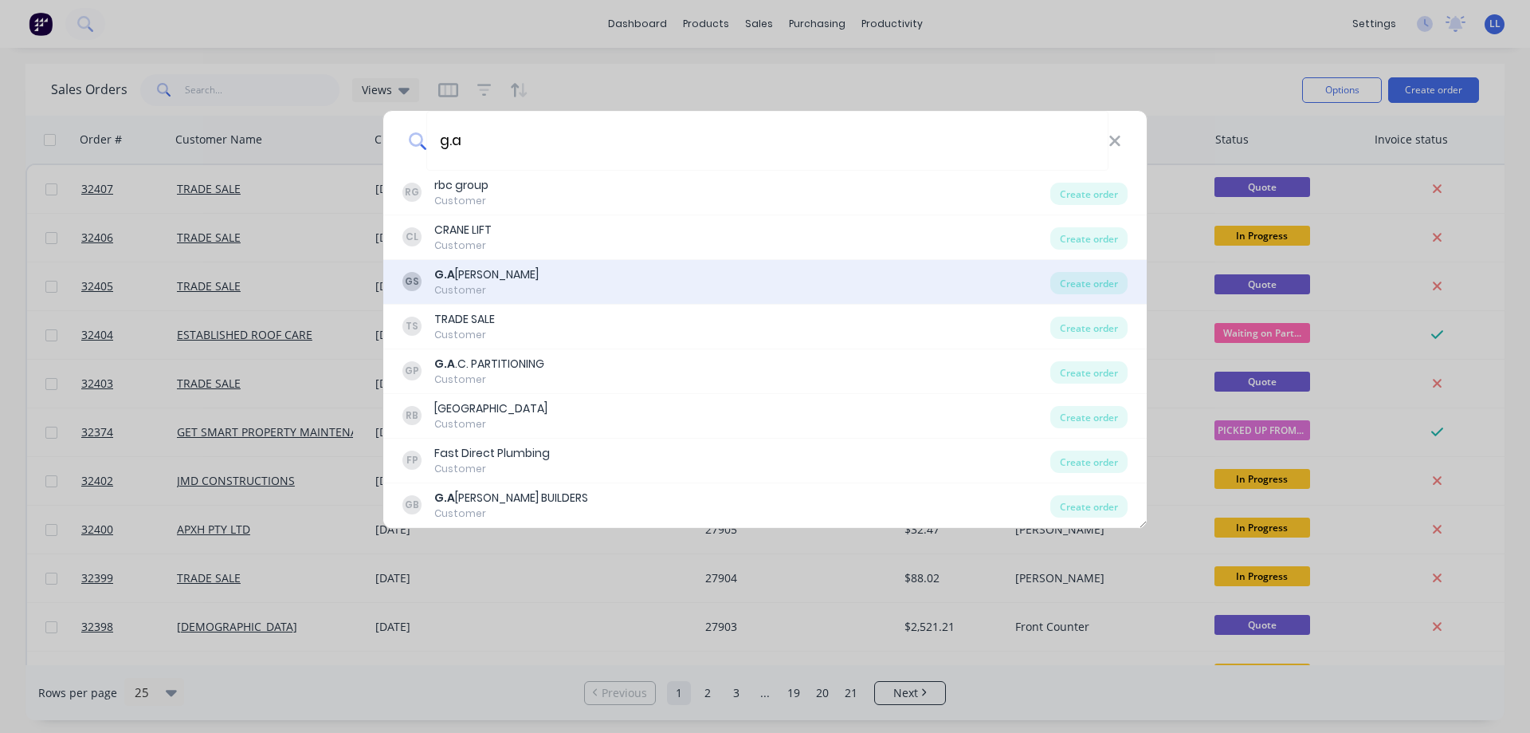
type input "g.a"
click at [477, 293] on div "Customer" at bounding box center [486, 290] width 104 height 14
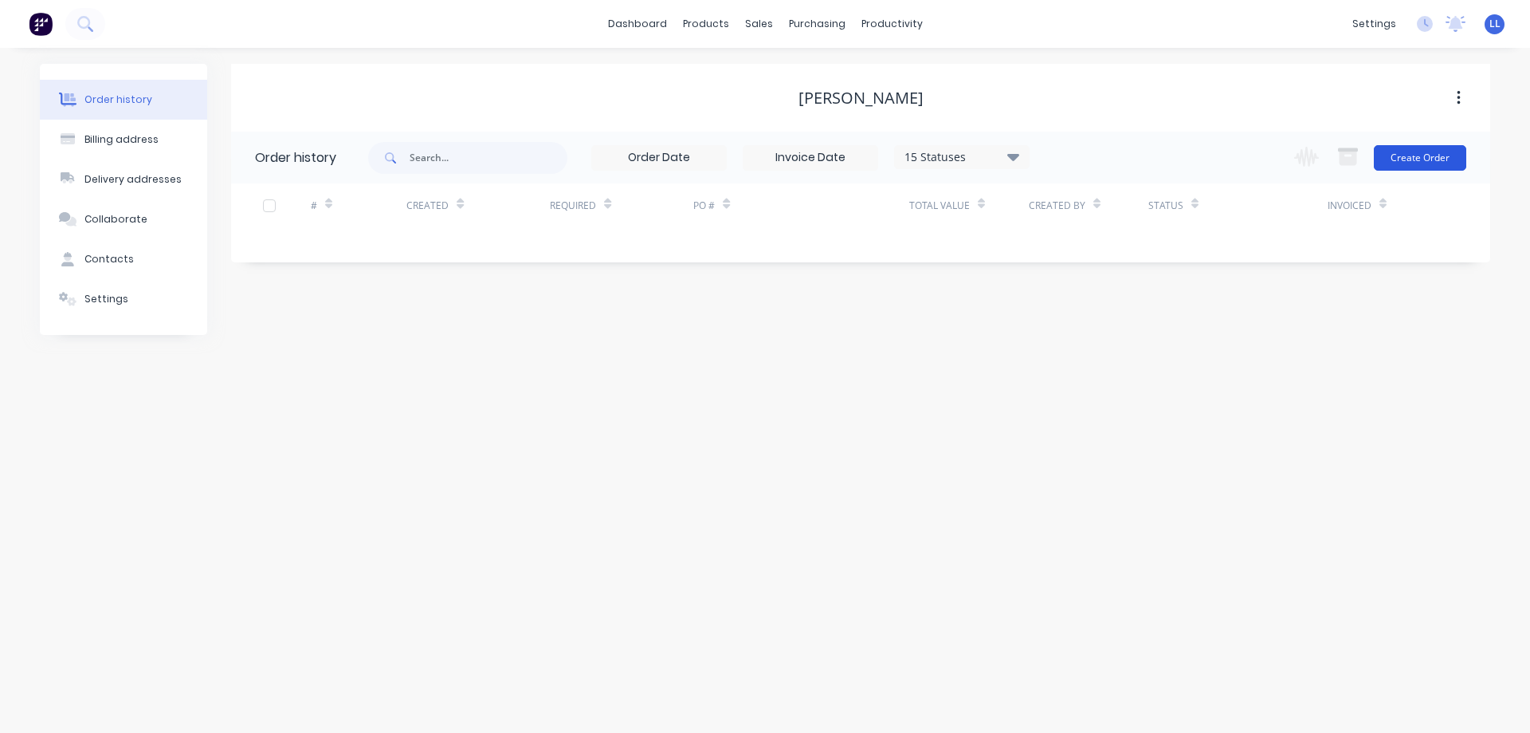
click at [1408, 156] on button "Create Order" at bounding box center [1420, 158] width 92 height 26
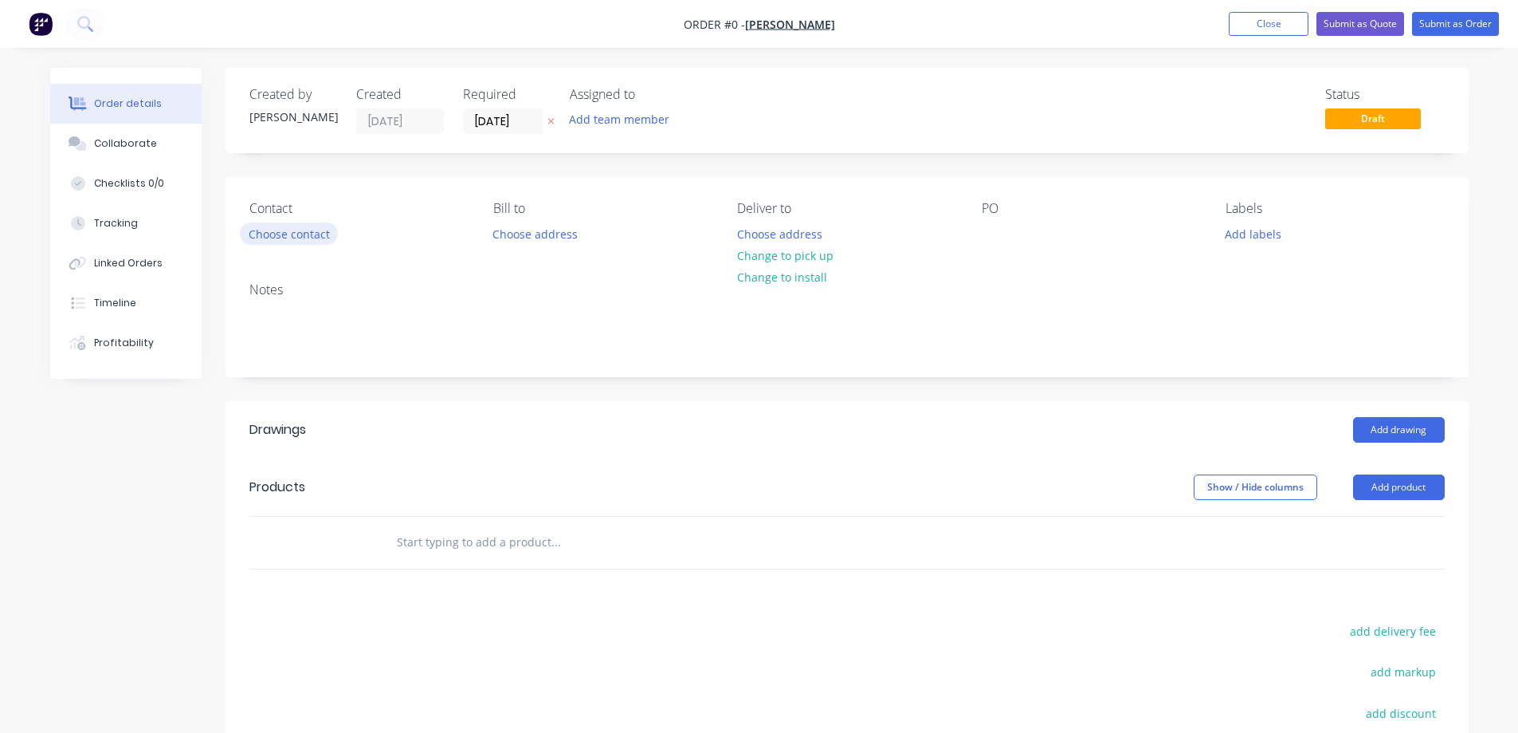
click at [264, 238] on button "Choose contact" at bounding box center [289, 233] width 98 height 22
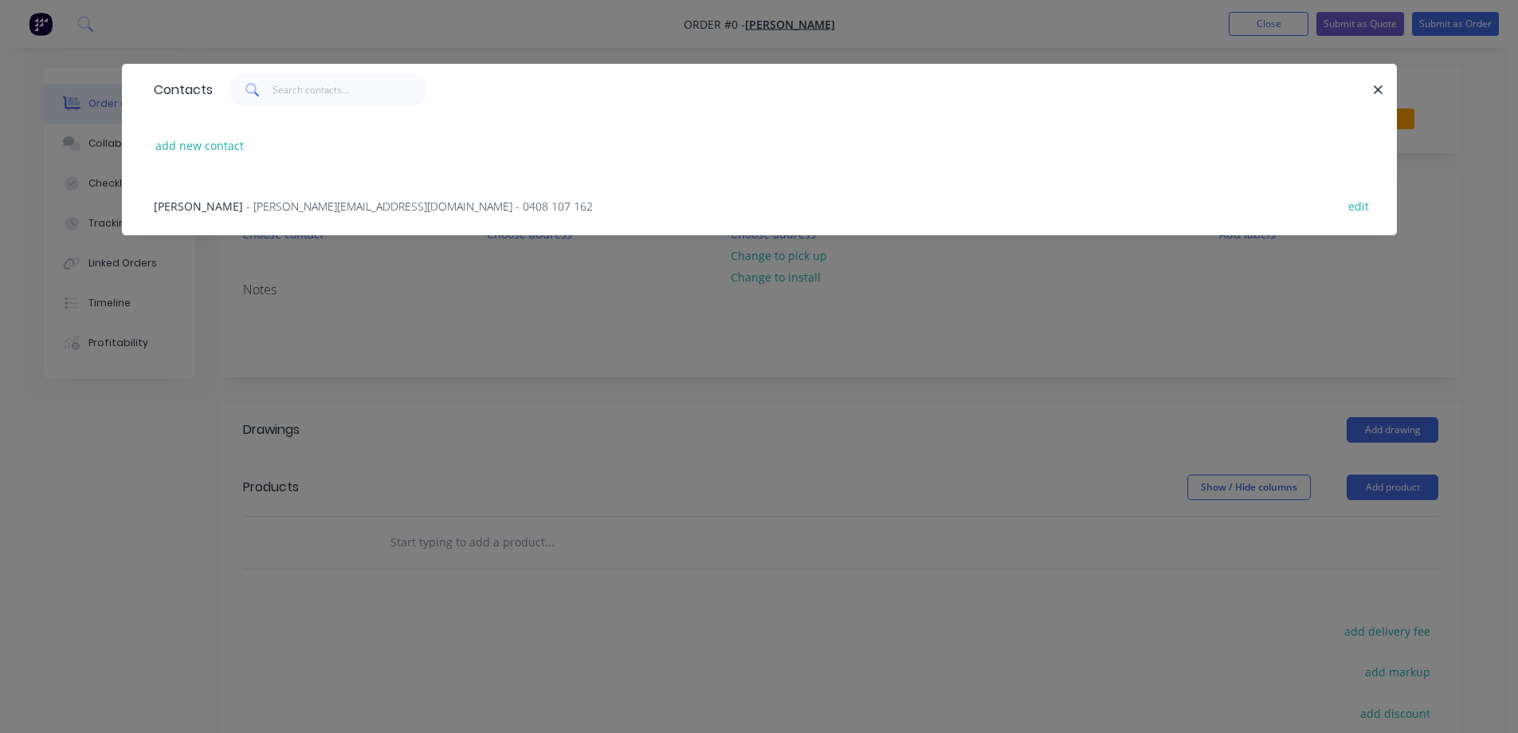
click at [246, 205] on span "- [PERSON_NAME][EMAIL_ADDRESS][DOMAIN_NAME] - 0408 107 162" at bounding box center [419, 205] width 347 height 15
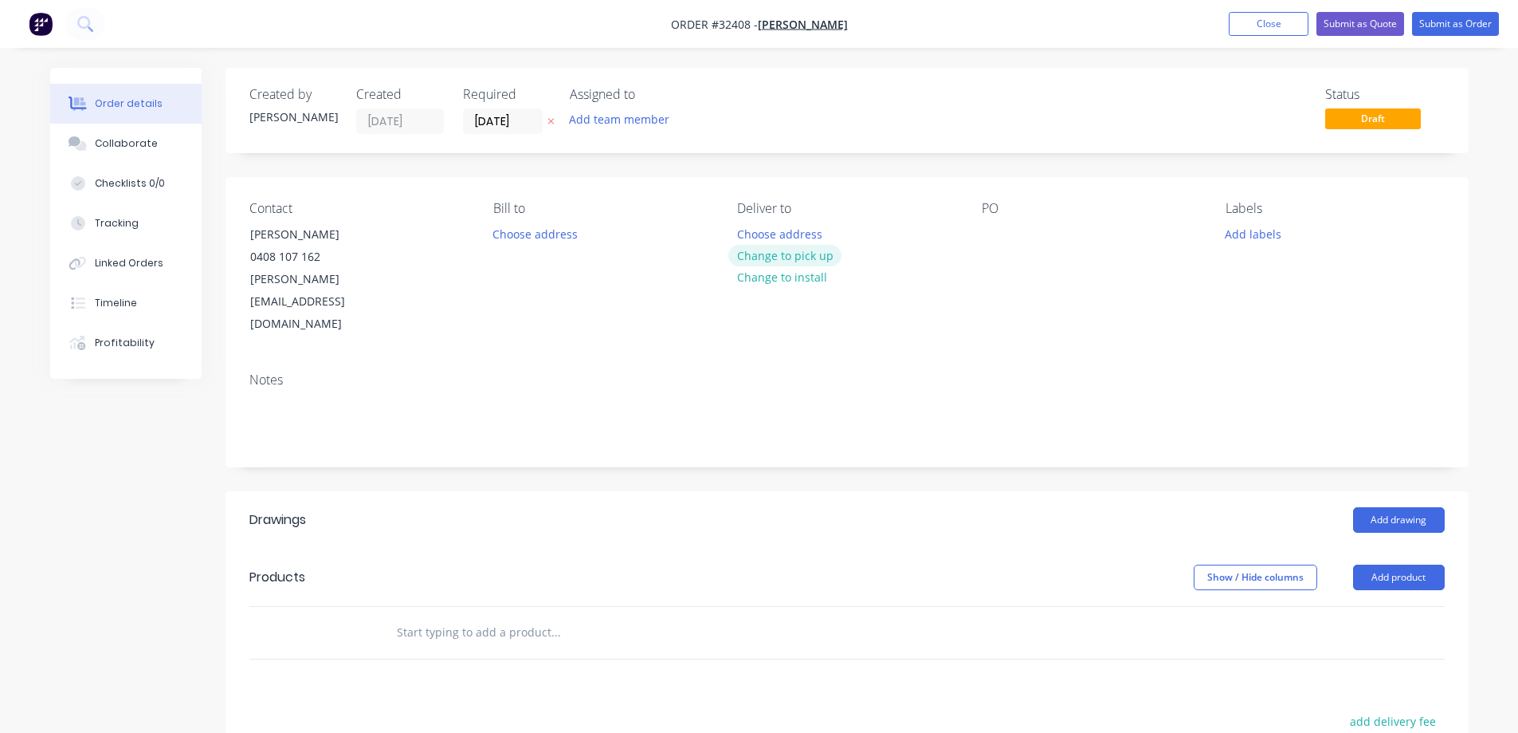
click at [786, 255] on button "Change to pick up" at bounding box center [785, 256] width 113 height 22
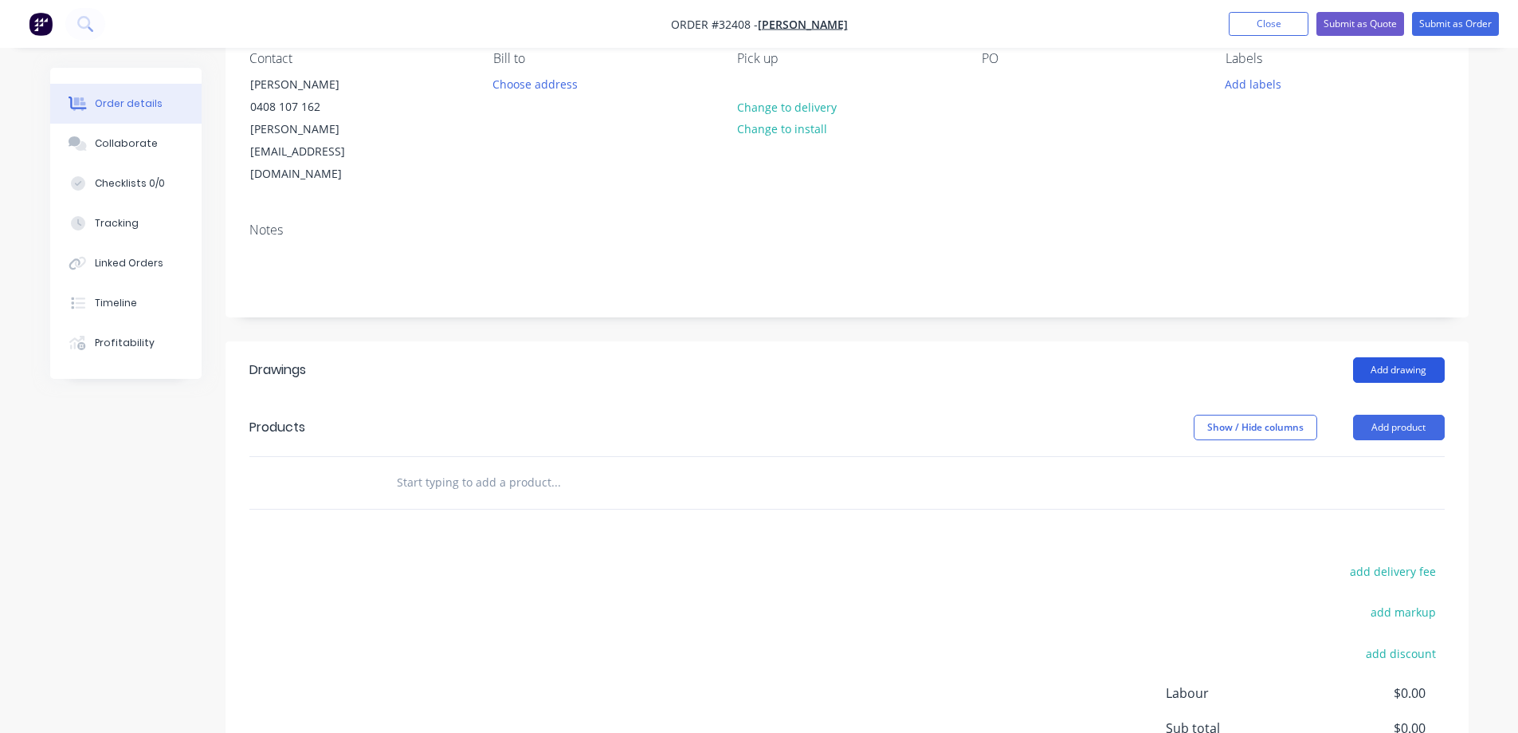
scroll to position [159, 0]
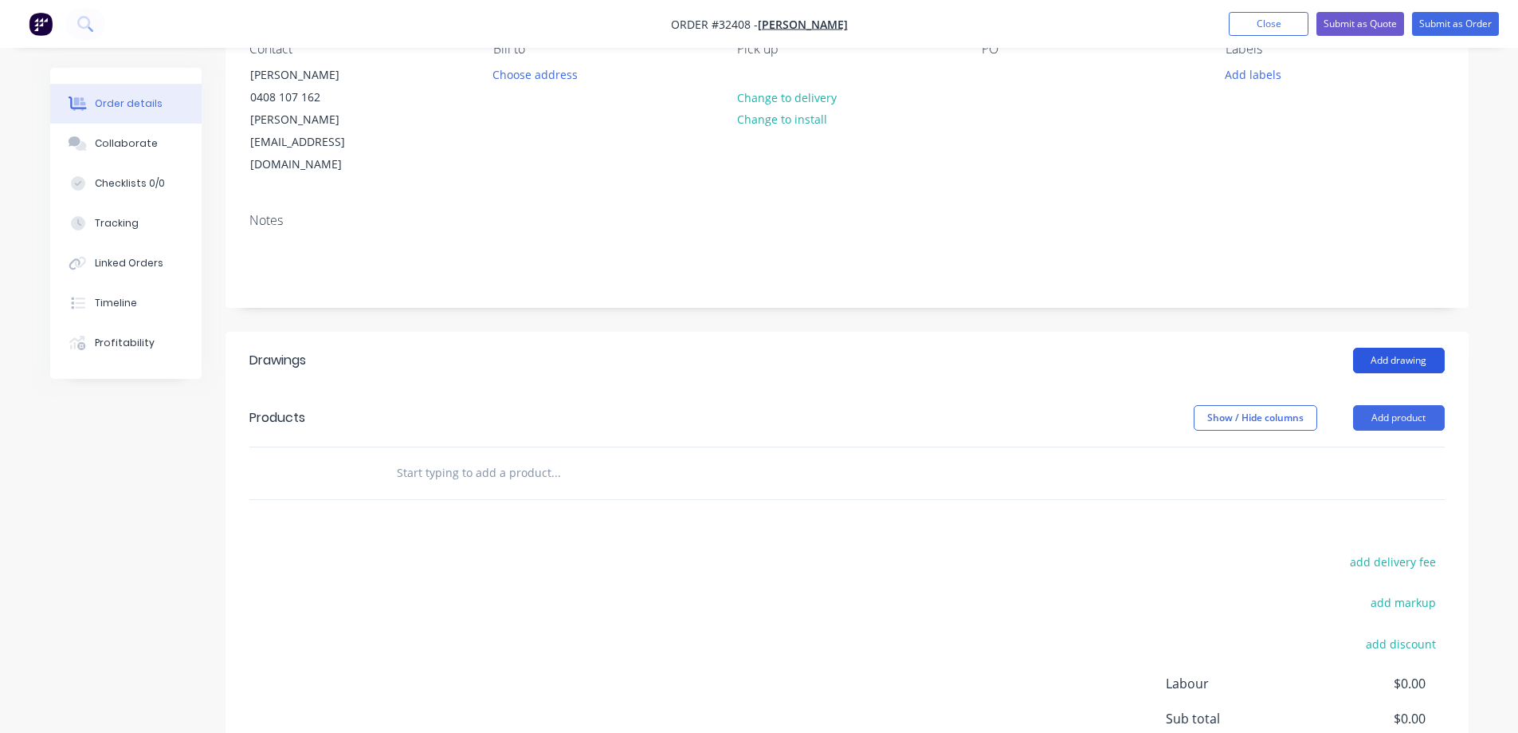
click at [1396, 348] on button "Add drawing" at bounding box center [1399, 361] width 92 height 26
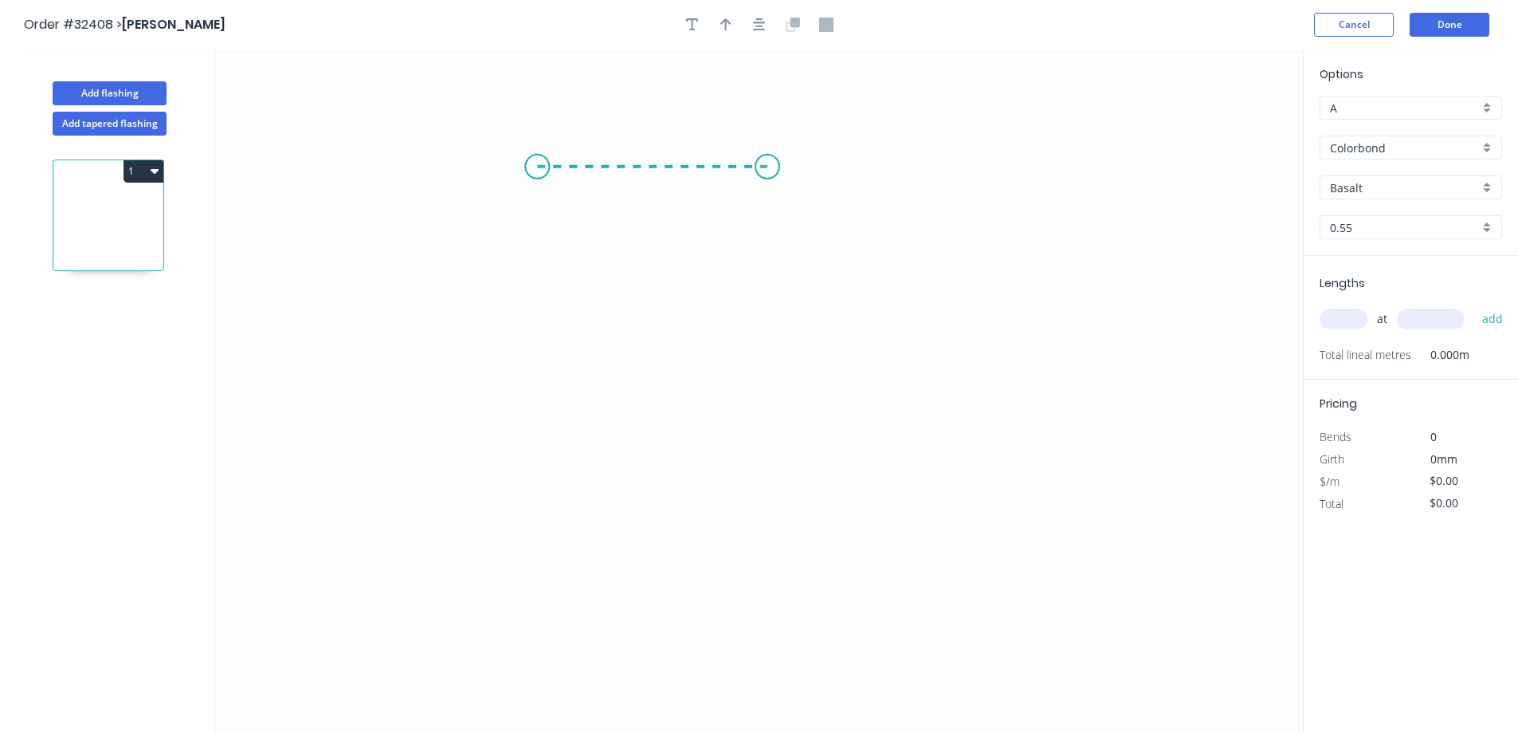
drag, startPoint x: 537, startPoint y: 167, endPoint x: 778, endPoint y: 152, distance: 241.2
click at [778, 152] on icon "0" at bounding box center [759, 390] width 1088 height 683
drag, startPoint x: 781, startPoint y: 180, endPoint x: 776, endPoint y: 413, distance: 232.8
click at [776, 413] on icon "0 ?" at bounding box center [759, 390] width 1088 height 683
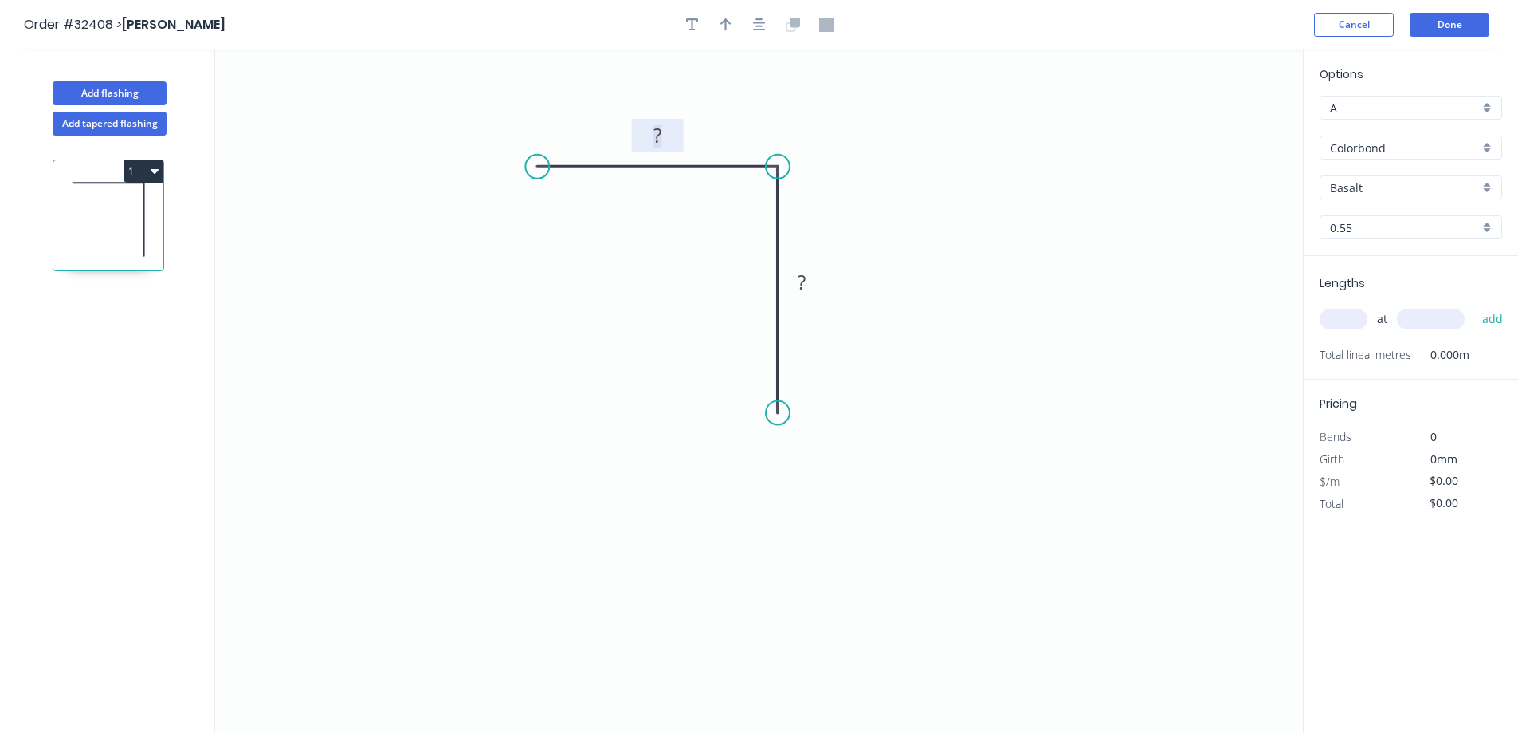
click at [657, 132] on tspan "?" at bounding box center [658, 135] width 8 height 26
click at [735, 31] on button "button" at bounding box center [726, 25] width 24 height 24
type input "$7.97"
drag, startPoint x: 1200, startPoint y: 126, endPoint x: 729, endPoint y: 146, distance: 472.3
click at [729, 146] on icon at bounding box center [728, 127] width 14 height 51
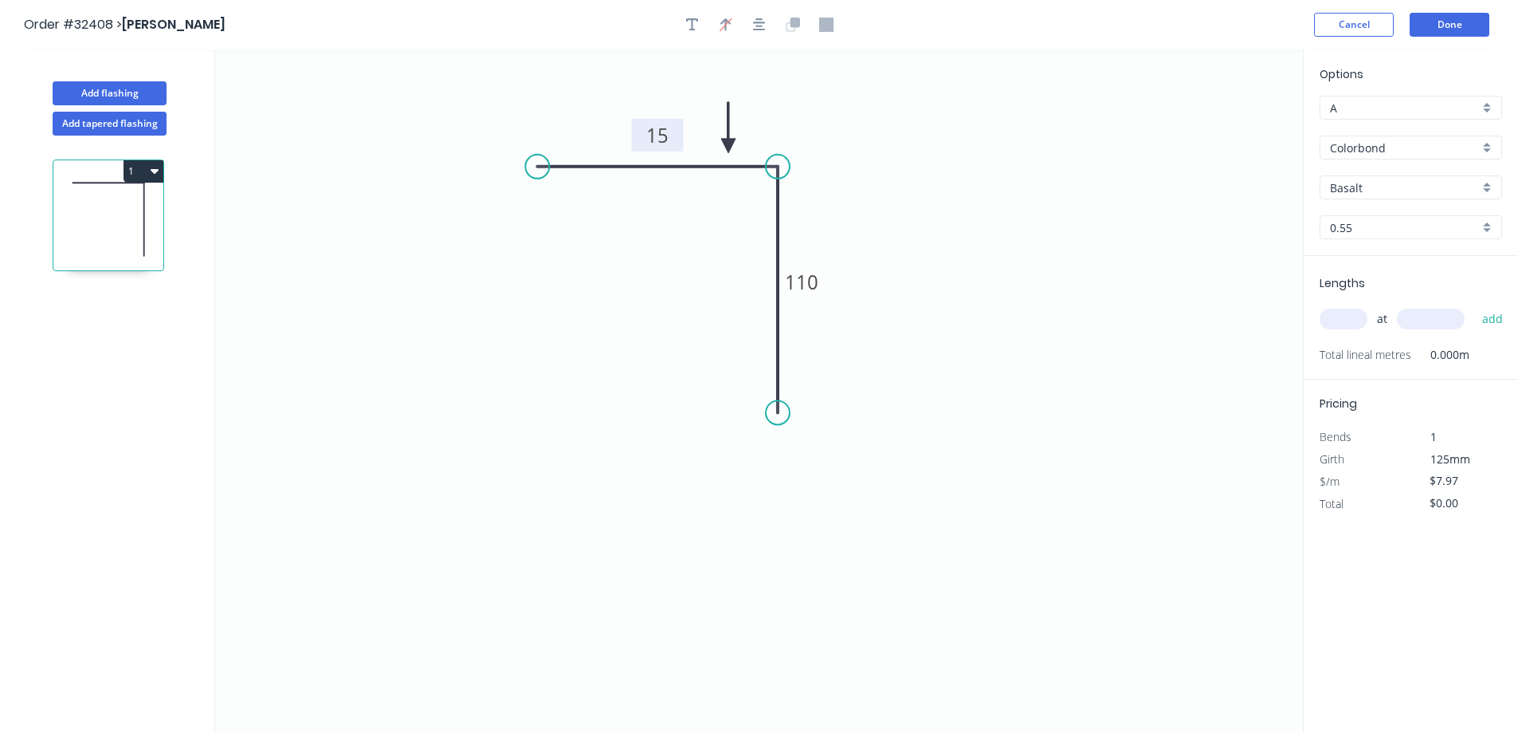
drag, startPoint x: 1396, startPoint y: 186, endPoint x: 1315, endPoint y: 151, distance: 87.5
click at [1395, 186] on input "Basalt" at bounding box center [1404, 187] width 149 height 17
click at [1358, 223] on div "Pale Eucalypt" at bounding box center [1411, 218] width 181 height 28
type input "Pale Eucalypt"
click at [1355, 323] on input "text" at bounding box center [1344, 318] width 48 height 21
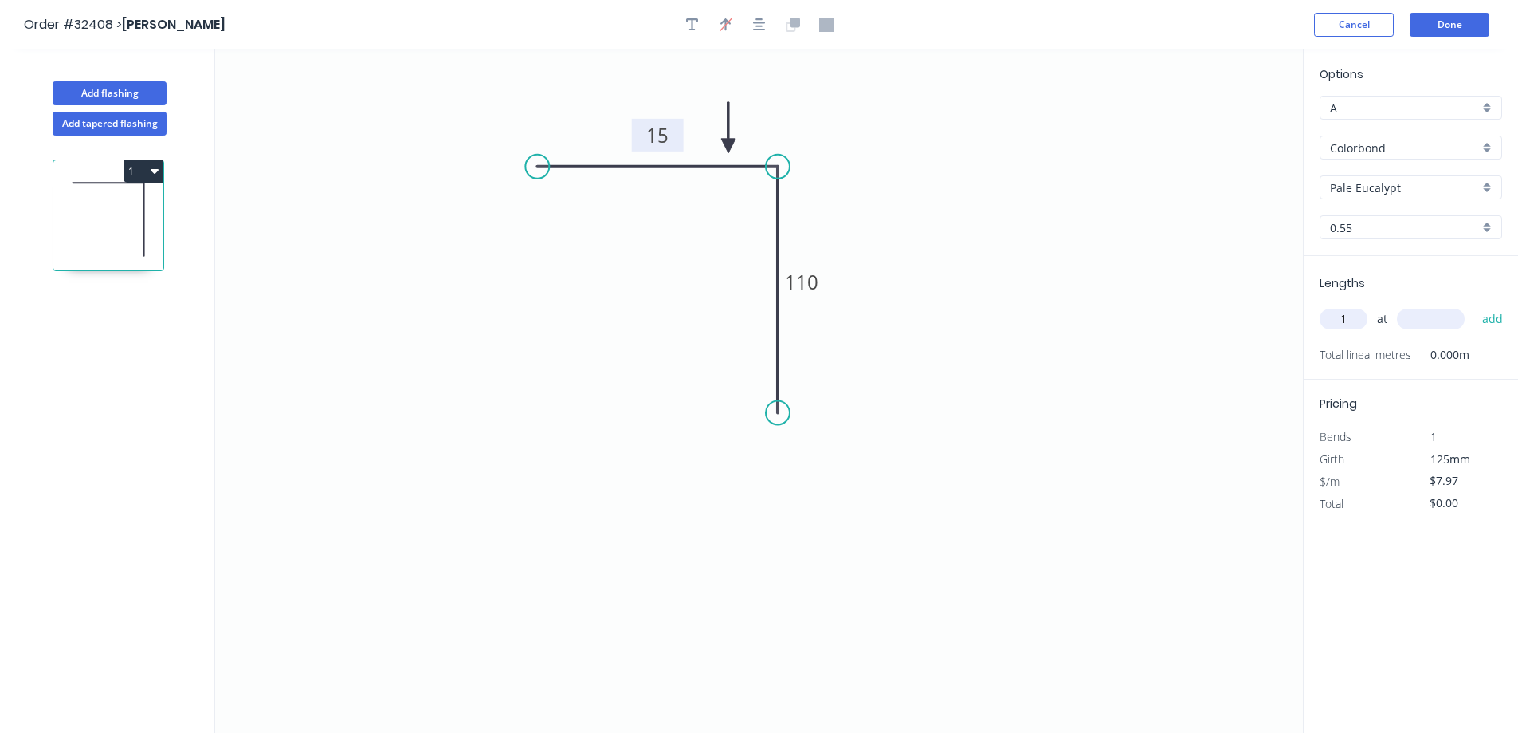
type input "1"
type input "2380"
click at [1475, 305] on button "add" at bounding box center [1493, 318] width 37 height 27
type input "$18.97"
type input "1"
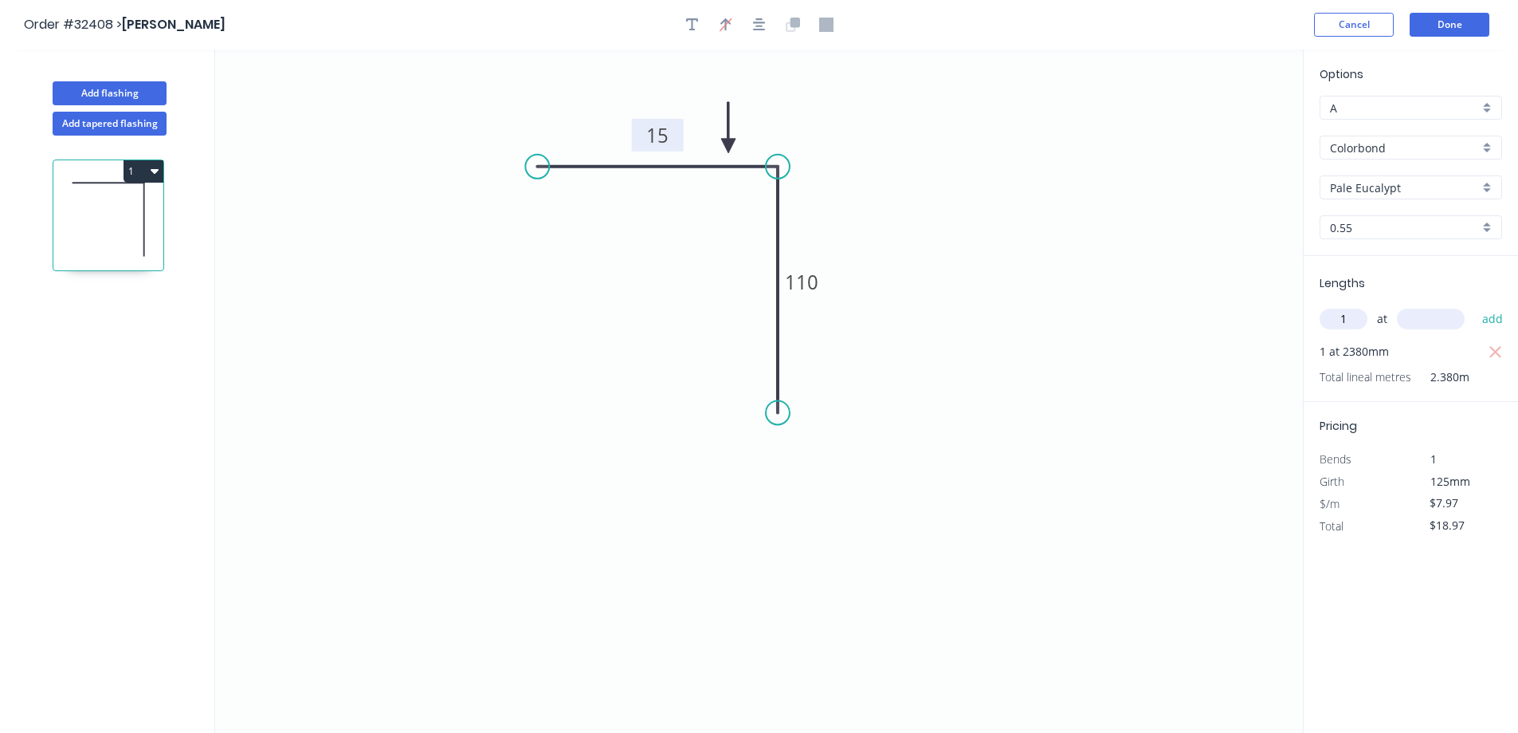
type input "1"
type input "2330"
click at [1475, 305] on button "add" at bounding box center [1493, 318] width 37 height 27
type input "$37.54"
click at [151, 86] on button "Add flashing" at bounding box center [110, 93] width 114 height 24
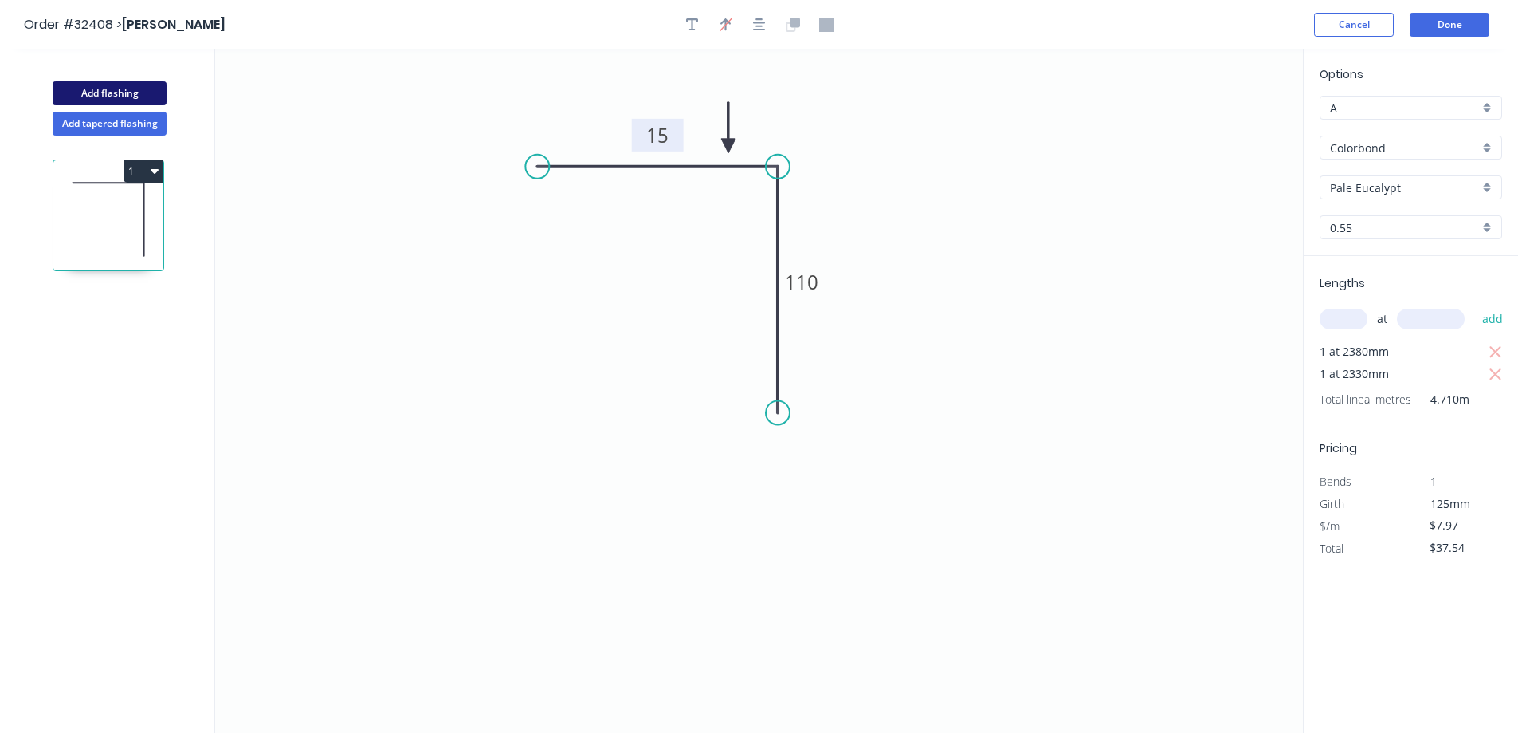
type input "$0.00"
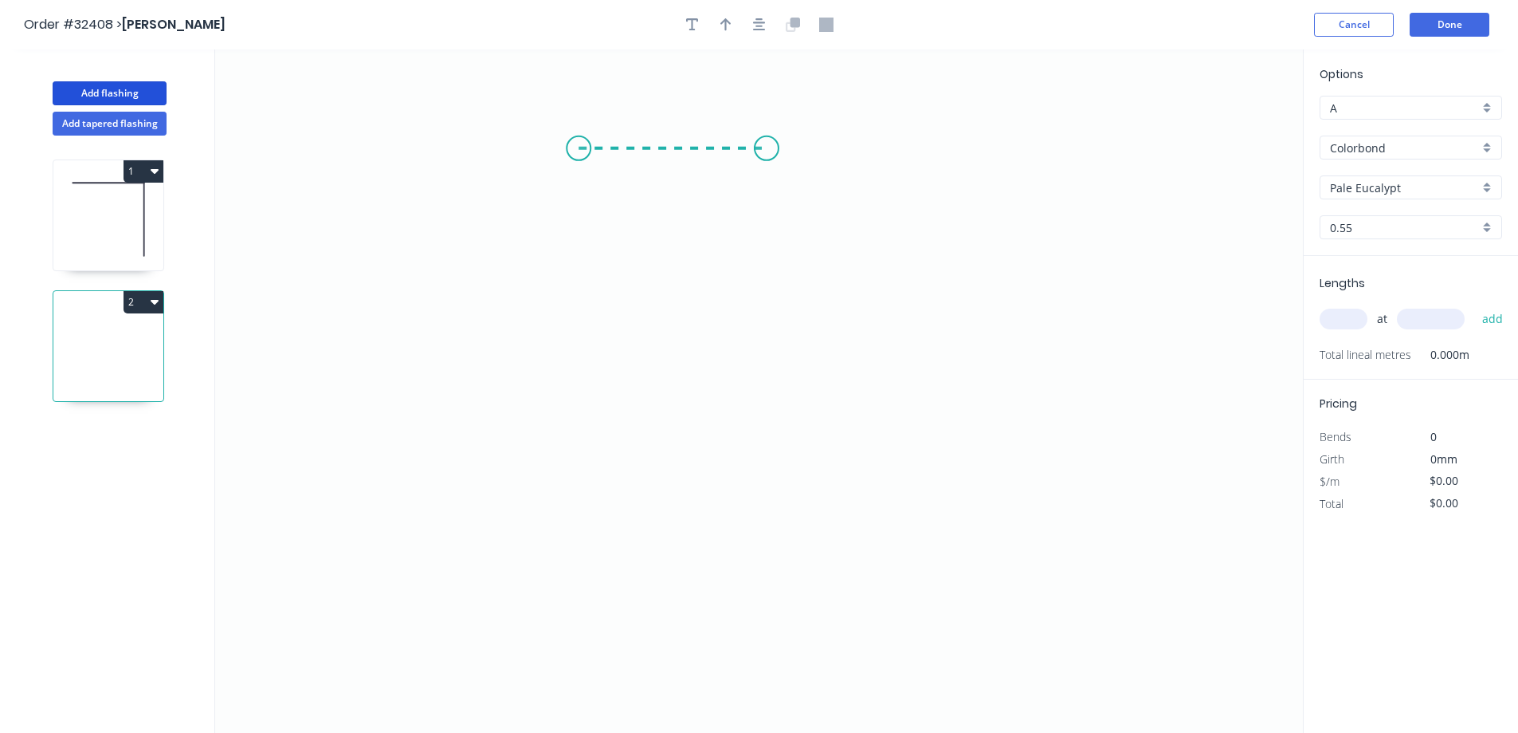
drag, startPoint x: 579, startPoint y: 148, endPoint x: 767, endPoint y: 147, distance: 188.1
click at [767, 147] on icon "0" at bounding box center [759, 390] width 1088 height 683
drag, startPoint x: 774, startPoint y: 293, endPoint x: 785, endPoint y: 360, distance: 67.9
click at [785, 360] on icon "0 ?" at bounding box center [759, 390] width 1088 height 683
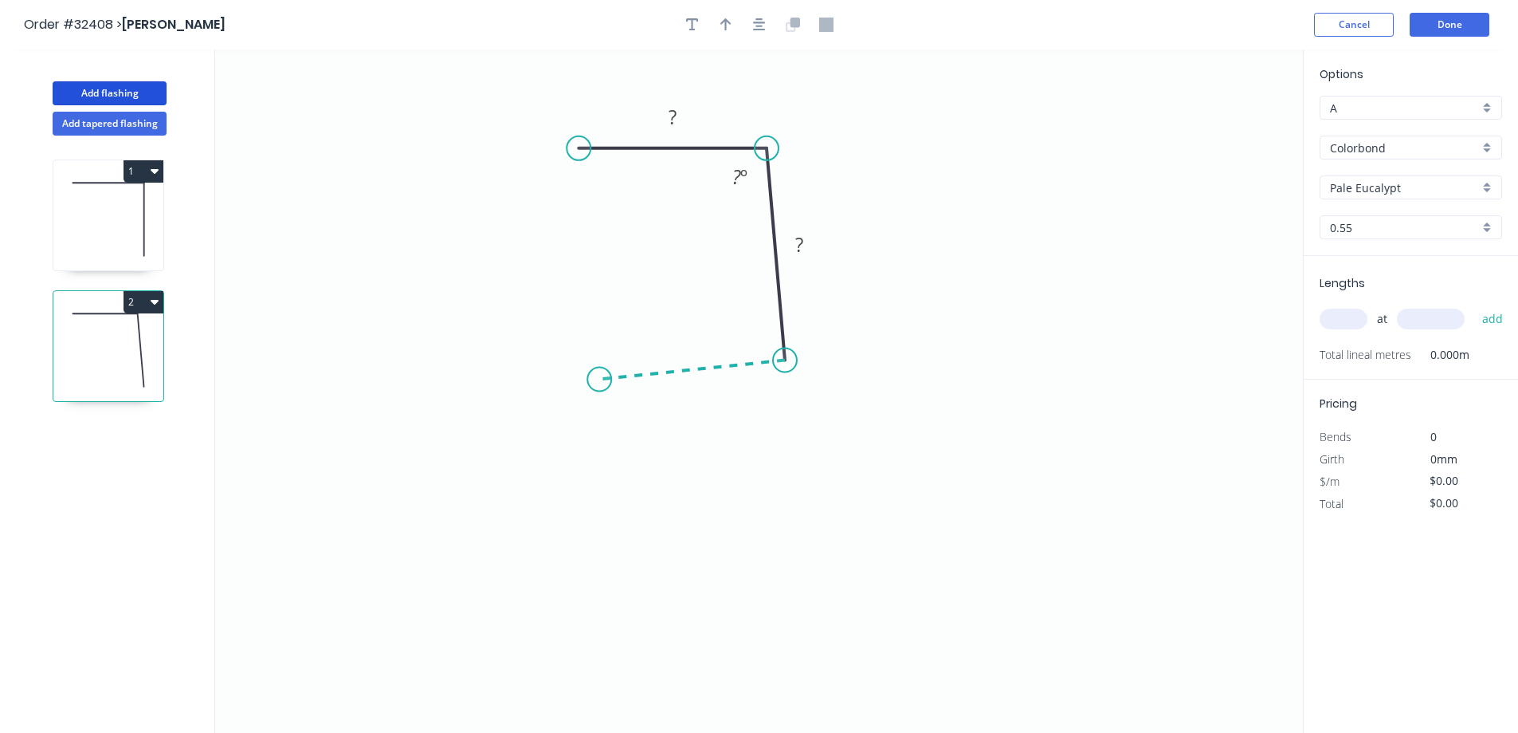
click at [591, 379] on icon "0 ? ? ? º" at bounding box center [759, 390] width 1088 height 683
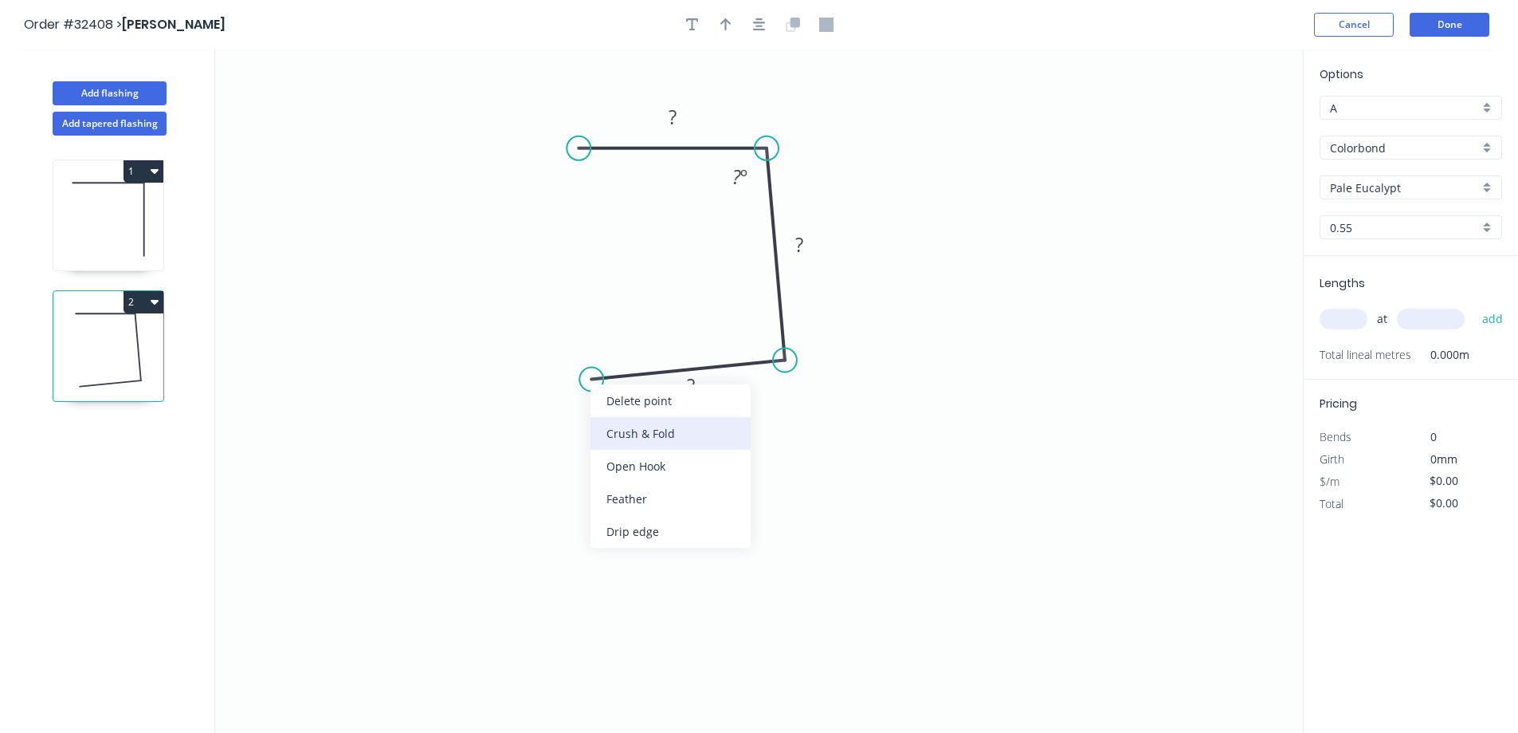
click at [629, 438] on div "Crush & Fold" at bounding box center [671, 433] width 160 height 33
drag, startPoint x: 619, startPoint y: 436, endPoint x: 612, endPoint y: 430, distance: 9.6
click at [619, 434] on div "Flip bend" at bounding box center [670, 436] width 160 height 33
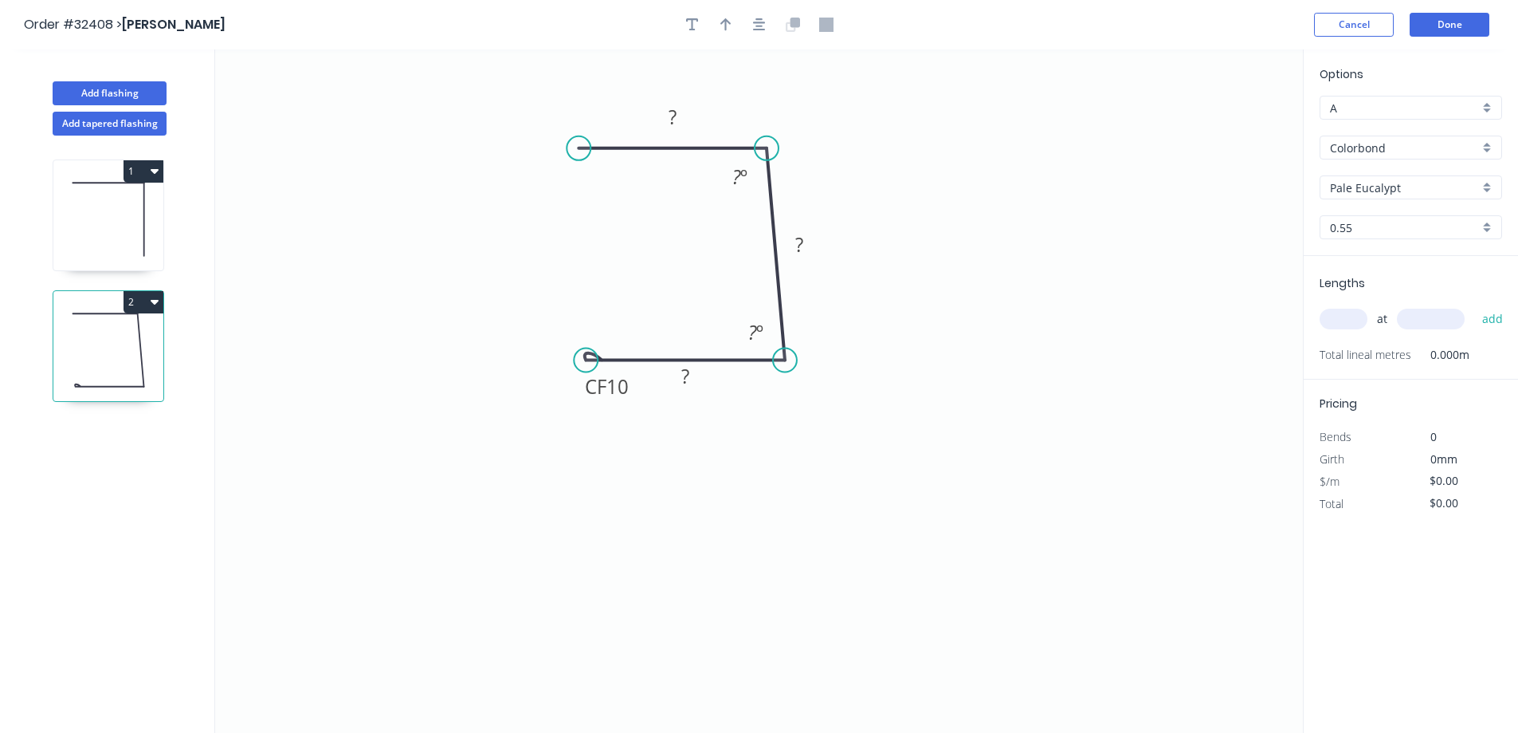
drag, startPoint x: 591, startPoint y: 375, endPoint x: 586, endPoint y: 352, distance: 23.6
click at [586, 352] on circle at bounding box center [586, 360] width 24 height 24
drag, startPoint x: 772, startPoint y: 147, endPoint x: 783, endPoint y: 143, distance: 11.4
click at [783, 143] on circle at bounding box center [785, 148] width 24 height 24
drag, startPoint x: 686, startPoint y: 117, endPoint x: 902, endPoint y: 81, distance: 218.3
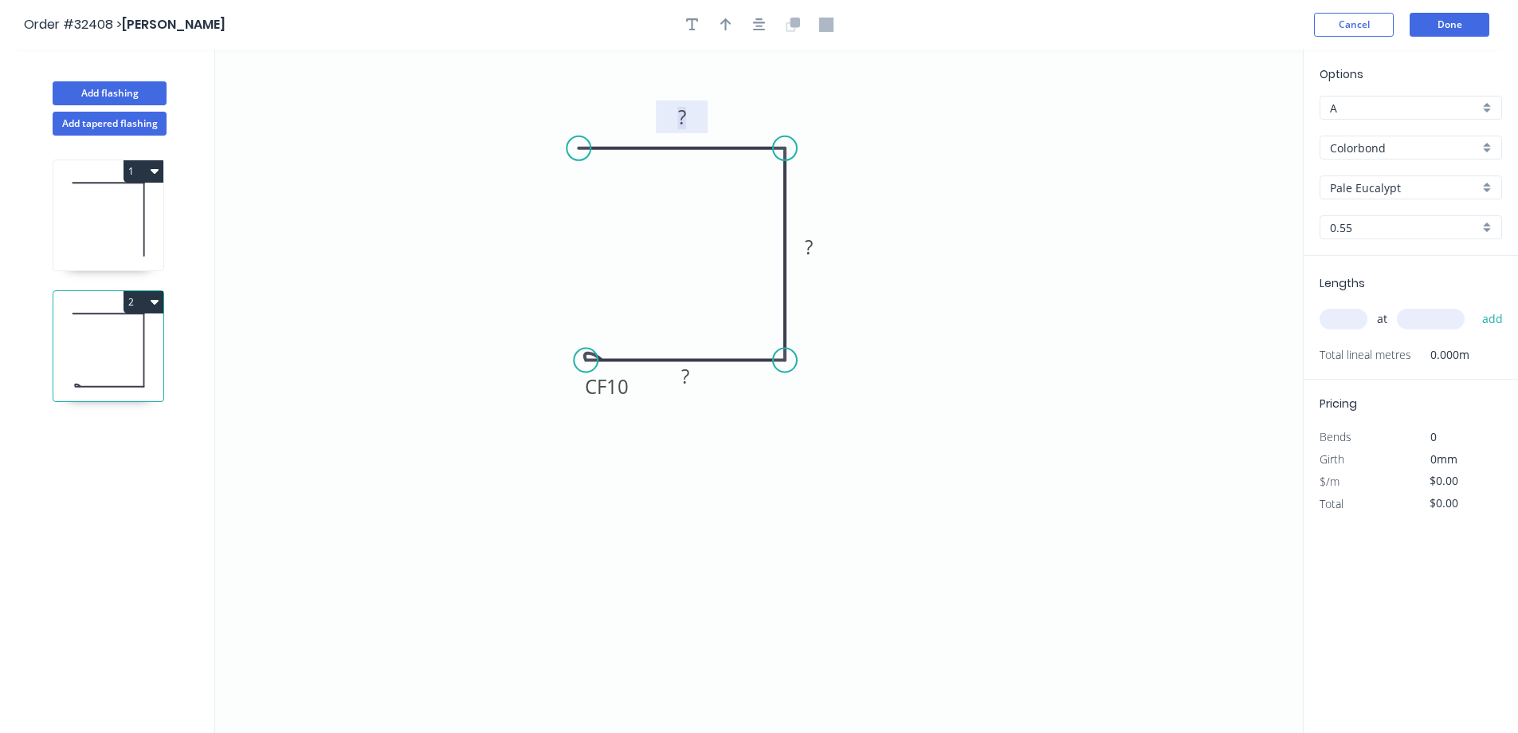
click at [690, 115] on rect at bounding box center [682, 118] width 32 height 22
drag, startPoint x: 724, startPoint y: 35, endPoint x: 814, endPoint y: 41, distance: 90.2
click at [727, 34] on button "button" at bounding box center [726, 25] width 24 height 24
type input "$11.68"
drag, startPoint x: 1219, startPoint y: 124, endPoint x: 729, endPoint y: 104, distance: 490.6
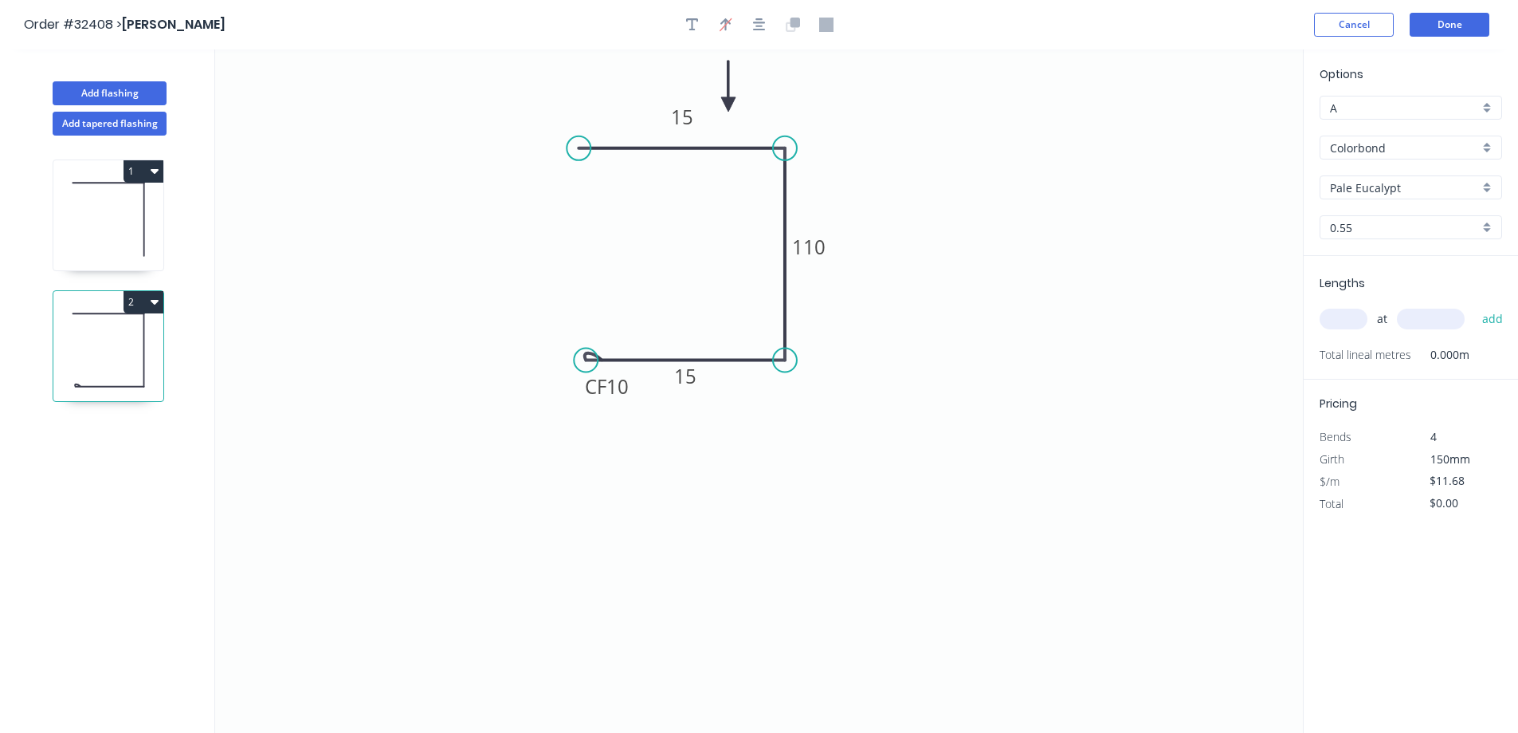
click at [729, 104] on icon at bounding box center [728, 86] width 14 height 51
drag, startPoint x: 1334, startPoint y: 293, endPoint x: 1339, endPoint y: 315, distance: 22.8
click at [1338, 315] on div "Lengths at add Total lineal metres 0.000m" at bounding box center [1411, 318] width 214 height 124
click at [1339, 315] on input "text" at bounding box center [1344, 318] width 48 height 21
type input "2"
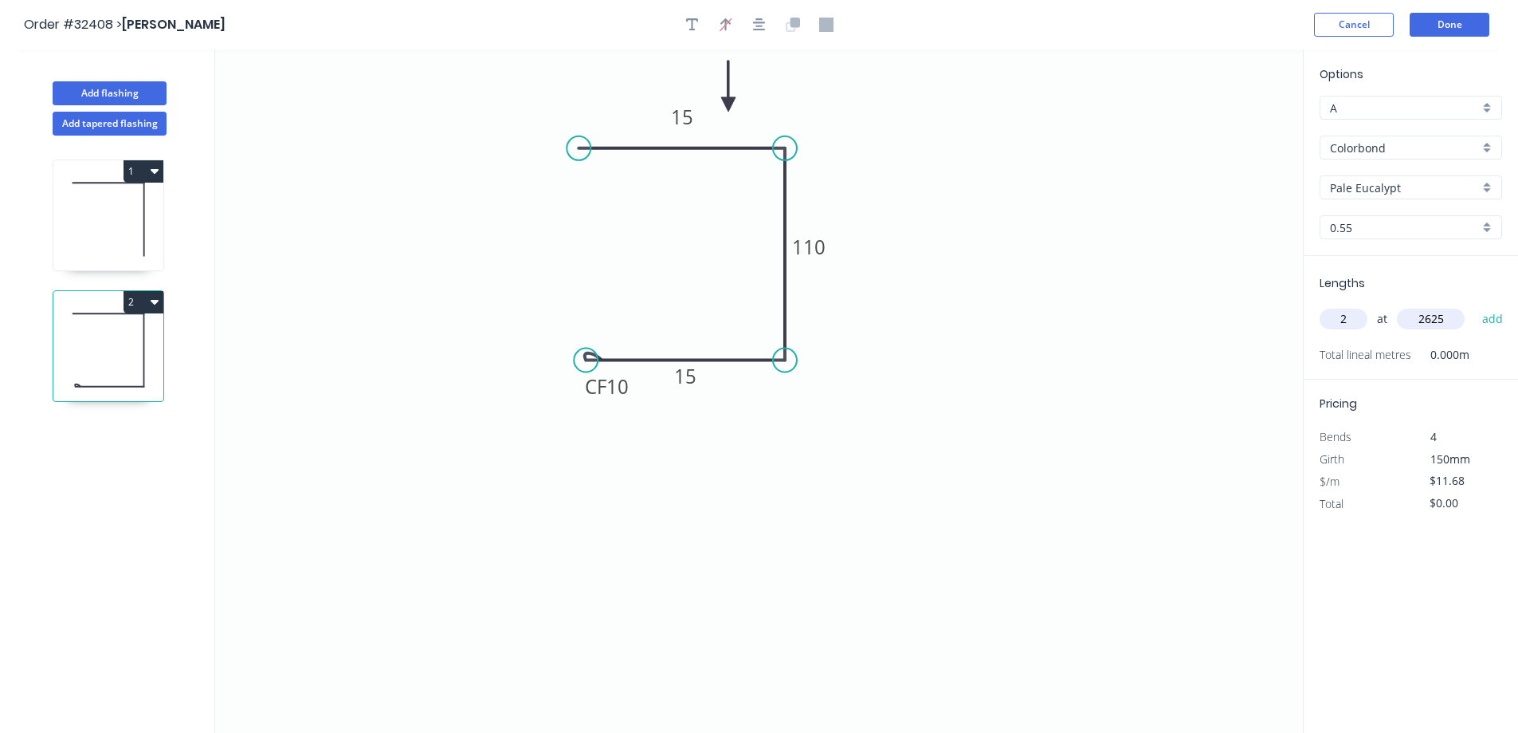
type input "2625"
click at [1475, 305] on button "add" at bounding box center [1493, 318] width 37 height 27
type input "$61.32"
click at [120, 96] on button "Add flashing" at bounding box center [110, 93] width 114 height 24
type input "$0.00"
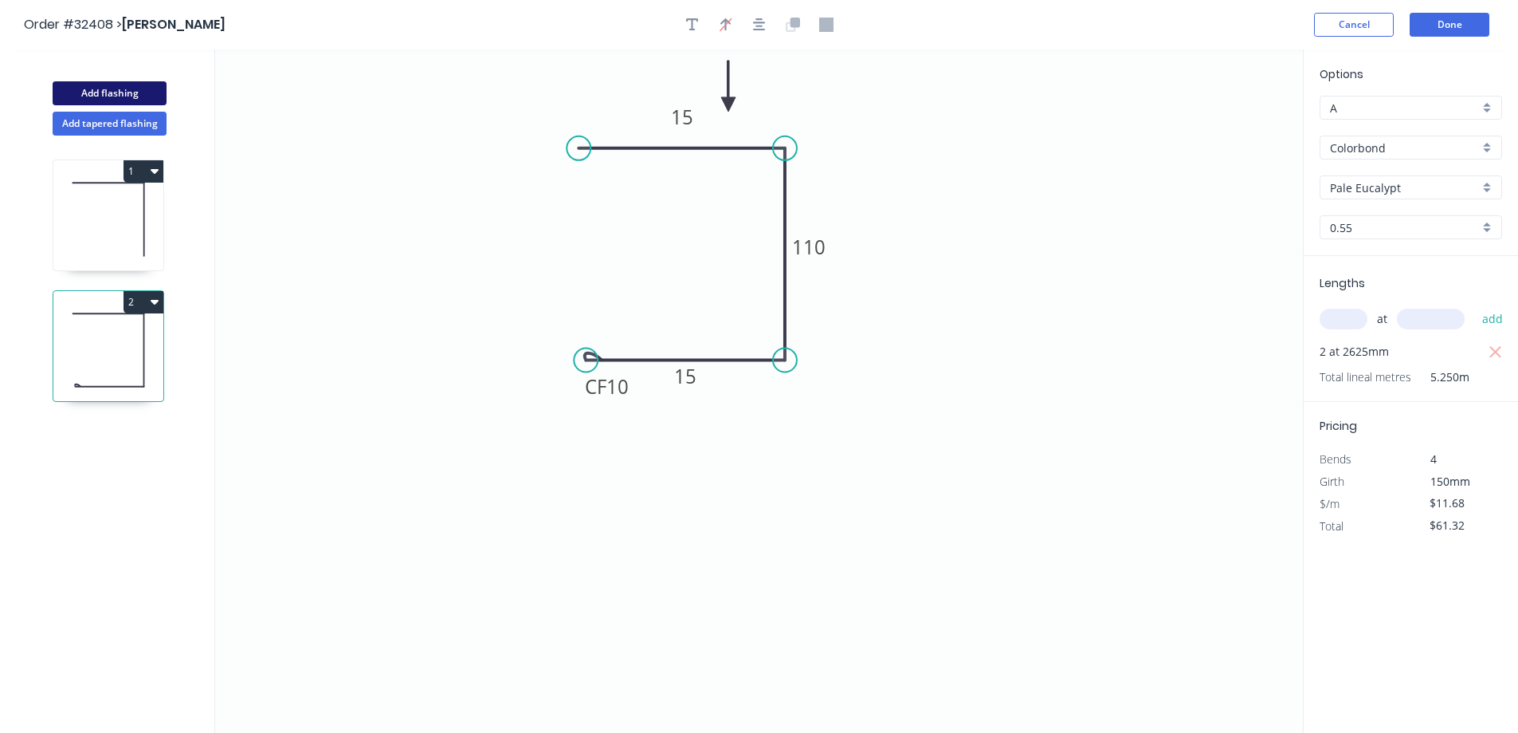
type input "$0.00"
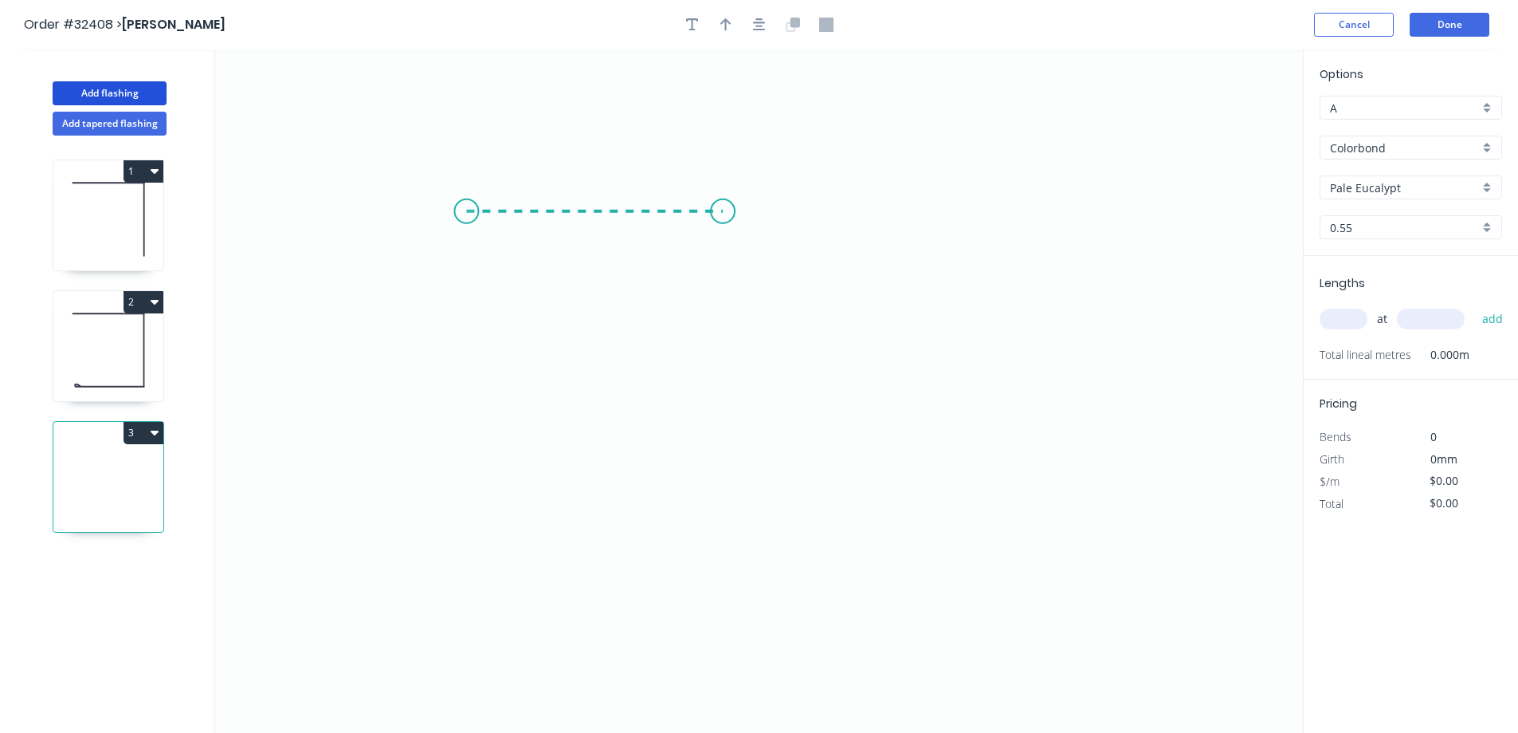
drag, startPoint x: 466, startPoint y: 211, endPoint x: 723, endPoint y: 202, distance: 256.8
click at [723, 202] on icon "0" at bounding box center [759, 390] width 1088 height 683
drag, startPoint x: 736, startPoint y: 305, endPoint x: 705, endPoint y: 429, distance: 127.4
click at [705, 429] on icon "0 ?" at bounding box center [759, 390] width 1088 height 683
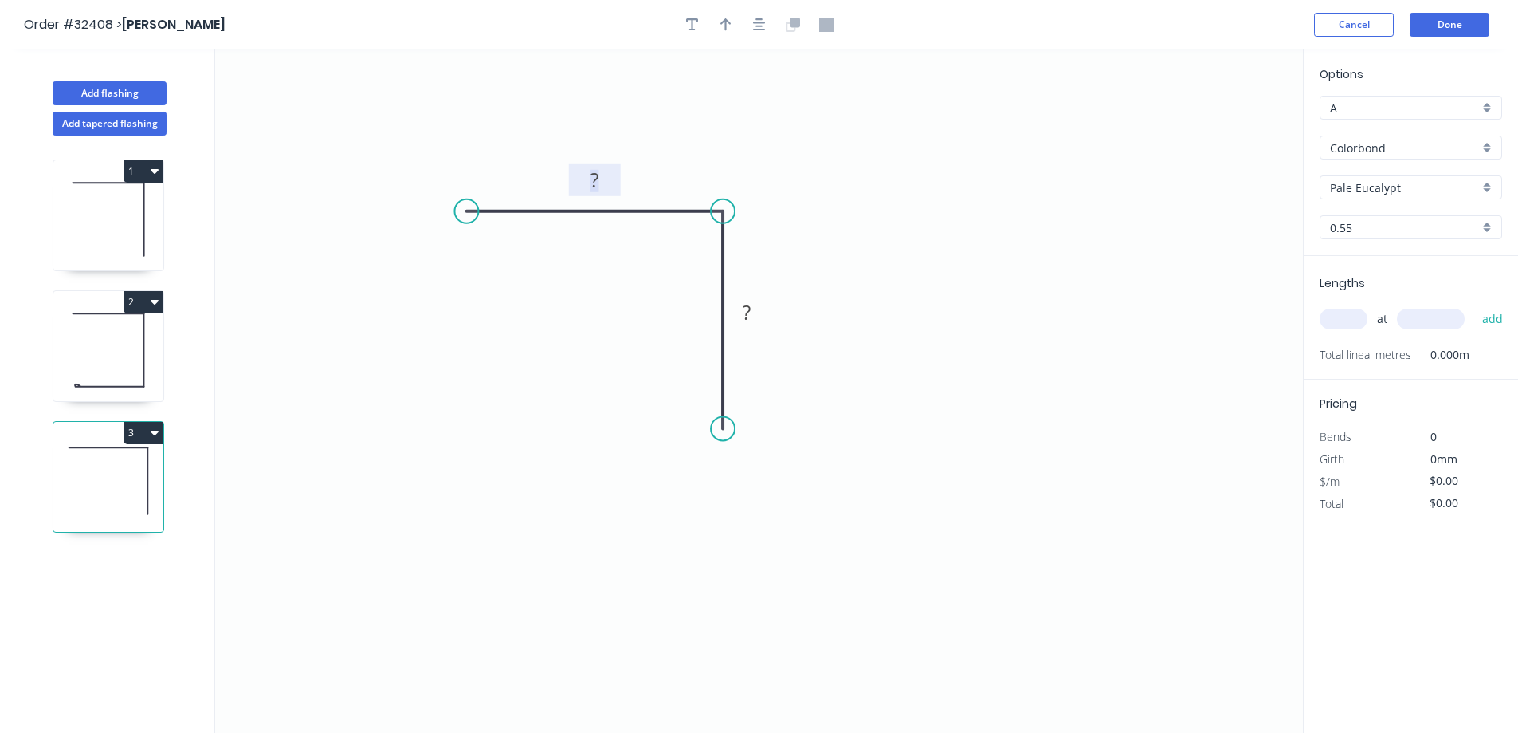
click at [610, 175] on rect at bounding box center [595, 181] width 32 height 22
click at [727, 24] on icon "button" at bounding box center [726, 25] width 11 height 14
type input "$12.27"
drag, startPoint x: 1217, startPoint y: 122, endPoint x: 685, endPoint y: 162, distance: 533.9
click at [685, 162] on icon at bounding box center [685, 143] width 14 height 51
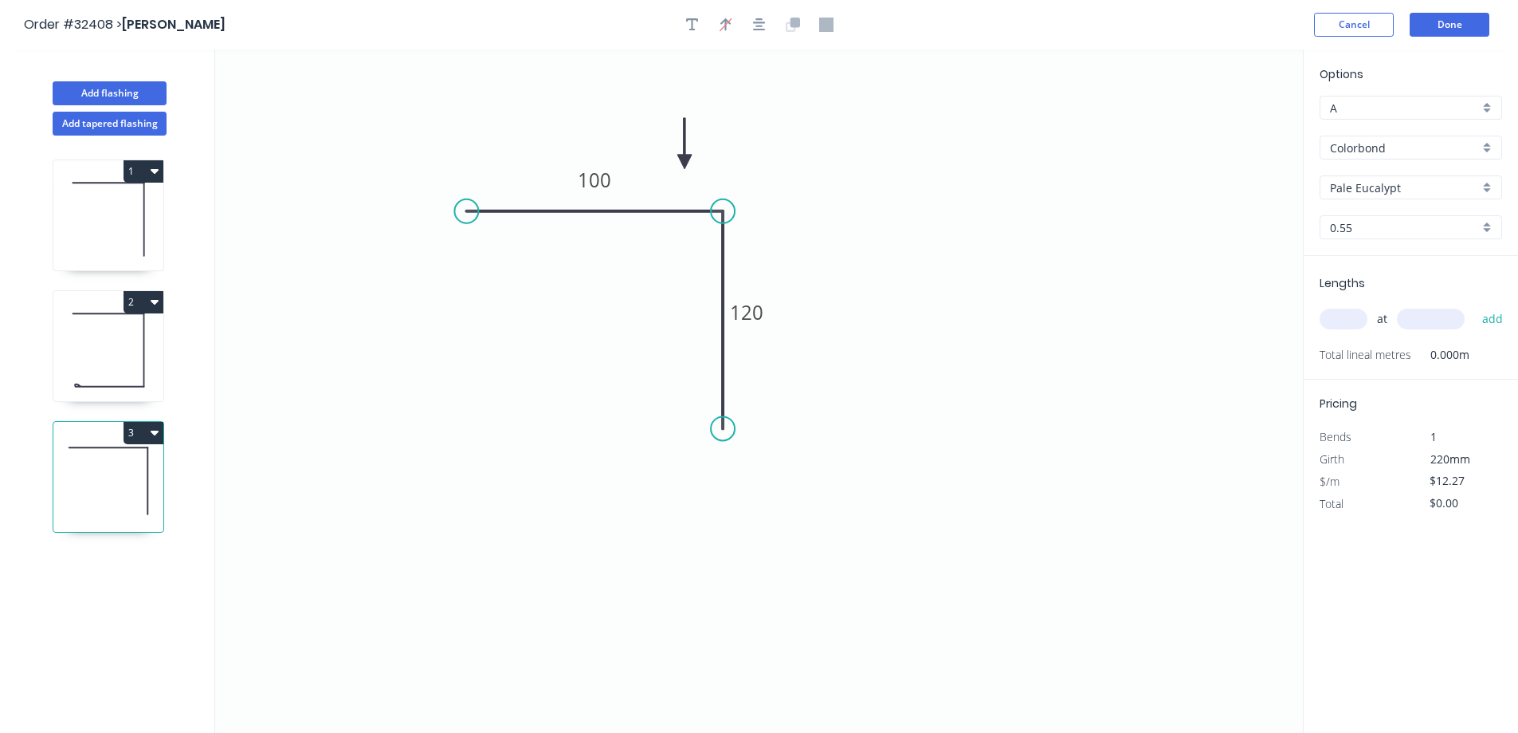
click at [1343, 316] on input "text" at bounding box center [1344, 318] width 48 height 21
type input "1"
type input "400"
click at [1475, 305] on button "add" at bounding box center [1493, 318] width 37 height 27
type input "$12.27"
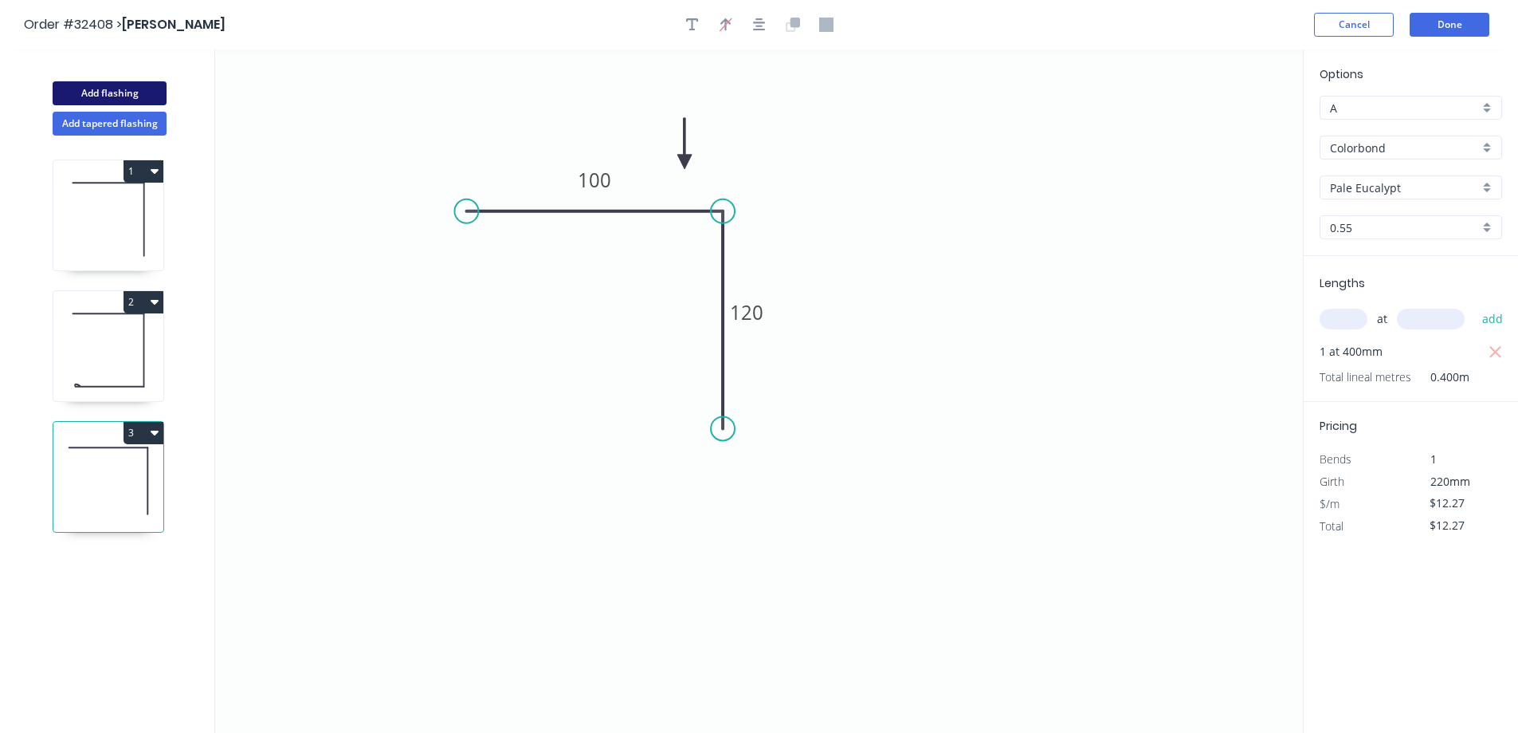
click at [128, 97] on button "Add flashing" at bounding box center [110, 93] width 114 height 24
type input "$0.00"
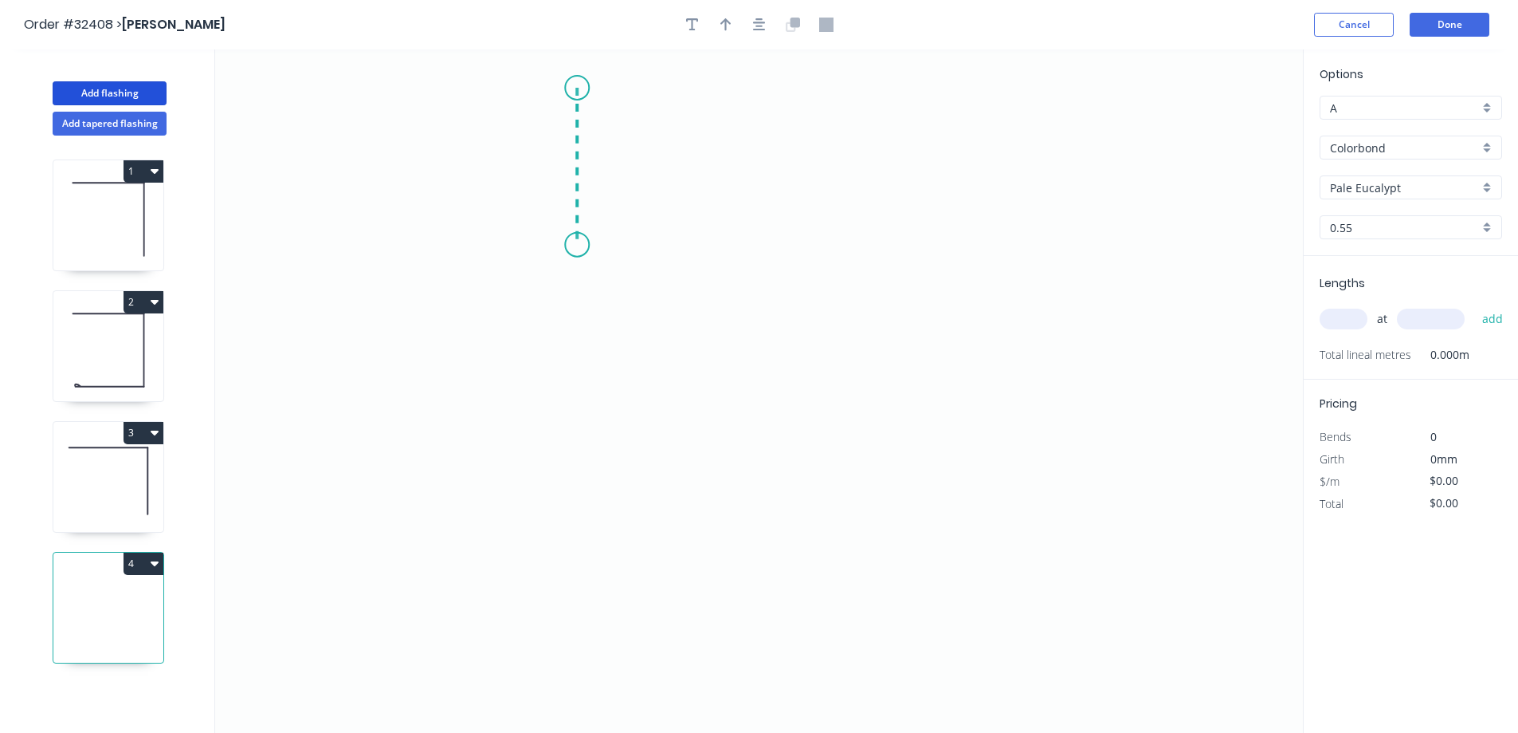
drag, startPoint x: 577, startPoint y: 88, endPoint x: 575, endPoint y: 245, distance: 157.0
click at [575, 245] on icon "0" at bounding box center [759, 390] width 1088 height 683
click at [650, 289] on icon "0 ?" at bounding box center [759, 390] width 1088 height 683
click at [585, 338] on icon "0 ? ? ? º" at bounding box center [759, 390] width 1088 height 683
click at [584, 477] on icon "0 ? ? ? ? º ? º" at bounding box center [759, 390] width 1088 height 683
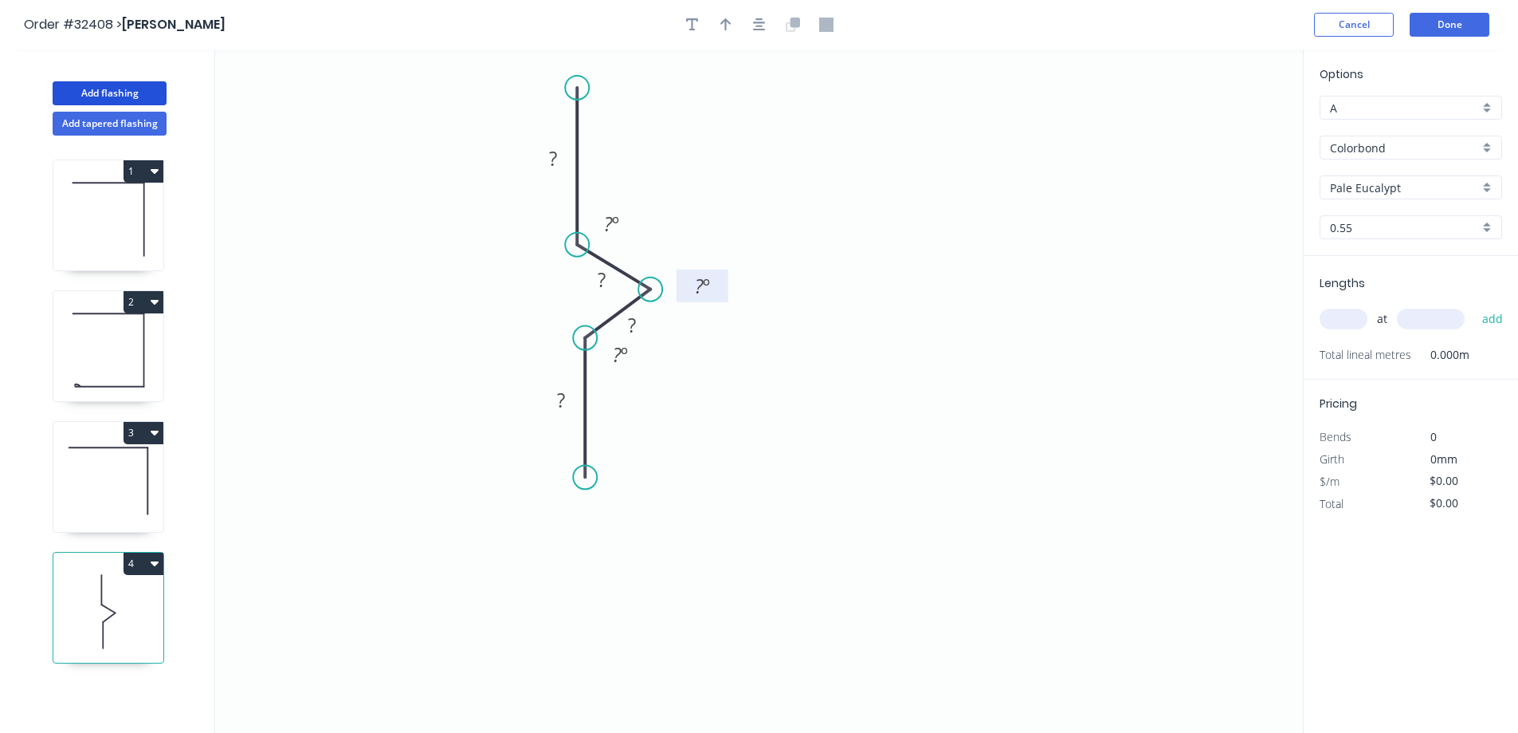
drag, startPoint x: 587, startPoint y: 305, endPoint x: 679, endPoint y: 301, distance: 91.8
click at [679, 301] on rect at bounding box center [703, 285] width 52 height 33
drag, startPoint x: 611, startPoint y: 217, endPoint x: 779, endPoint y: 179, distance: 171.7
click at [615, 217] on text "? º" at bounding box center [611, 223] width 15 height 26
click at [552, 161] on tspan "?" at bounding box center [553, 158] width 8 height 26
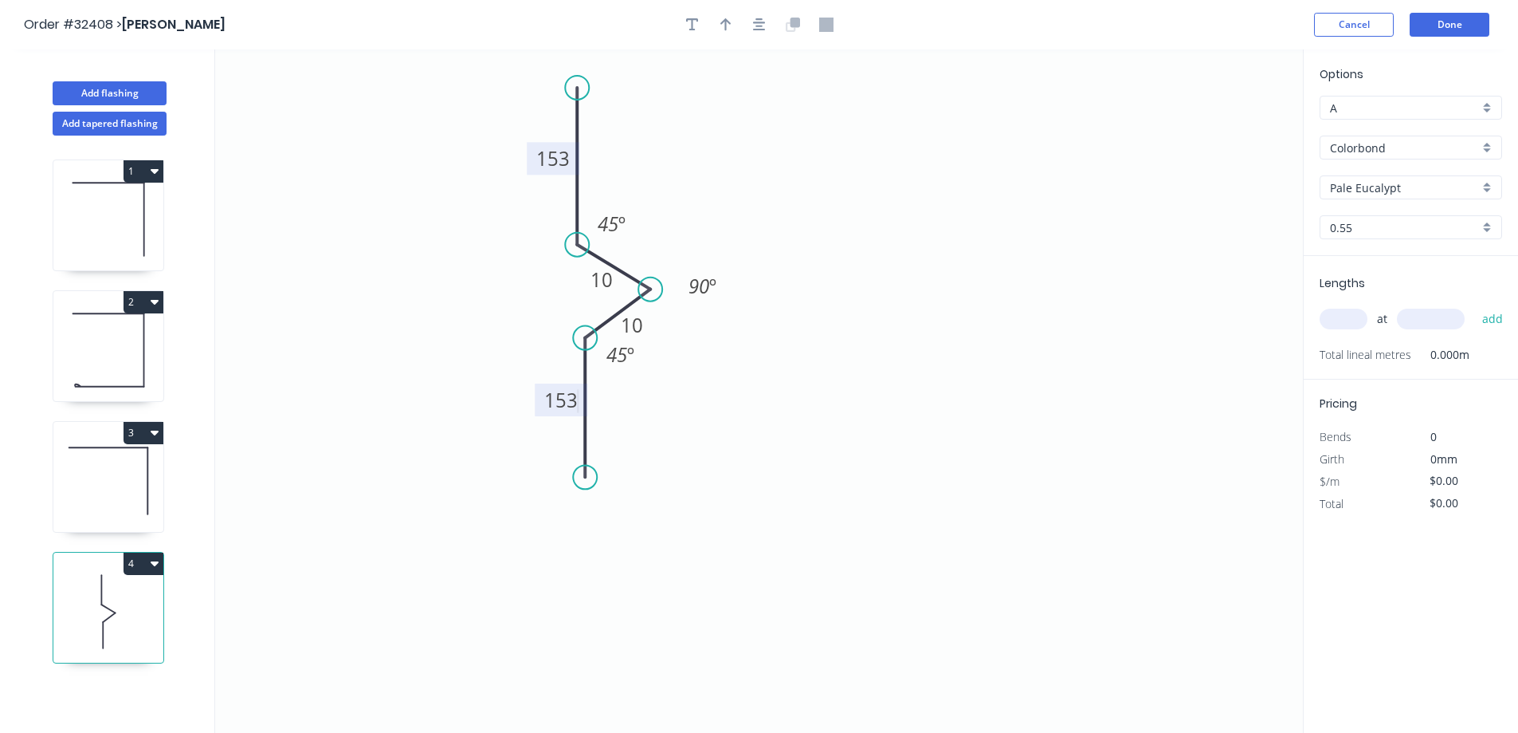
click at [707, 26] on div at bounding box center [759, 25] width 167 height 24
type input "$20.02"
drag, startPoint x: 729, startPoint y: 25, endPoint x: 748, endPoint y: 29, distance: 20.5
click at [731, 25] on icon "button" at bounding box center [726, 25] width 11 height 14
drag, startPoint x: 1224, startPoint y: 126, endPoint x: 679, endPoint y: 222, distance: 553.5
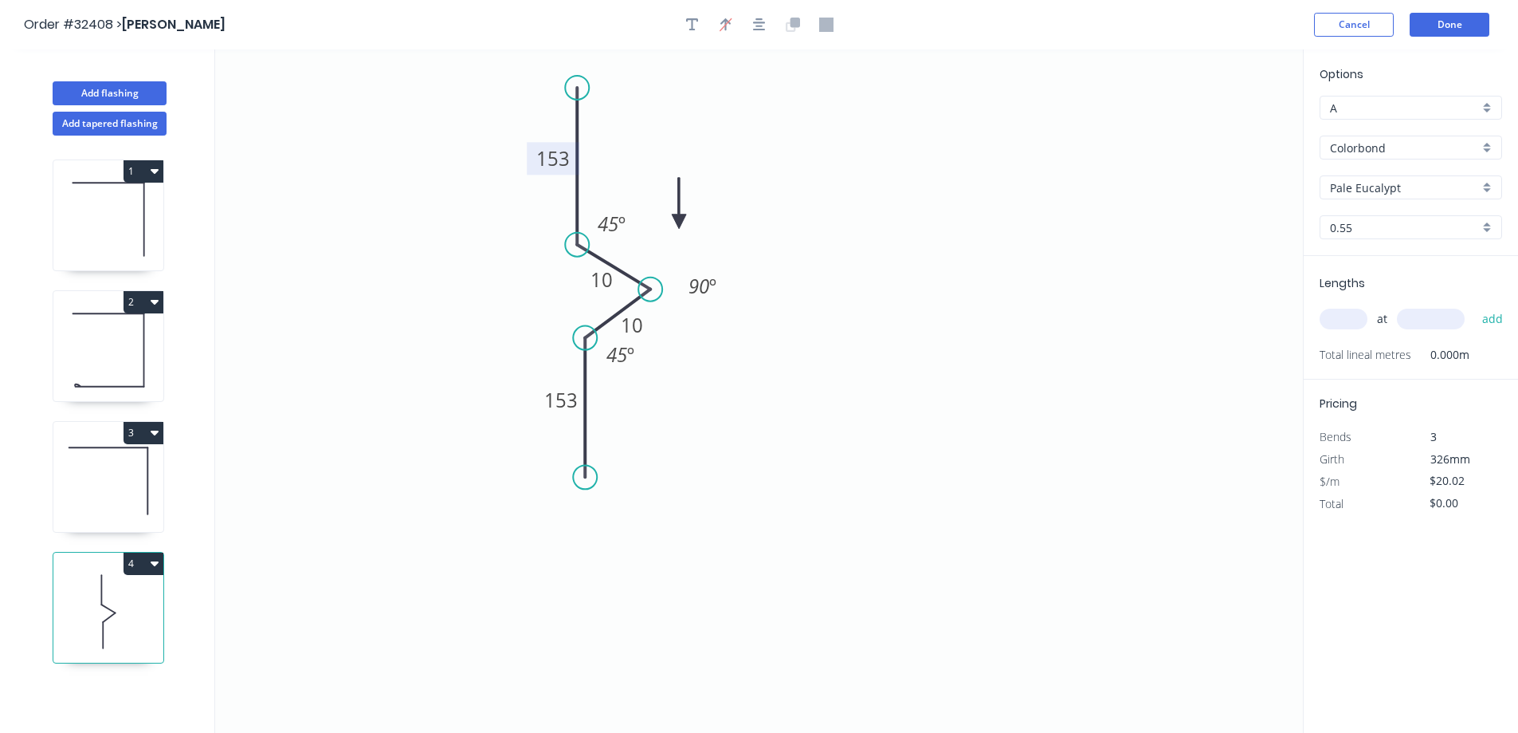
click at [679, 222] on icon at bounding box center [679, 203] width 14 height 51
click at [679, 222] on icon at bounding box center [692, 209] width 46 height 46
click at [1338, 324] on input "text" at bounding box center [1344, 318] width 48 height 21
type input "1"
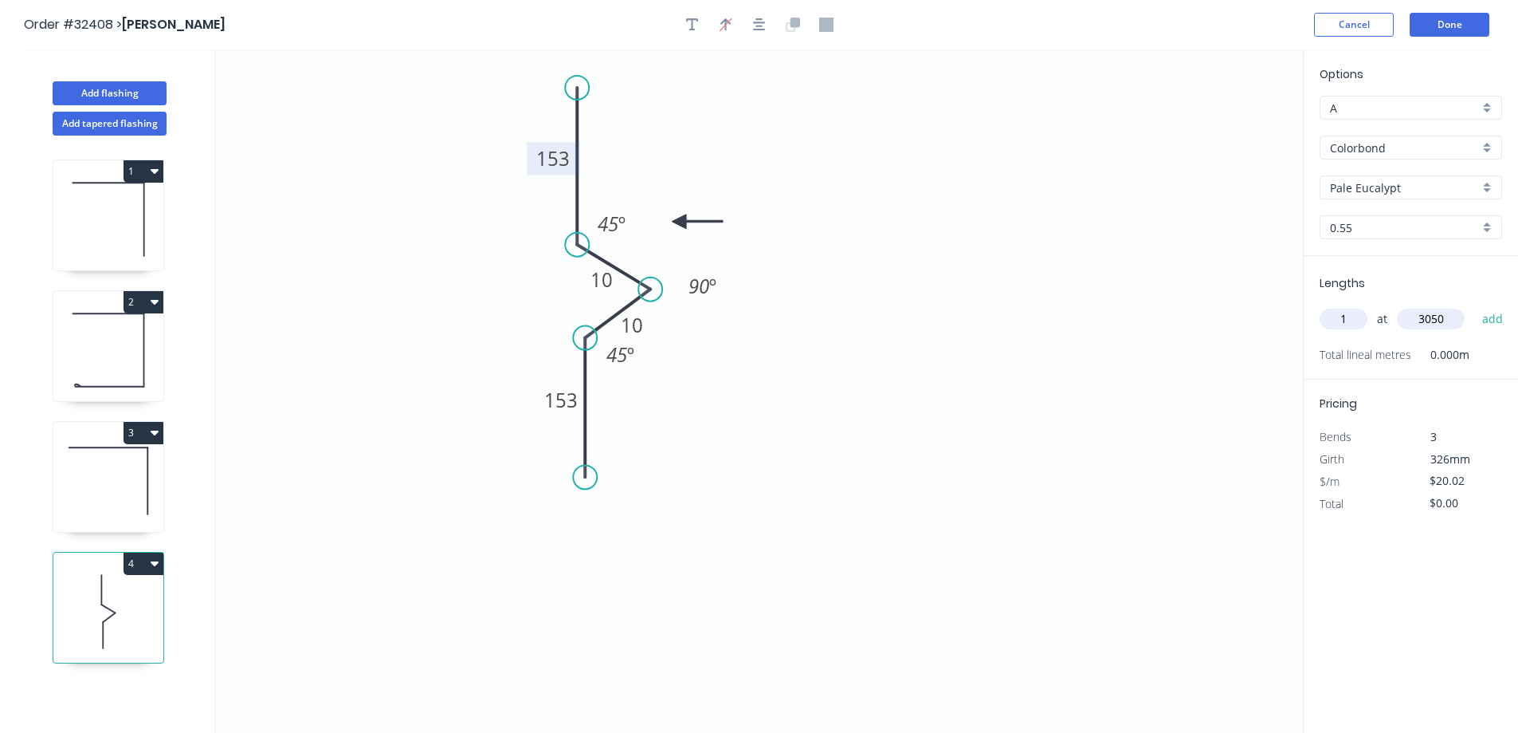
type input "3050"
click at [1475, 305] on button "add" at bounding box center [1493, 318] width 37 height 27
type input "$61.06"
click at [1436, 18] on button "Done" at bounding box center [1450, 25] width 80 height 24
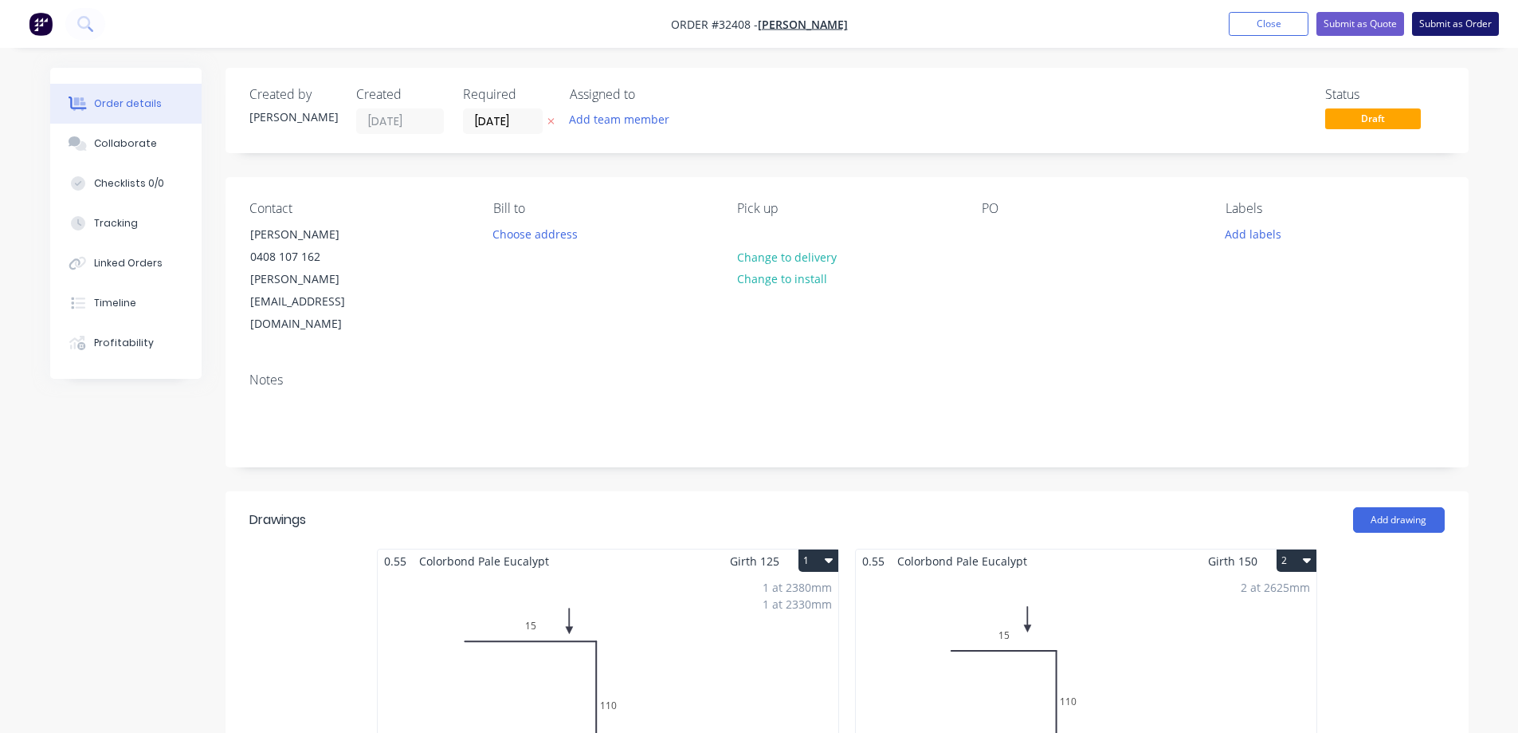
click at [1487, 19] on button "Submit as Order" at bounding box center [1455, 24] width 87 height 24
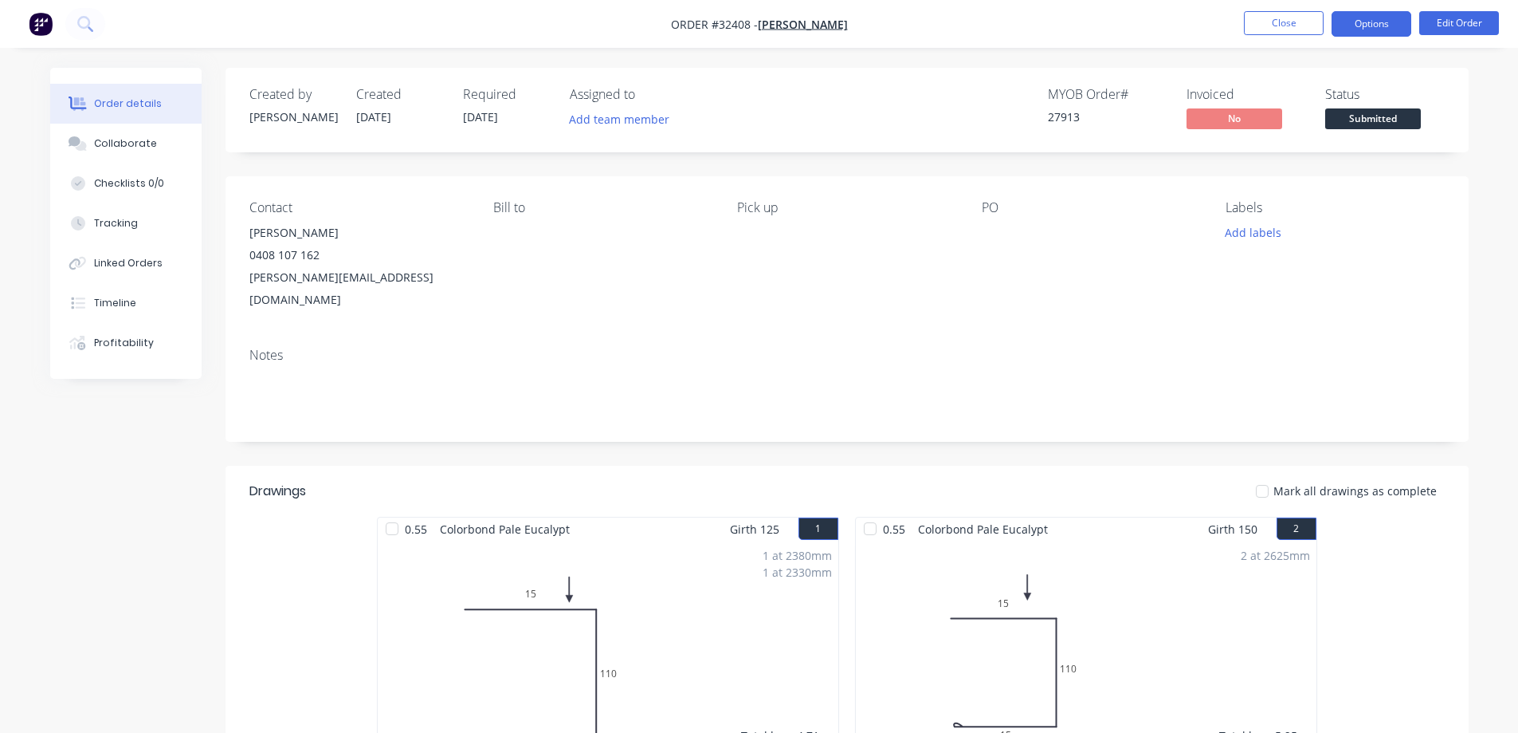
click at [1357, 34] on button "Options" at bounding box center [1372, 24] width 80 height 26
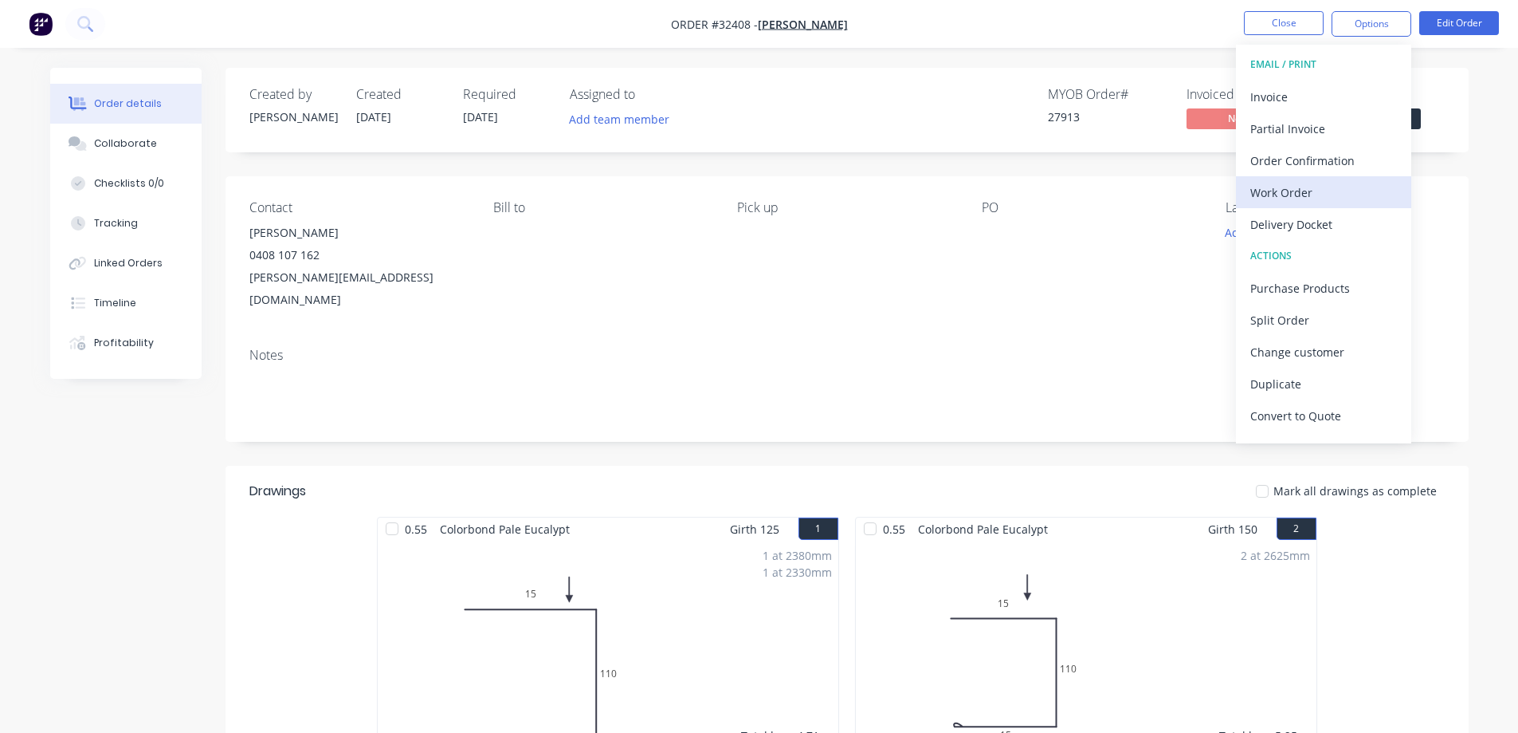
click at [1298, 198] on div "Work Order" at bounding box center [1324, 192] width 147 height 23
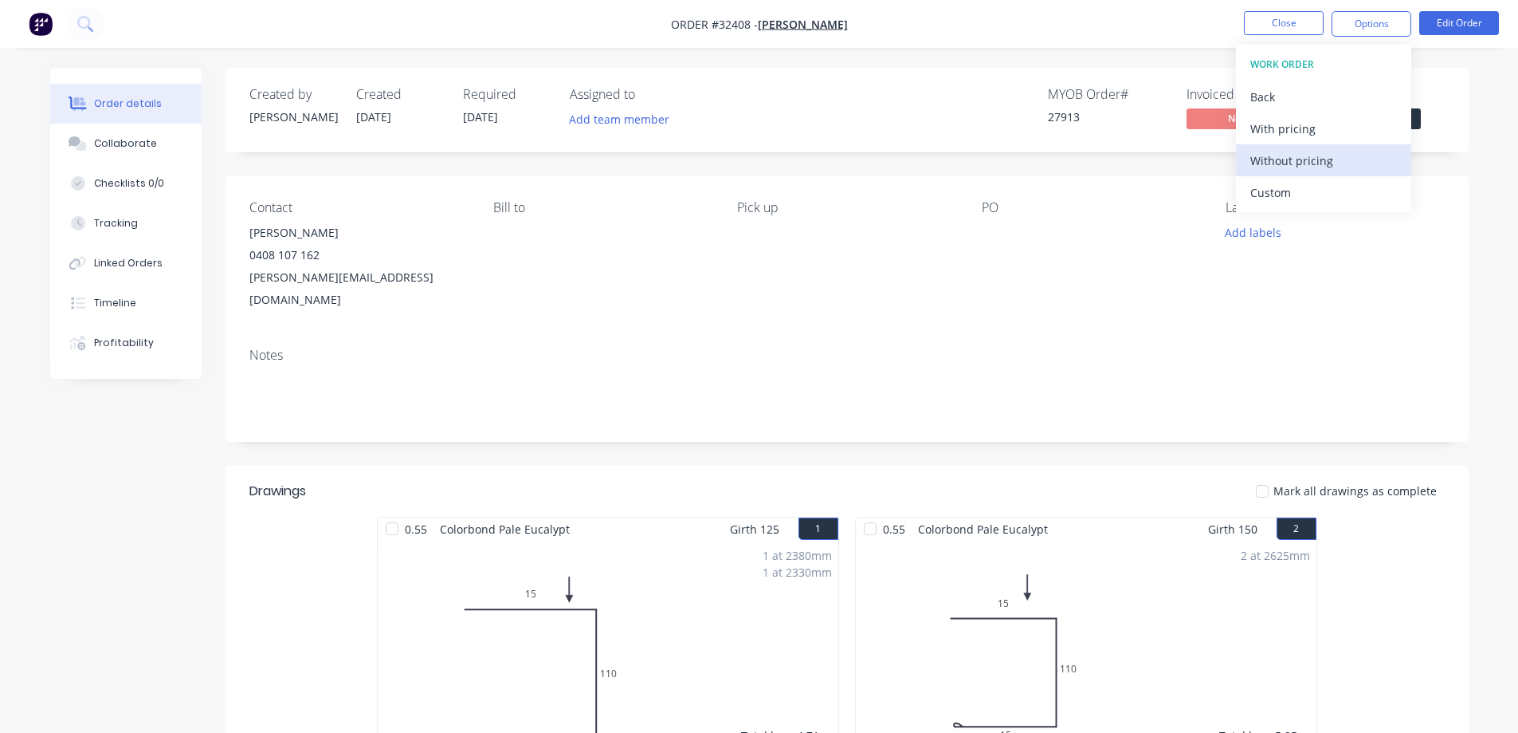
click at [1277, 161] on div "Without pricing" at bounding box center [1324, 160] width 147 height 23
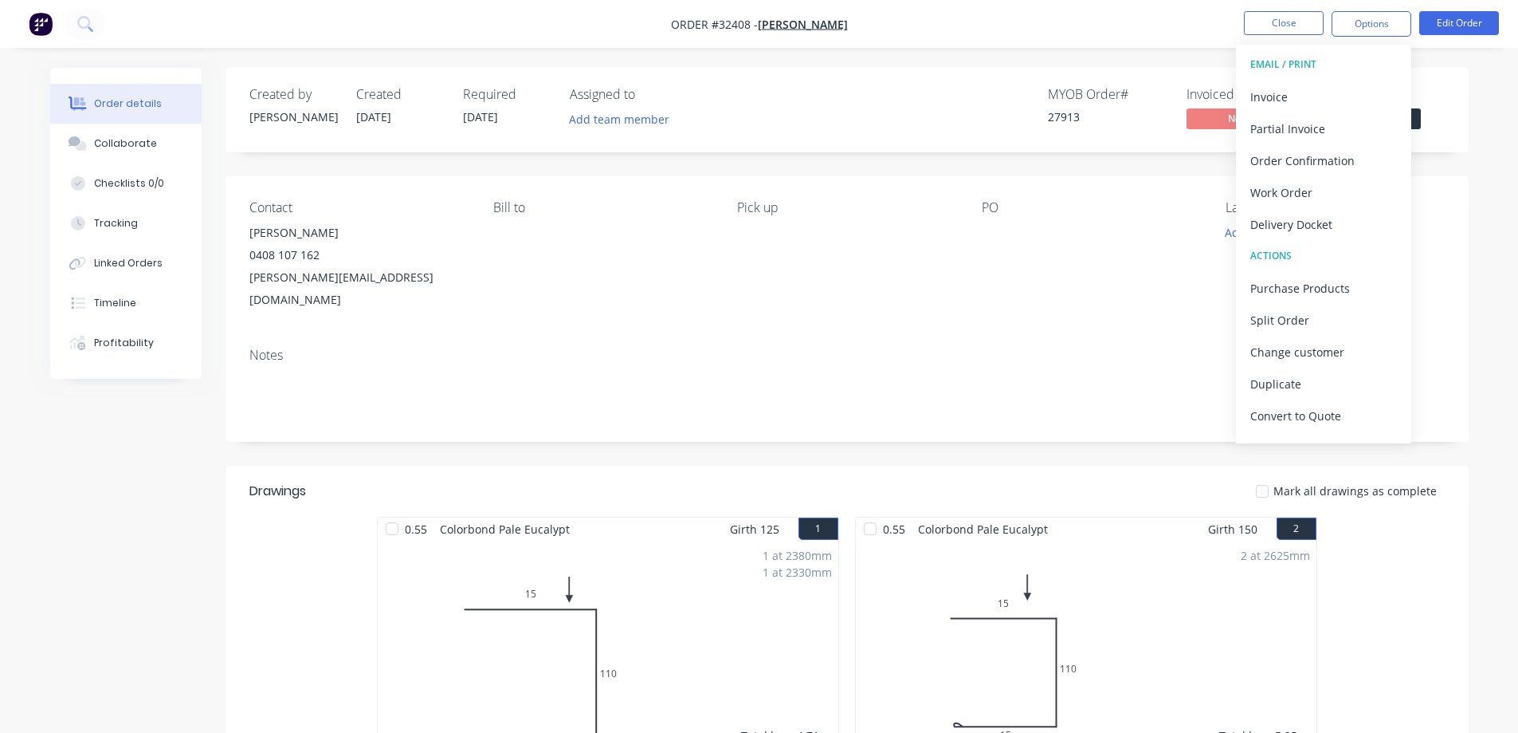
click at [1420, 119] on span "Submitted" at bounding box center [1374, 118] width 96 height 20
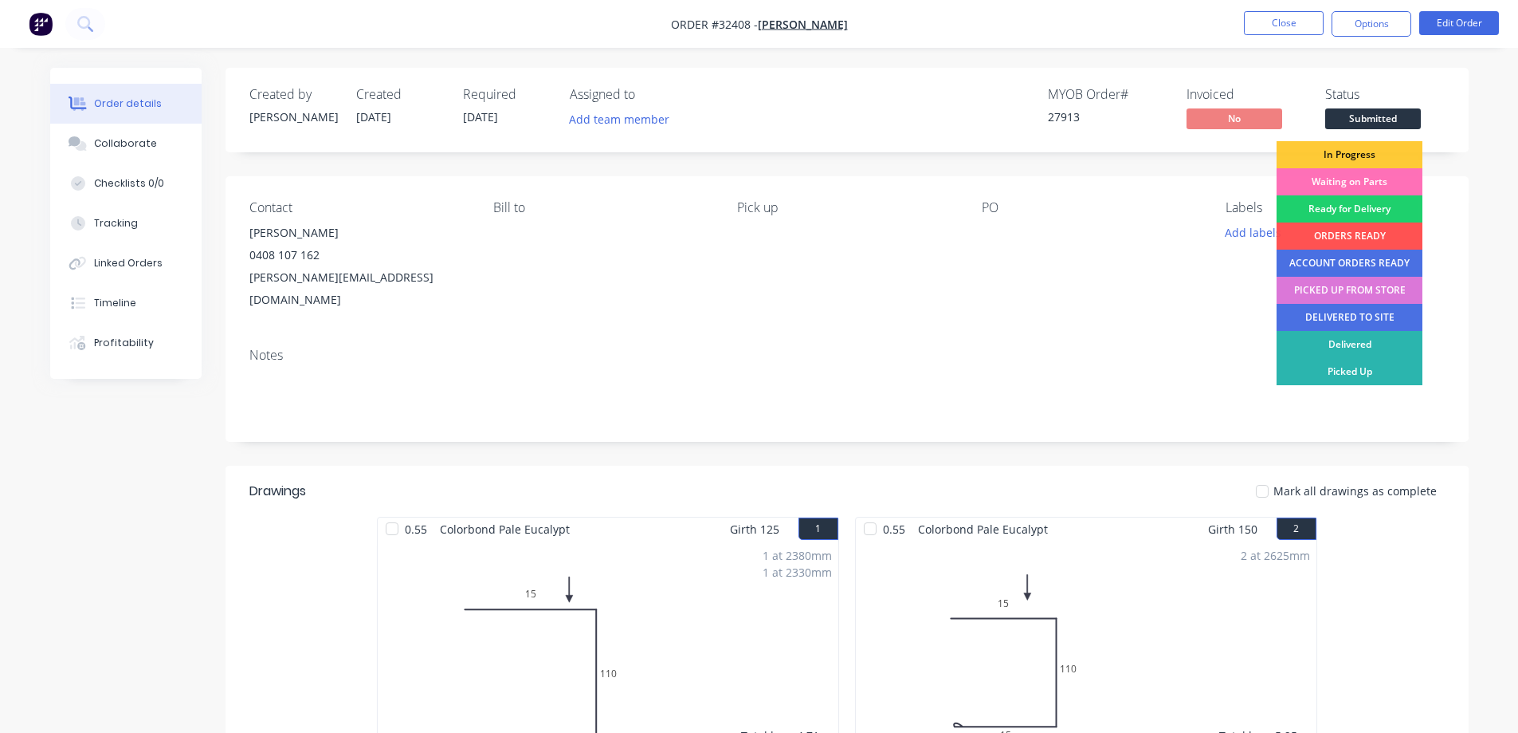
click at [1389, 152] on div "In Progress" at bounding box center [1350, 154] width 146 height 27
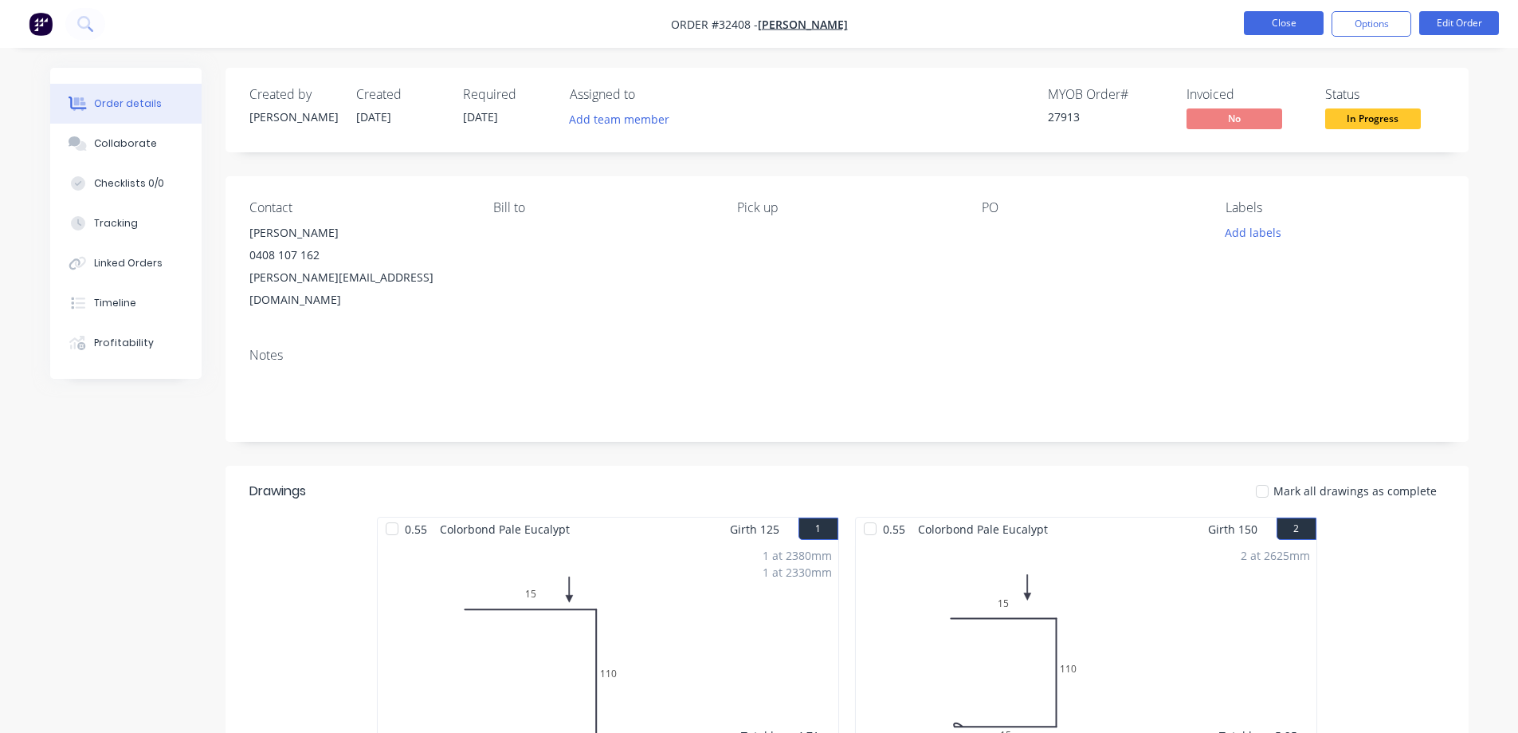
click at [1288, 29] on button "Close" at bounding box center [1284, 23] width 80 height 24
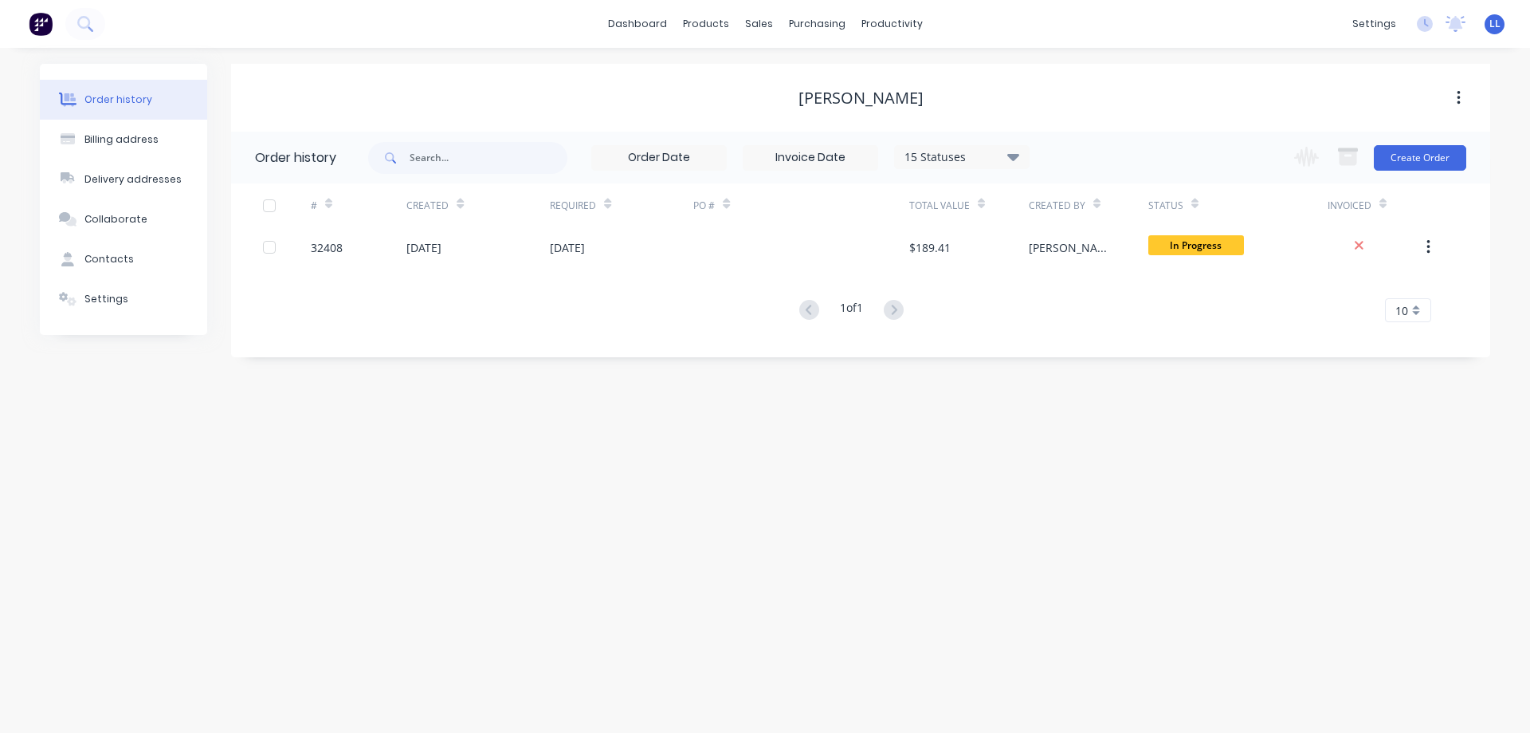
click at [45, 21] on img at bounding box center [41, 24] width 24 height 24
